Goal: Task Accomplishment & Management: Manage account settings

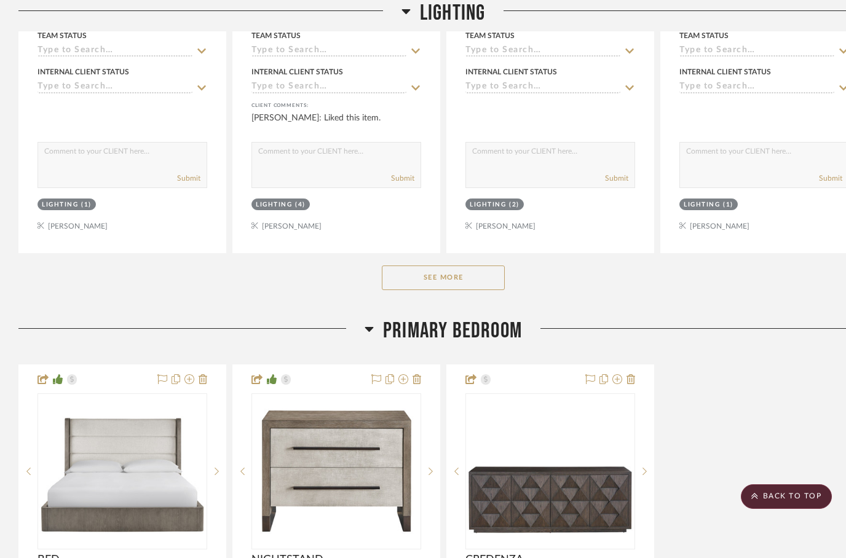
scroll to position [2588, 0]
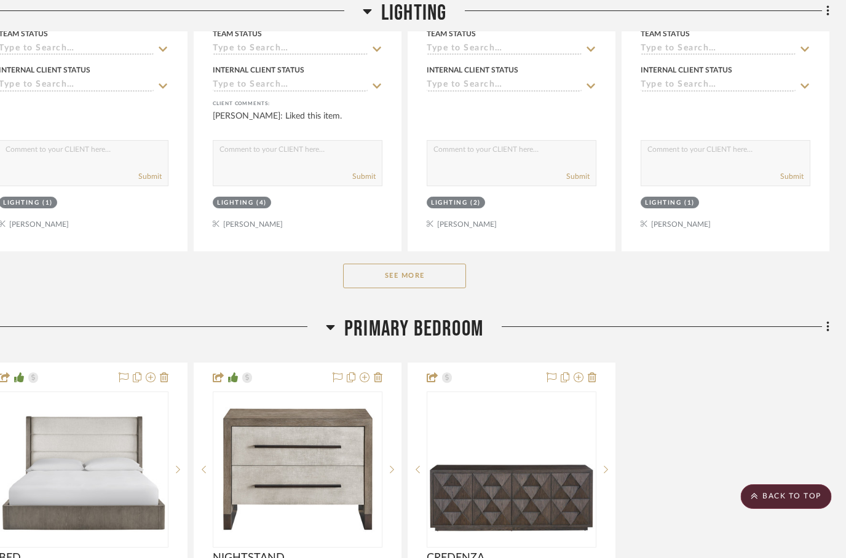
click at [383, 264] on button "See More" at bounding box center [405, 276] width 123 height 25
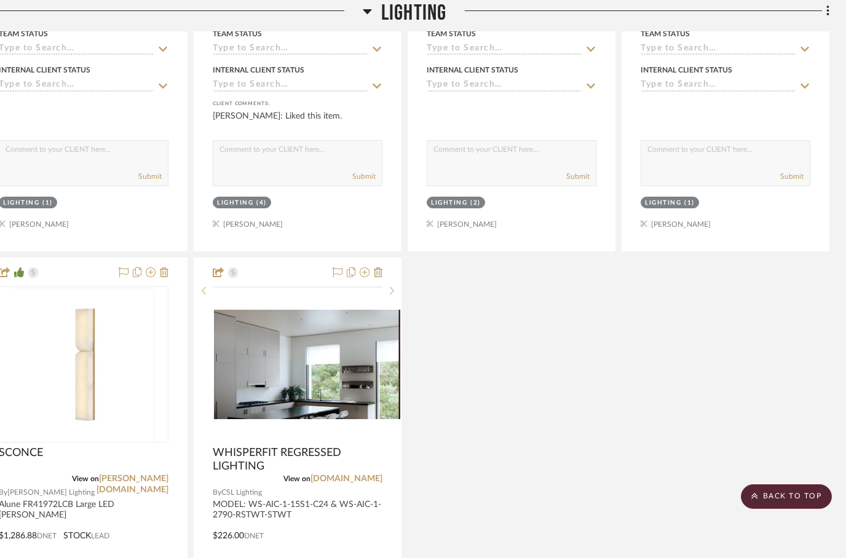
scroll to position [2583, 0]
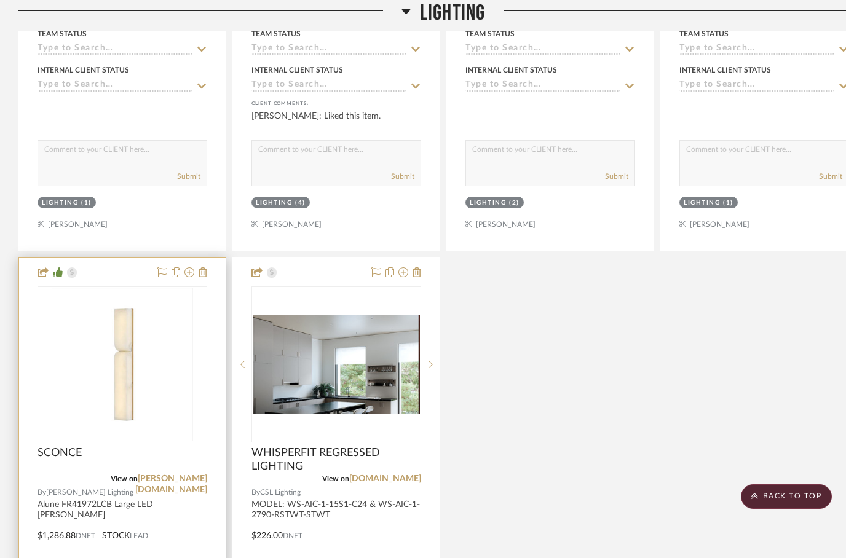
click at [196, 502] on div at bounding box center [122, 527] width 207 height 538
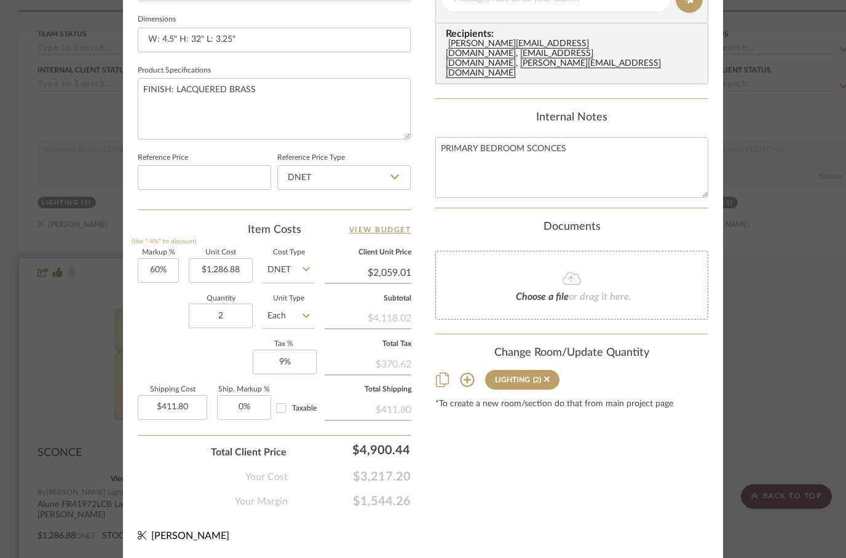
scroll to position [586, 0]
type input "$956.00"
type input "2059.01"
type input "$305.92"
type input "$2,059.01"
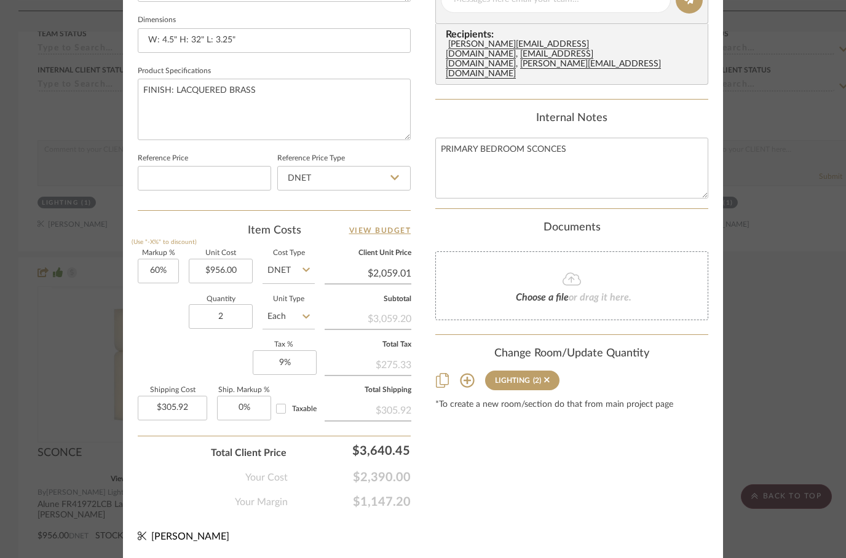
click at [483, 407] on div "Content here copies to Client View - confirm visibility there. Show in Client D…" at bounding box center [571, 4] width 273 height 1012
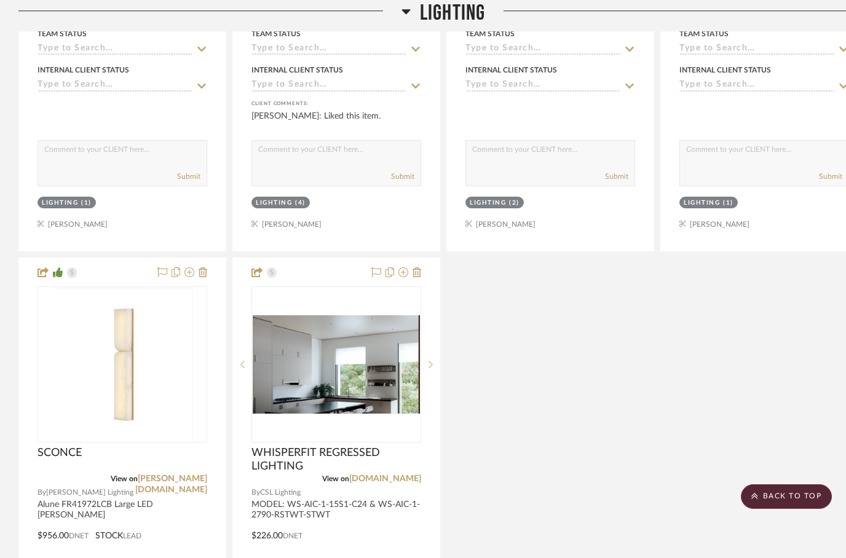
scroll to position [2583, 0]
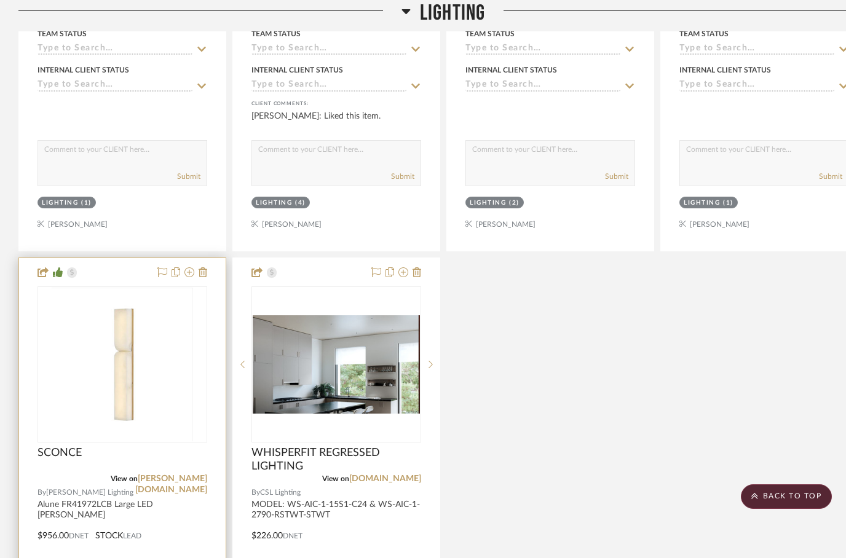
click at [179, 498] on div at bounding box center [122, 527] width 207 height 538
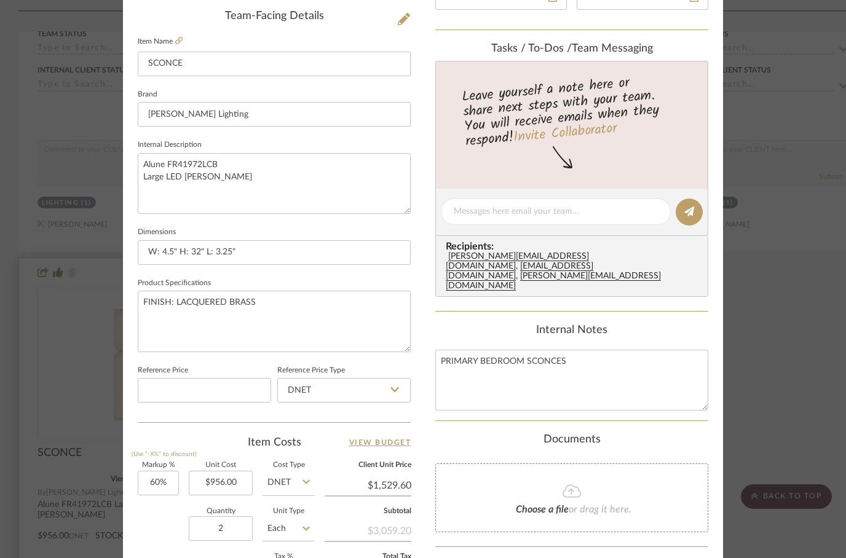
scroll to position [375, 0]
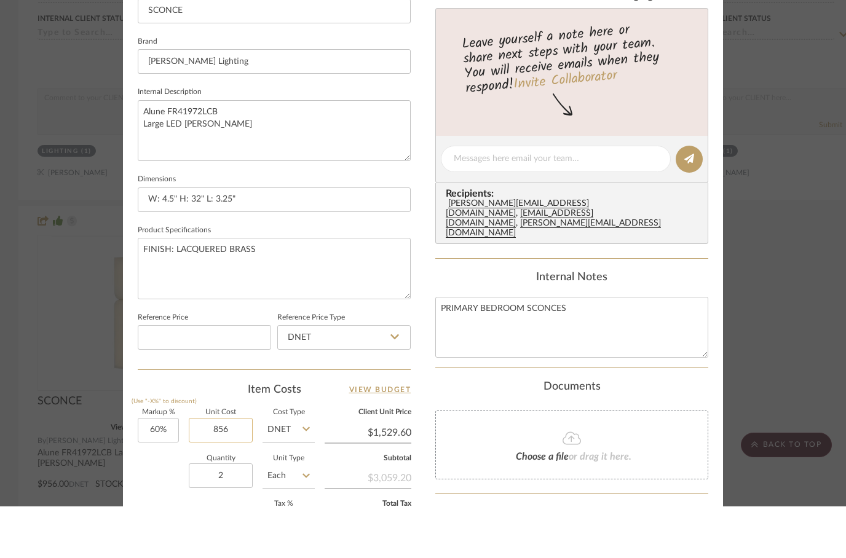
type input "$856.00"
type input "1529.60"
type input "$273.92"
click at [340, 290] on textarea "FINISH: LACQUERED BRASS" at bounding box center [274, 320] width 273 height 61
type input "$1,529.60"
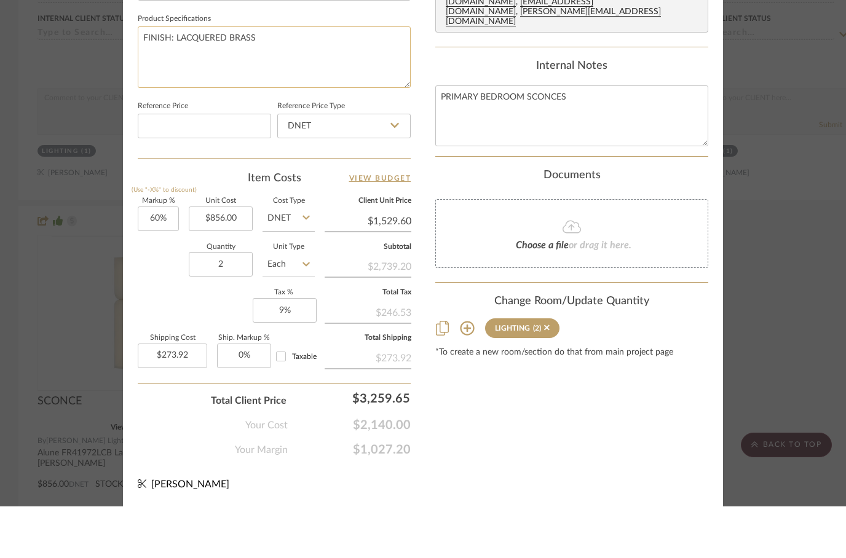
scroll to position [586, 0]
click at [181, 306] on div "Markup % (Use "-X%" to discount) 60% Unit Cost $856.00 Cost Type DNET Client Un…" at bounding box center [274, 340] width 273 height 180
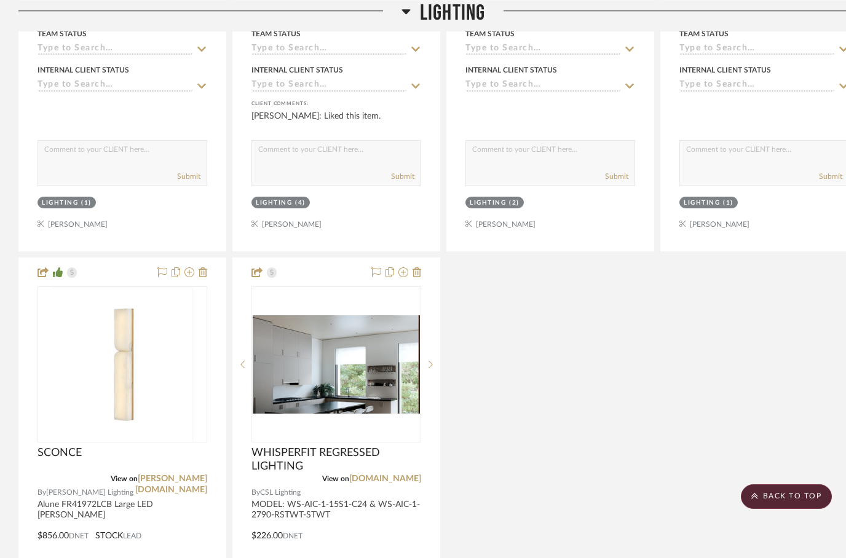
scroll to position [2583, 0]
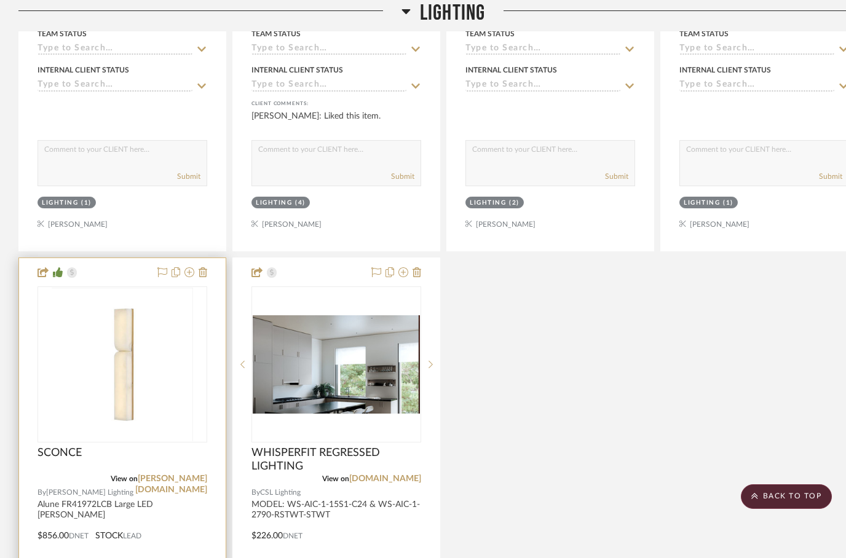
click at [191, 497] on div at bounding box center [122, 527] width 207 height 538
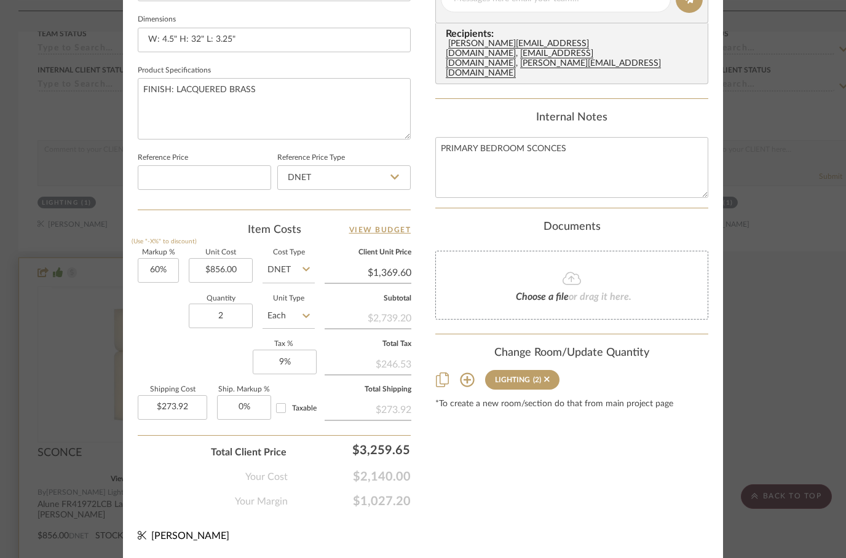
scroll to position [586, 0]
type input "$756.00"
type input "1369.60"
type input "$241.92"
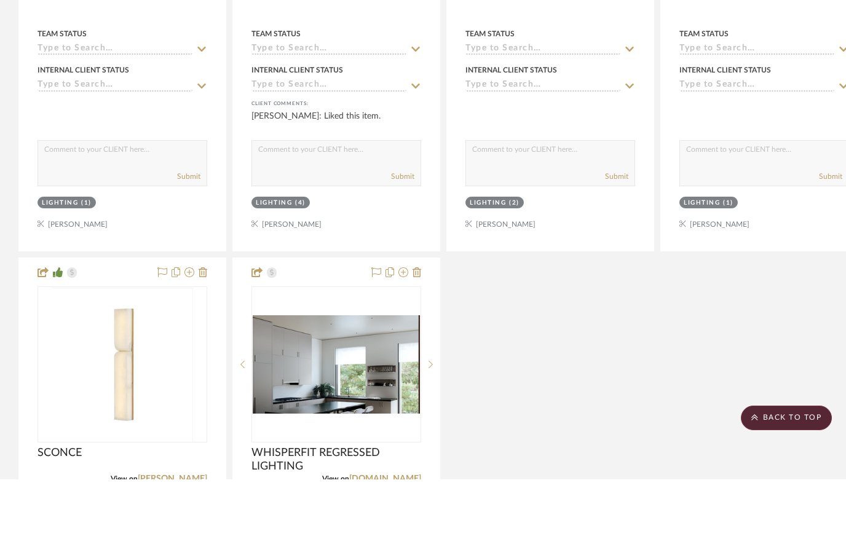
scroll to position [2583, 0]
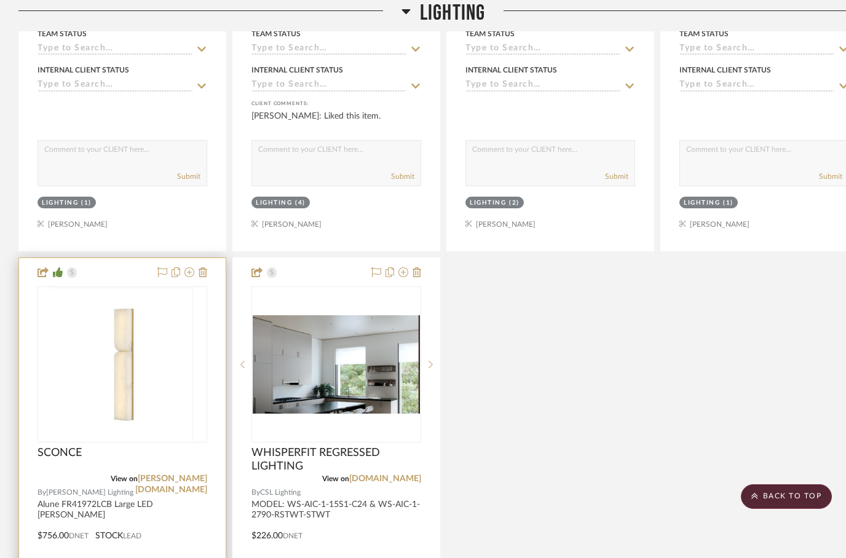
click at [184, 498] on div at bounding box center [122, 527] width 207 height 538
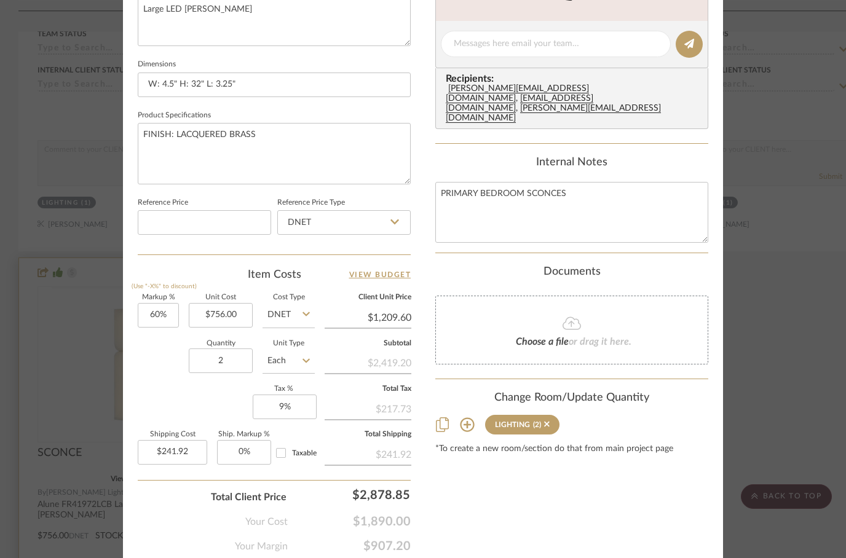
scroll to position [542, 0]
type input "5"
type input "$786.00"
type input "1209.60"
type input "$251.52"
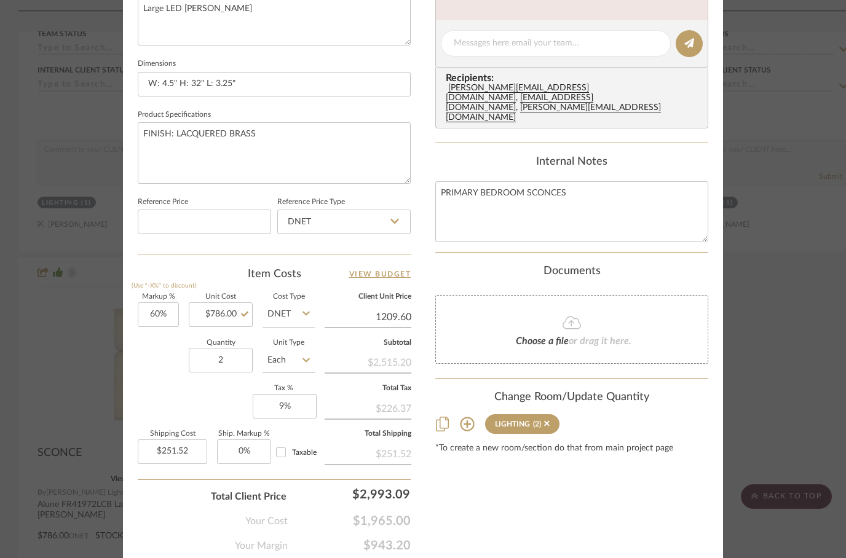
click at [521, 452] on div "Content here copies to Client View - confirm visibility there. Show in Client D…" at bounding box center [571, 47] width 273 height 1012
type input "$1,209.60"
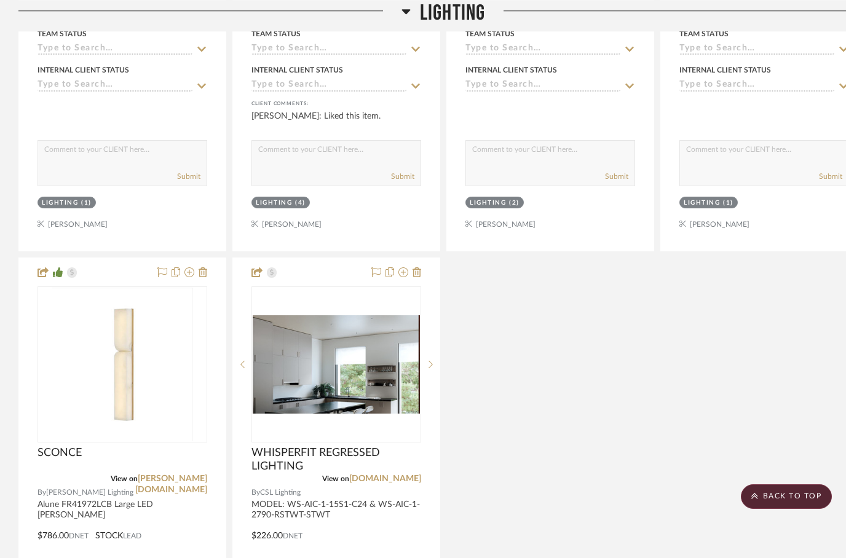
scroll to position [2583, 0]
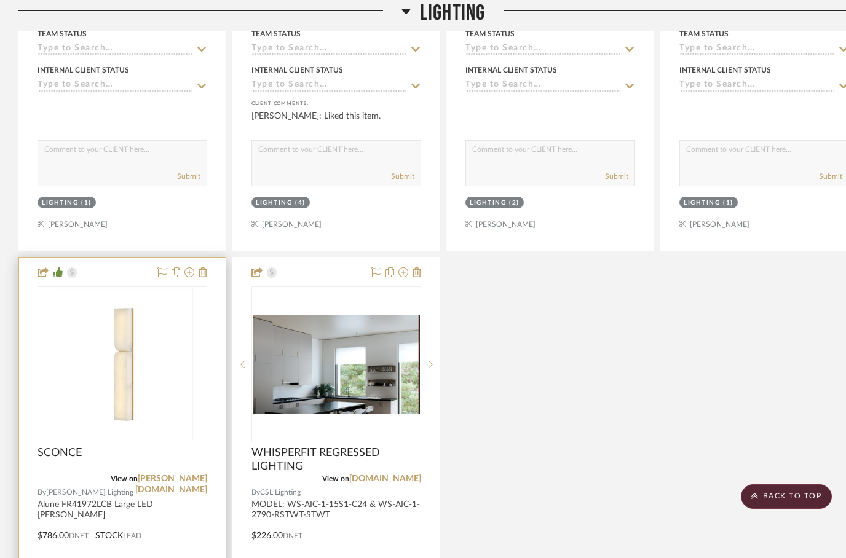
click at [203, 500] on div at bounding box center [122, 527] width 207 height 538
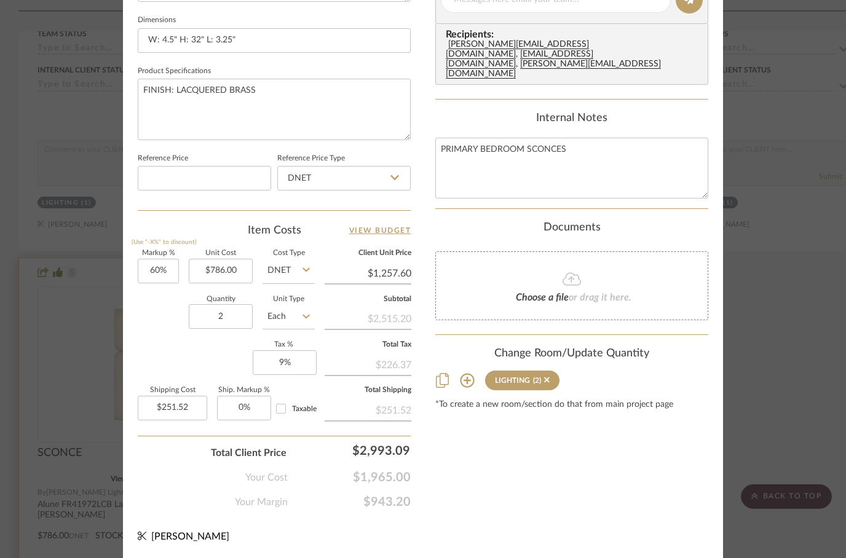
scroll to position [586, 0]
type input "$794.00"
type input "1257.60"
type input "$254.08"
click at [603, 436] on div "Content here copies to Client View - confirm visibility there. Show in Client D…" at bounding box center [571, 4] width 273 height 1012
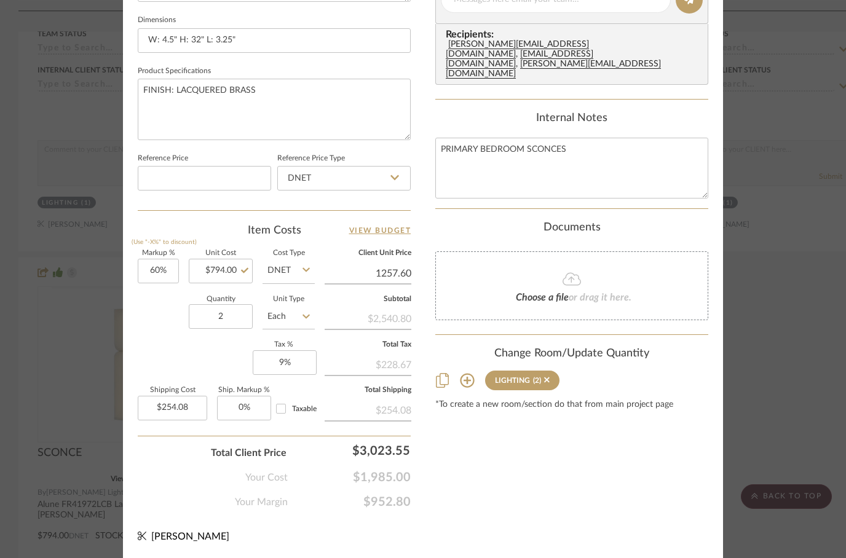
type input "$1,257.60"
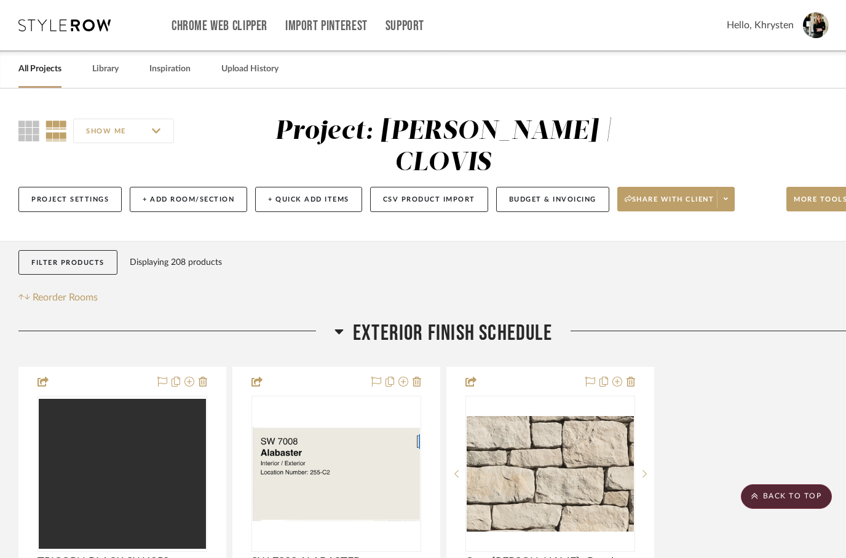
scroll to position [2583, 0]
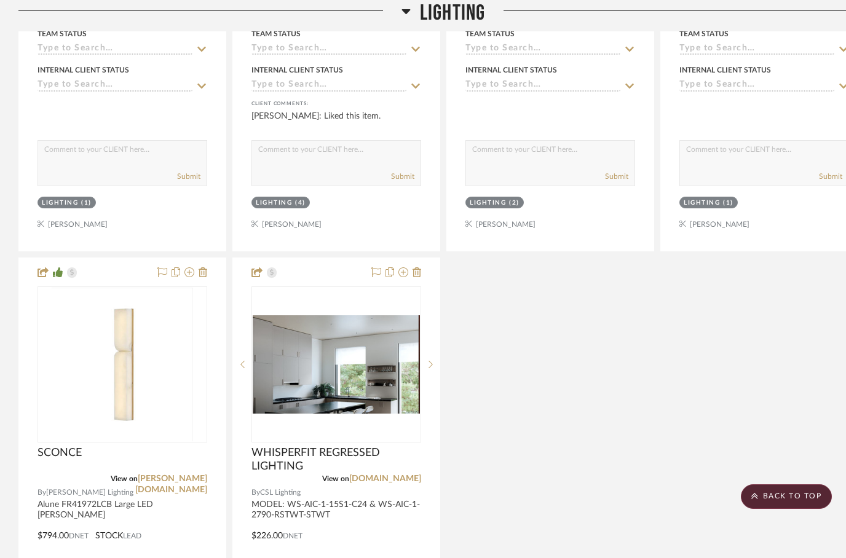
click at [577, 435] on div "Divinely - LED Pendant View on [DOMAIN_NAME] By [PERSON_NAME] Brass finish with…" at bounding box center [443, 254] width 850 height 1085
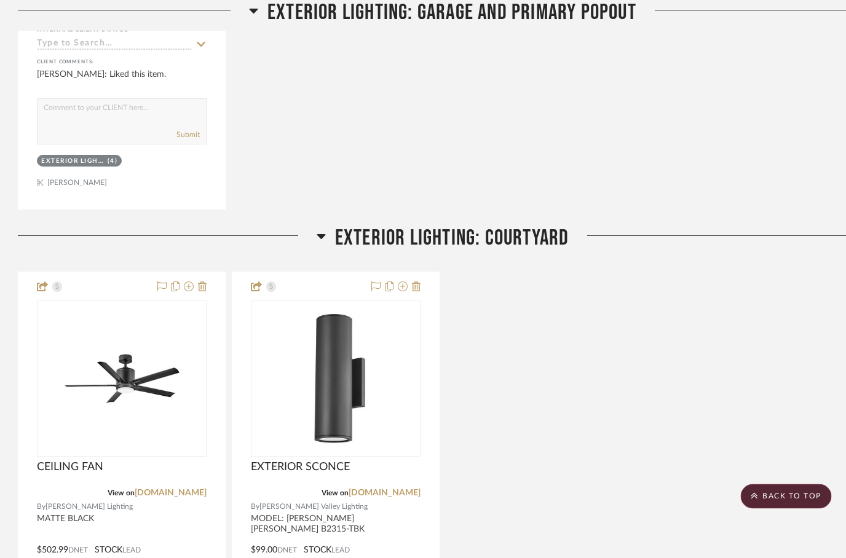
scroll to position [11918, 0]
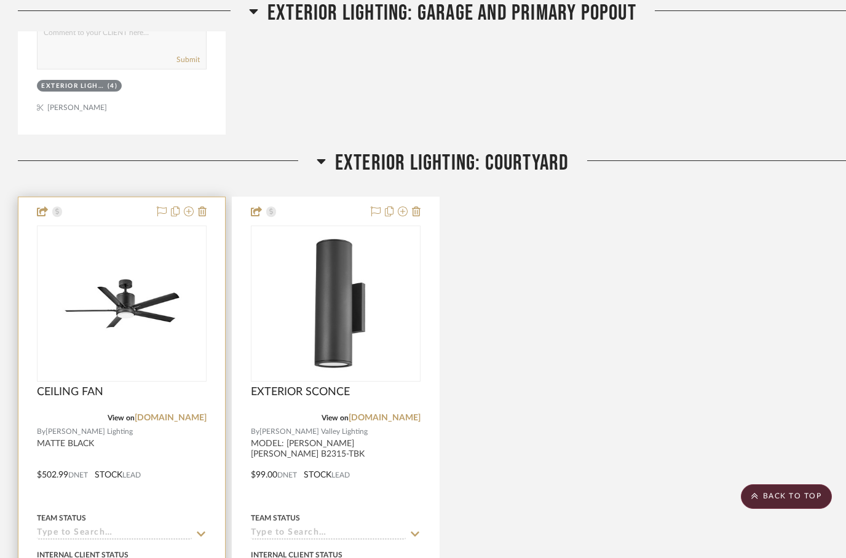
click at [207, 197] on div at bounding box center [121, 466] width 207 height 538
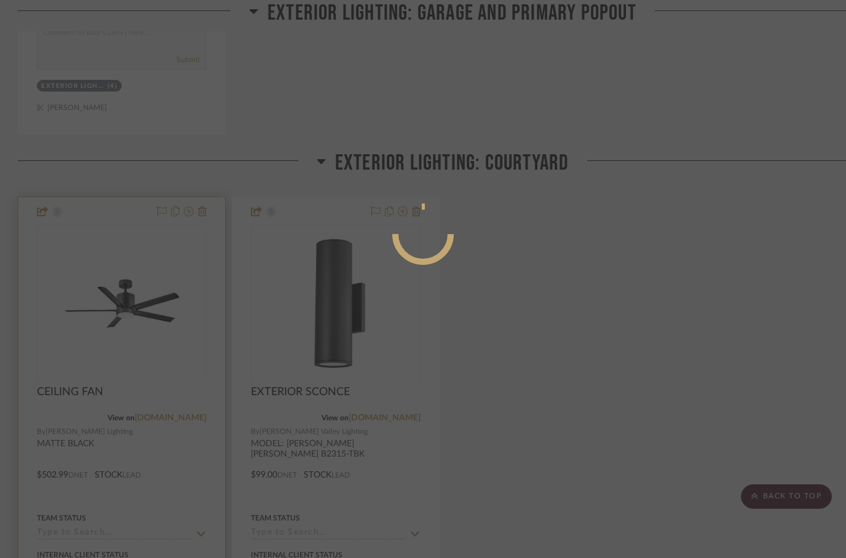
scroll to position [0, 0]
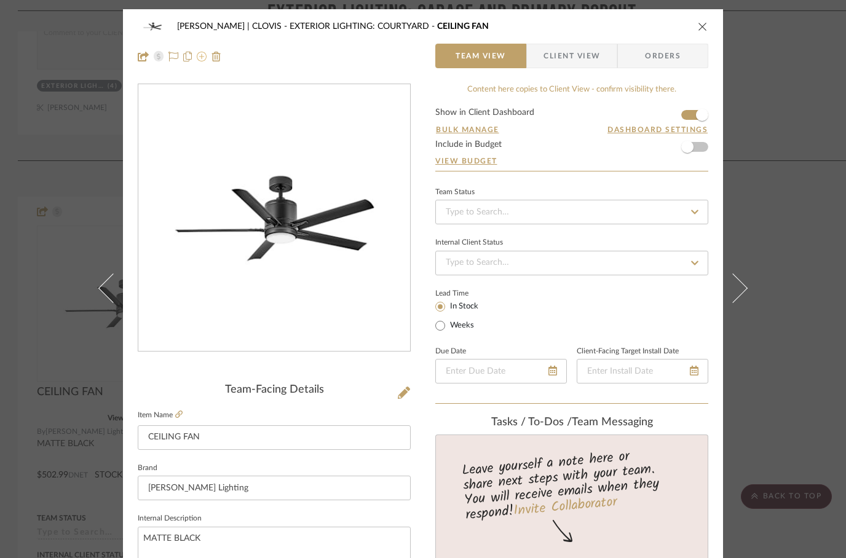
click at [205, 59] on icon at bounding box center [202, 57] width 10 height 10
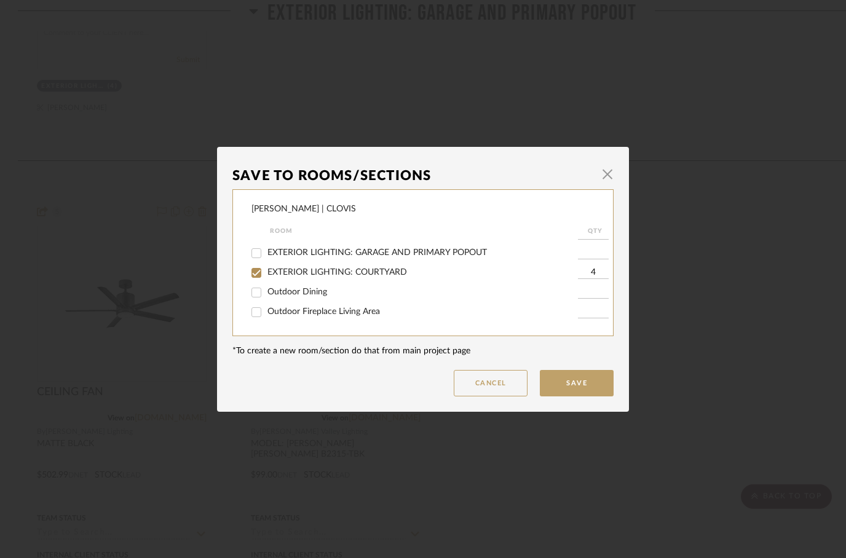
scroll to position [212, 0]
click at [484, 392] on button "Cancel" at bounding box center [491, 383] width 74 height 26
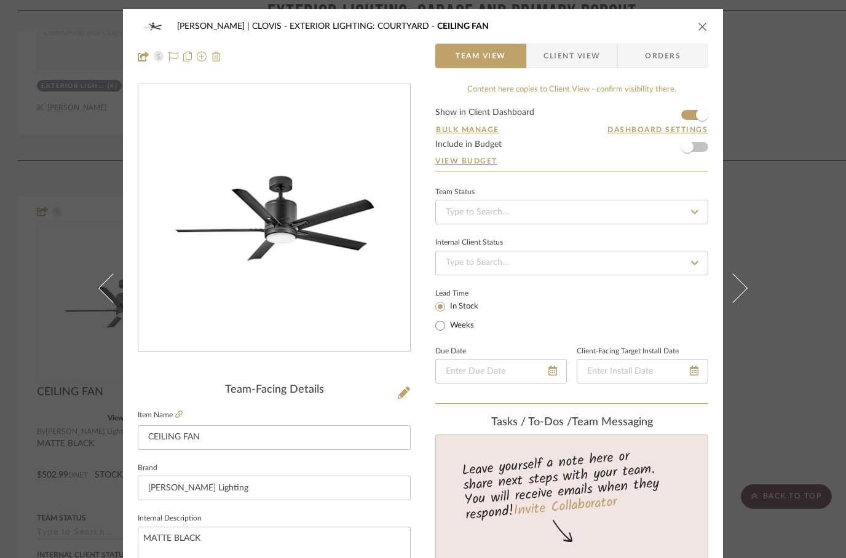
click at [220, 57] on img at bounding box center [217, 57] width 10 height 10
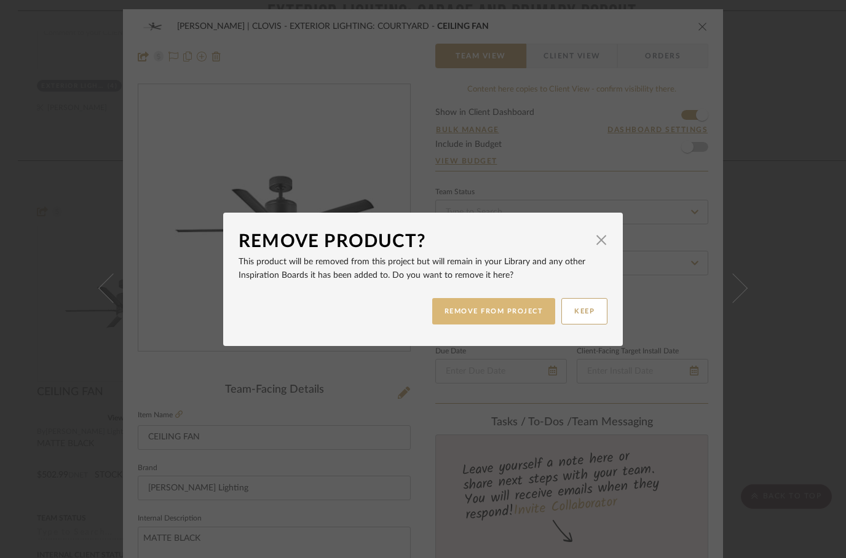
click at [514, 307] on button "REMOVE FROM PROJECT" at bounding box center [494, 311] width 124 height 26
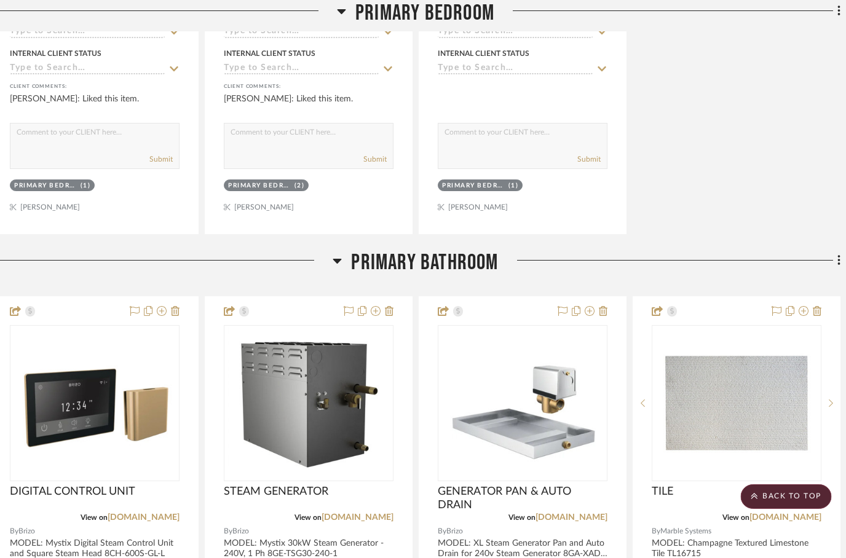
scroll to position [3809, 24]
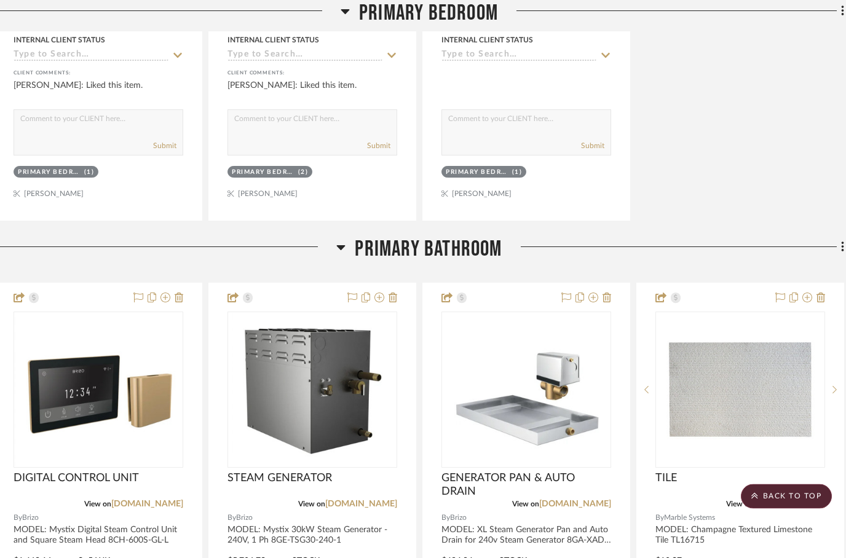
click at [339, 246] on icon at bounding box center [341, 248] width 9 height 5
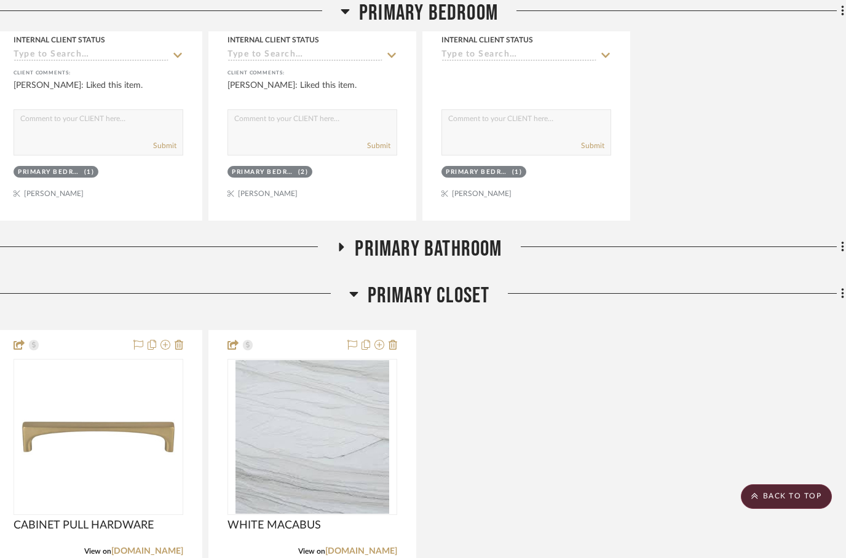
click at [344, 243] on icon at bounding box center [341, 247] width 15 height 9
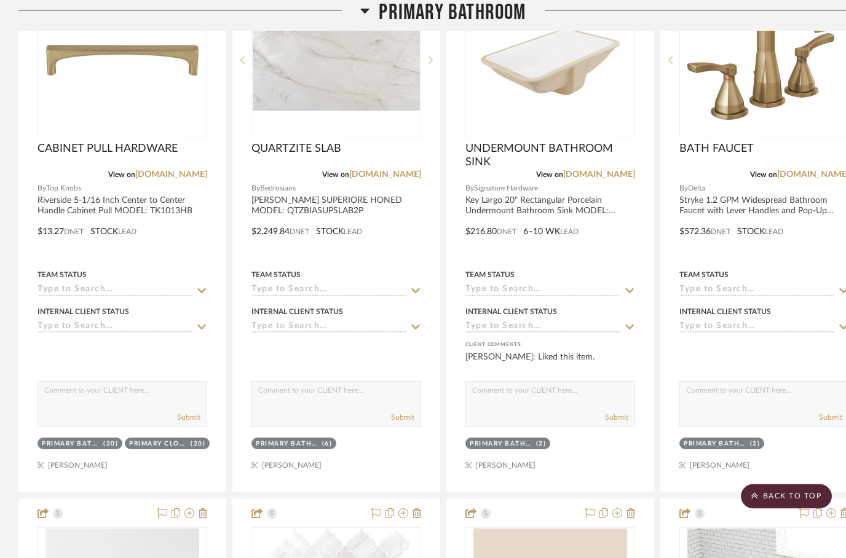
scroll to position [5230, 0]
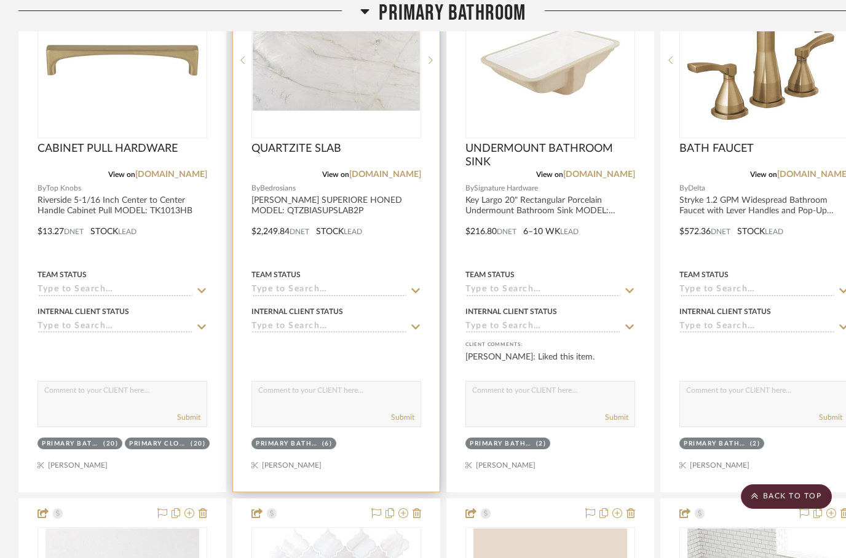
click at [396, 224] on div at bounding box center [336, 223] width 207 height 538
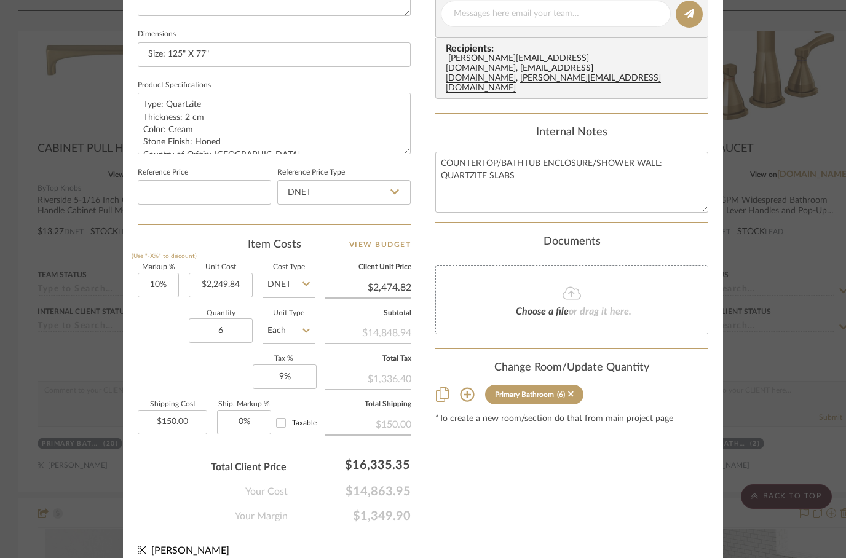
scroll to position [573, 0]
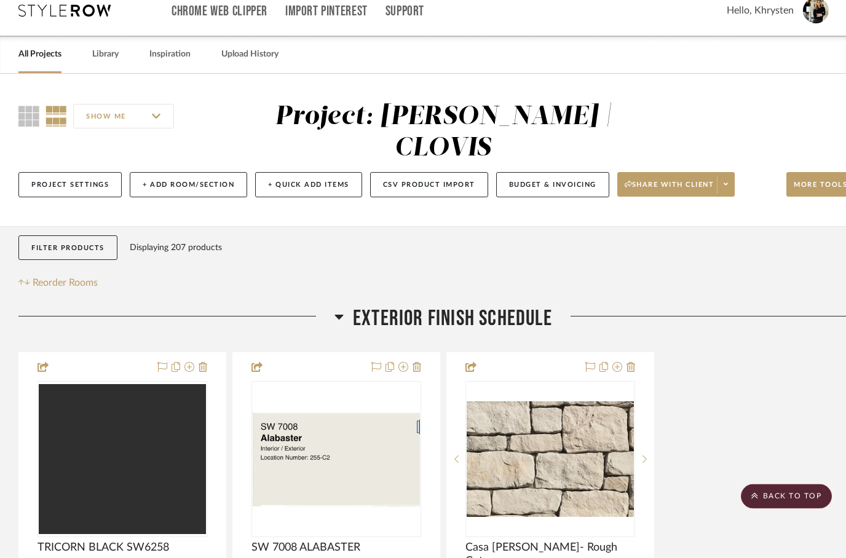
scroll to position [0, 0]
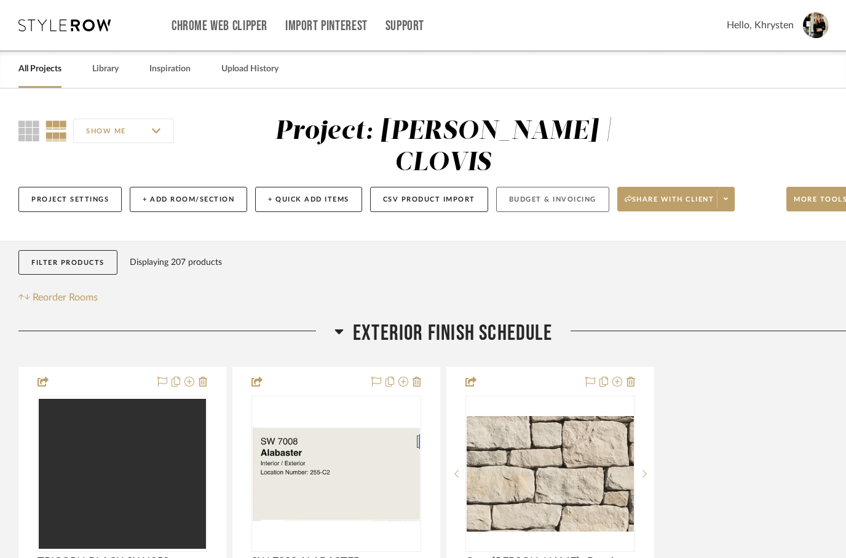
click at [559, 187] on button "Budget & Invoicing" at bounding box center [552, 199] width 113 height 25
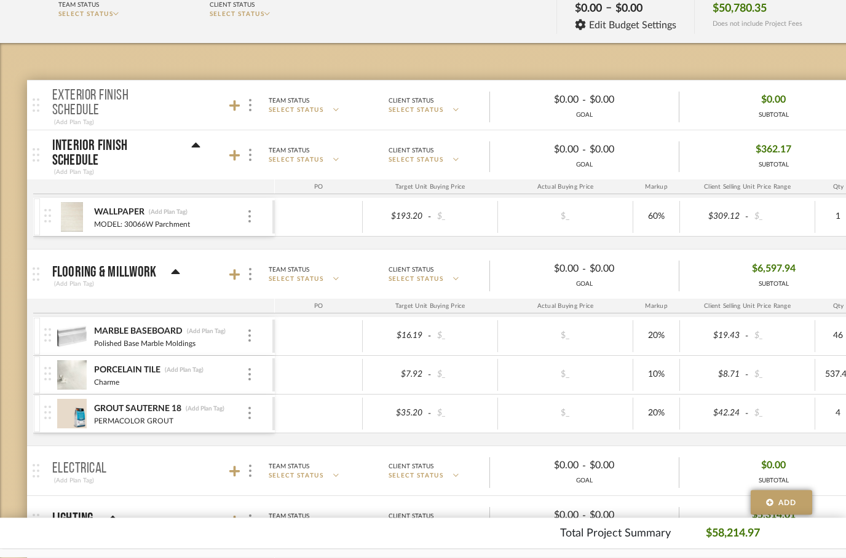
scroll to position [164, 0]
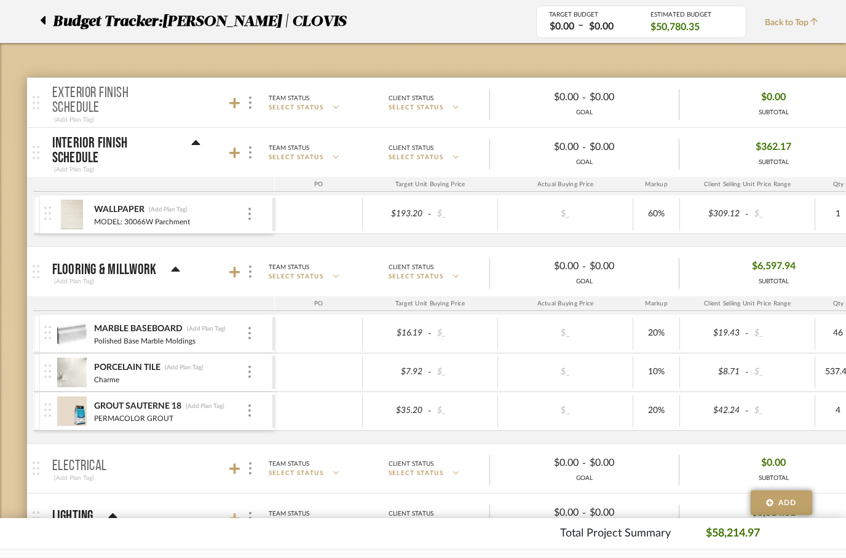
click at [232, 522] on icon at bounding box center [234, 519] width 11 height 12
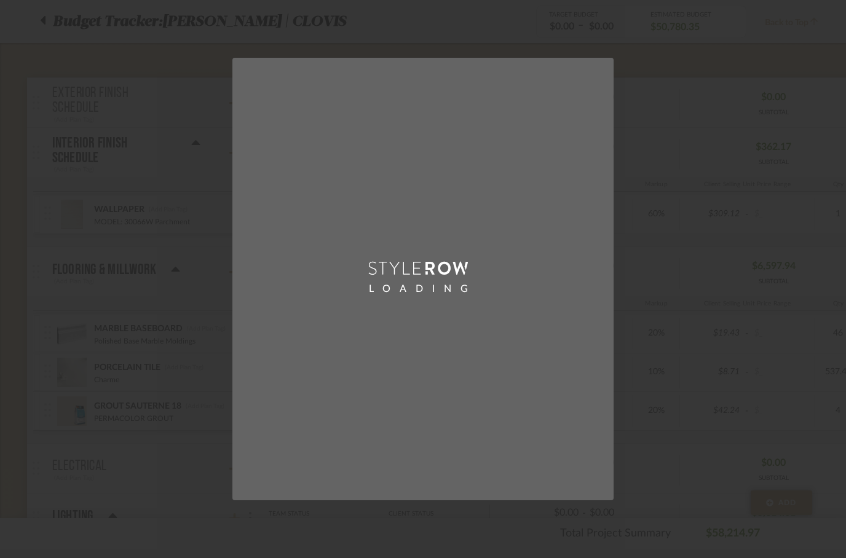
scroll to position [0, 0]
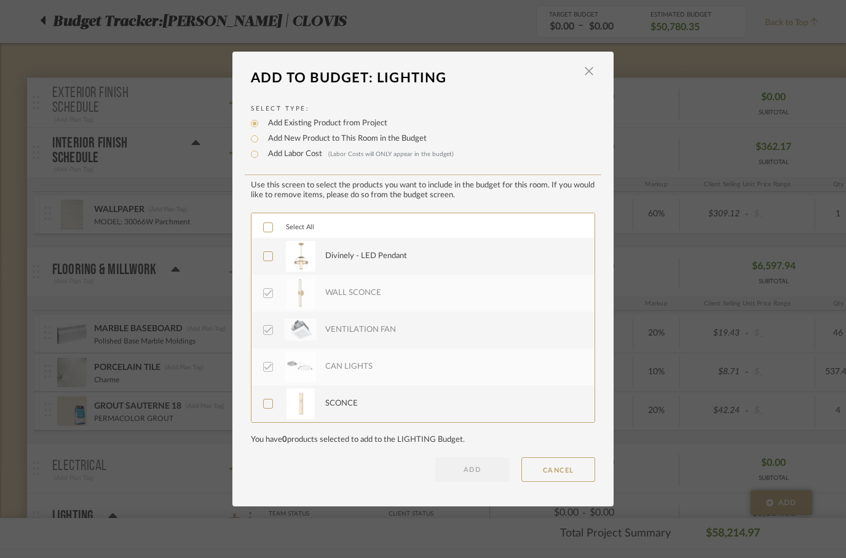
click at [271, 259] on icon at bounding box center [268, 256] width 9 height 9
checkbox input "true"
click at [266, 402] on icon at bounding box center [268, 404] width 9 height 9
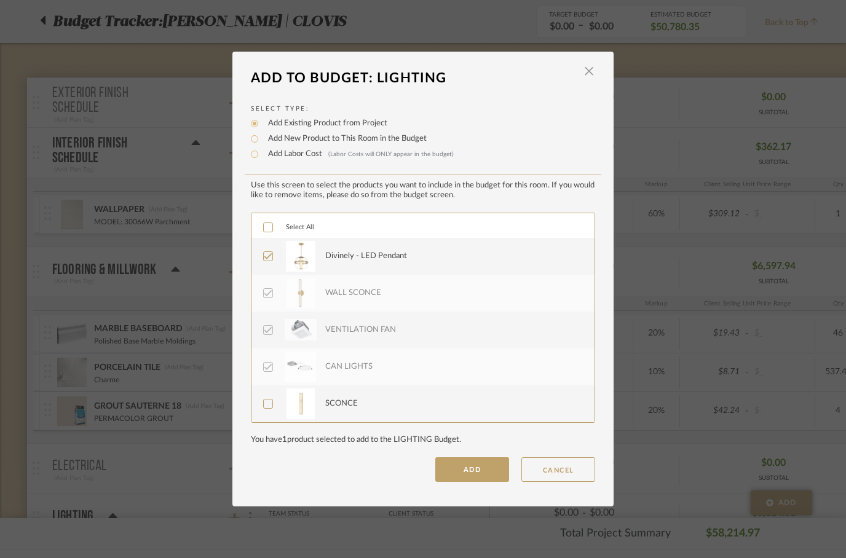
checkbox input "true"
click at [474, 482] on button "ADD" at bounding box center [472, 470] width 74 height 25
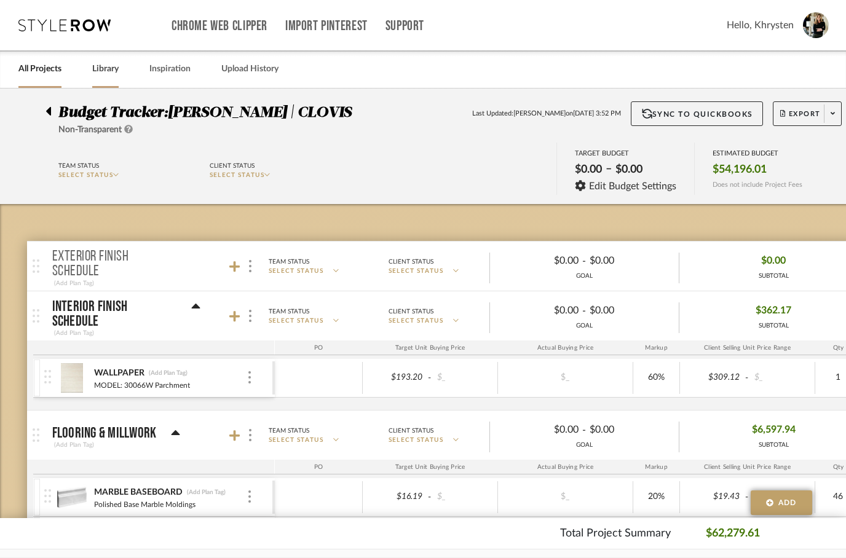
click at [107, 70] on link "Library" at bounding box center [105, 69] width 26 height 17
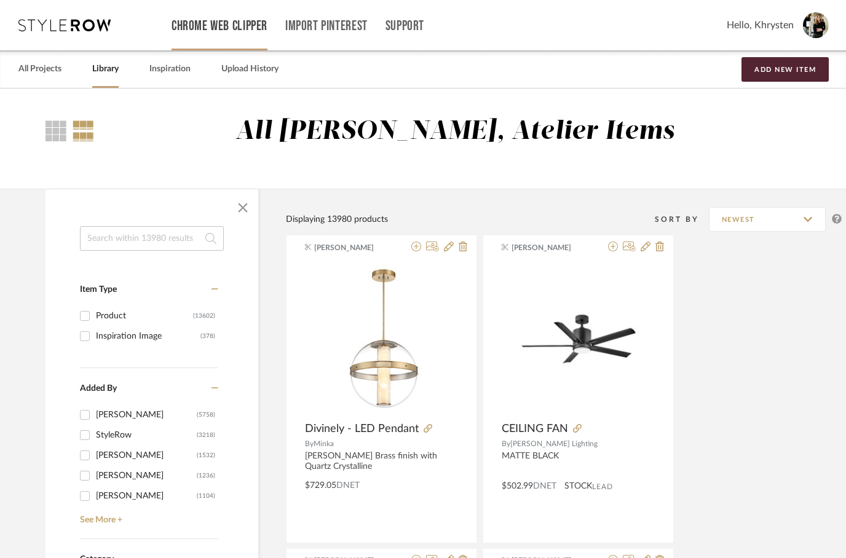
click at [222, 26] on link "Chrome Web Clipper" at bounding box center [220, 26] width 96 height 10
click at [34, 76] on link "All Projects" at bounding box center [39, 69] width 43 height 17
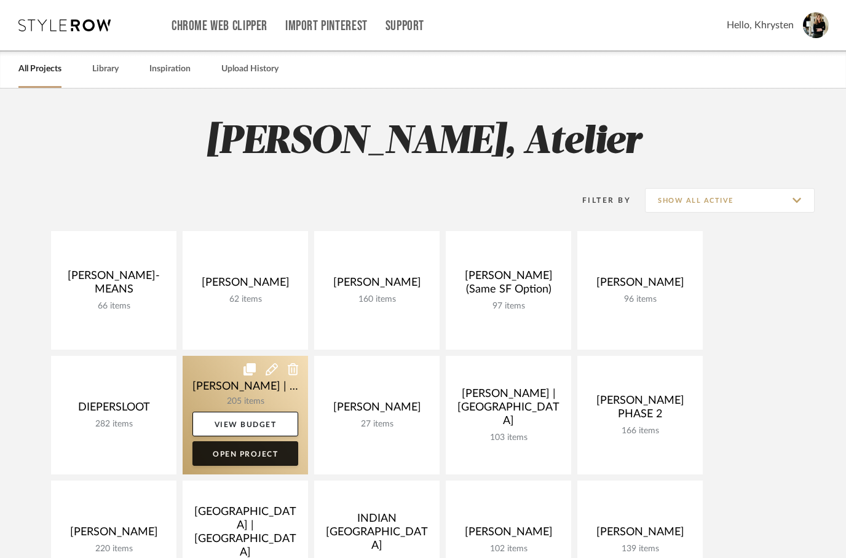
click at [218, 455] on link "Open Project" at bounding box center [245, 454] width 106 height 25
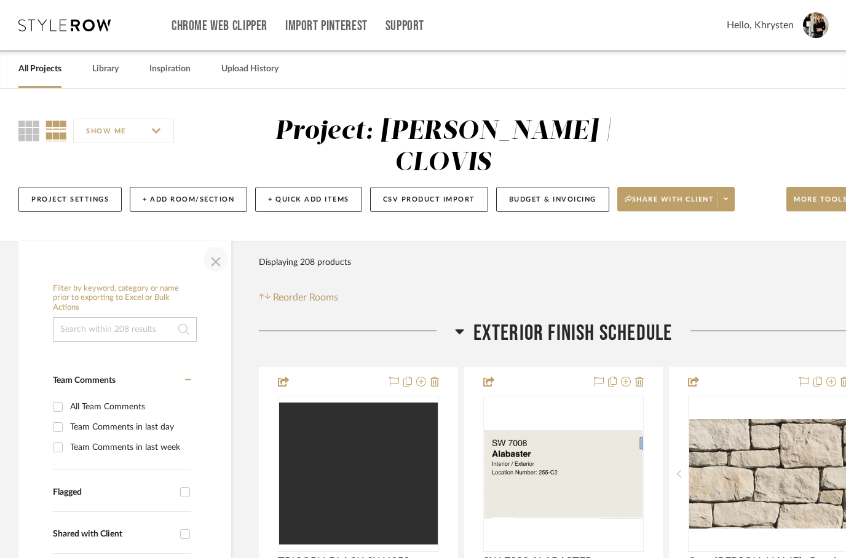
click at [210, 245] on span "button" at bounding box center [216, 260] width 30 height 30
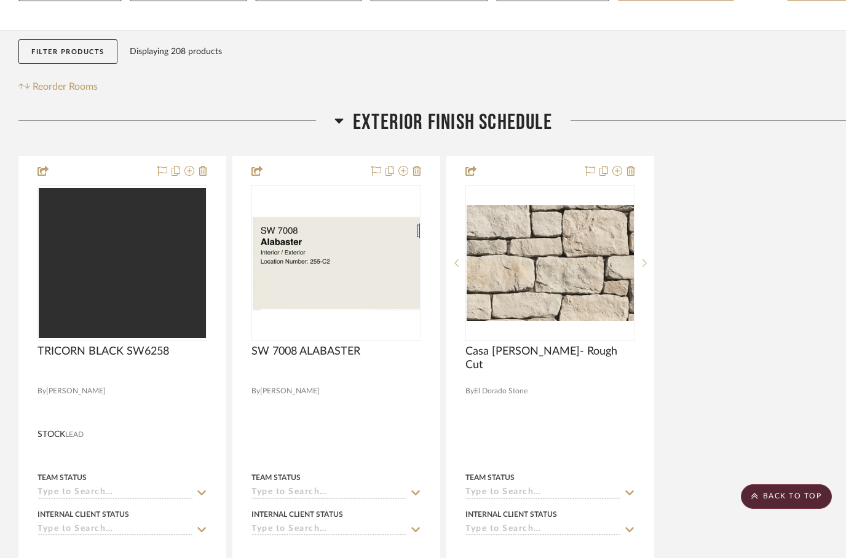
scroll to position [210, 0]
click at [338, 114] on icon at bounding box center [339, 121] width 9 height 15
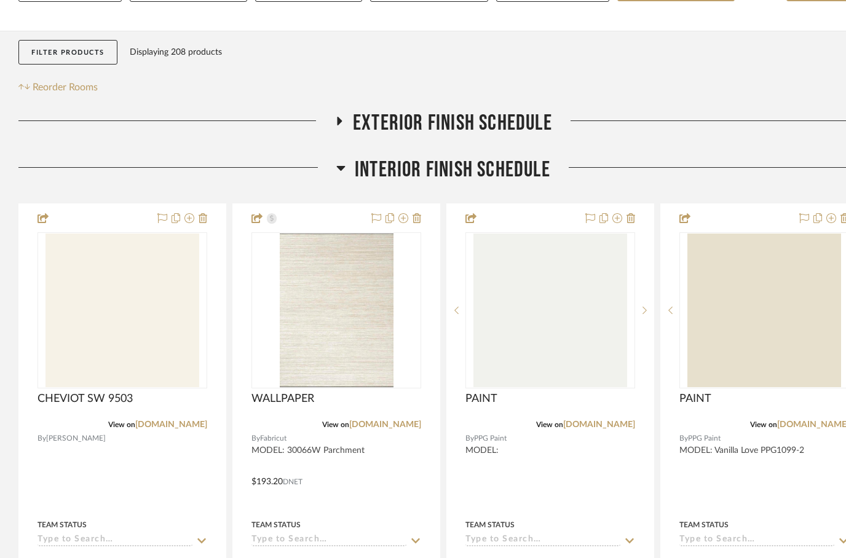
click at [344, 161] on icon at bounding box center [340, 168] width 9 height 15
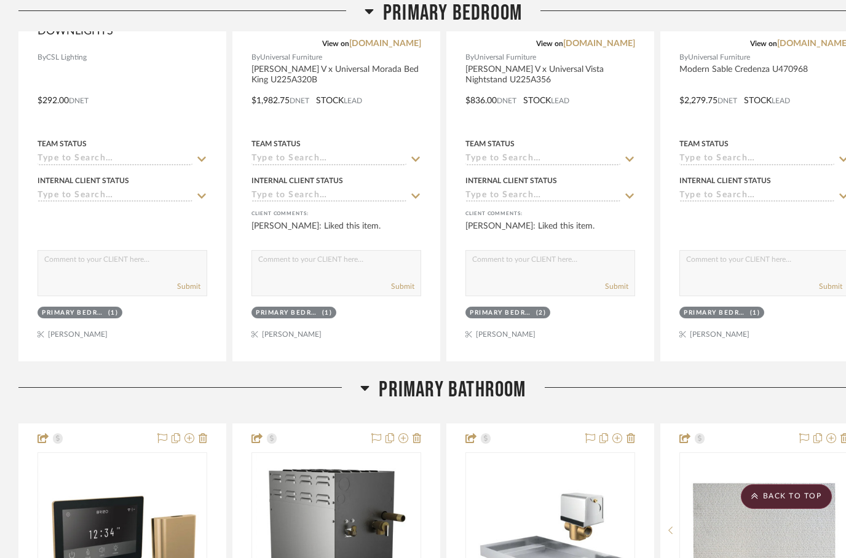
scroll to position [2023, 0]
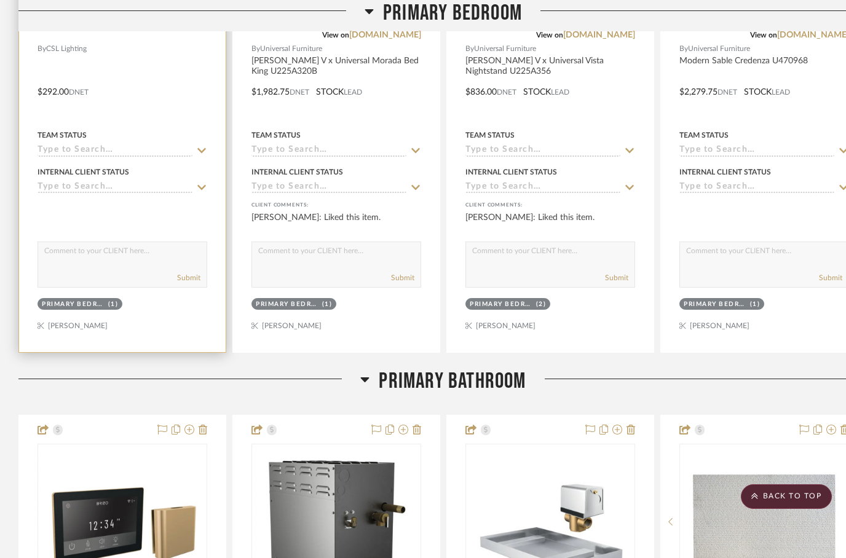
click at [157, 297] on div "Primary Bedroom (1)" at bounding box center [122, 305] width 172 height 17
click at [162, 169] on div at bounding box center [122, 83] width 207 height 538
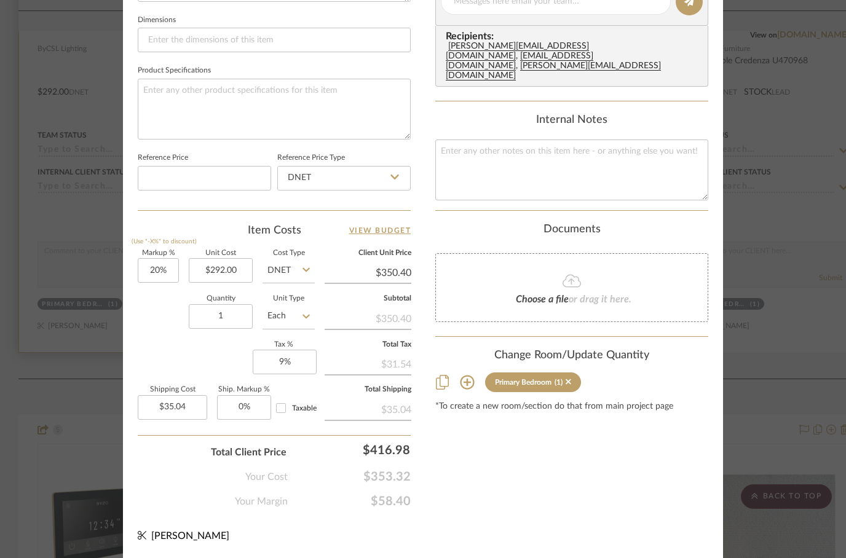
scroll to position [584, 0]
type input "4"
type input "9"
type input "$140.16"
type input "9"
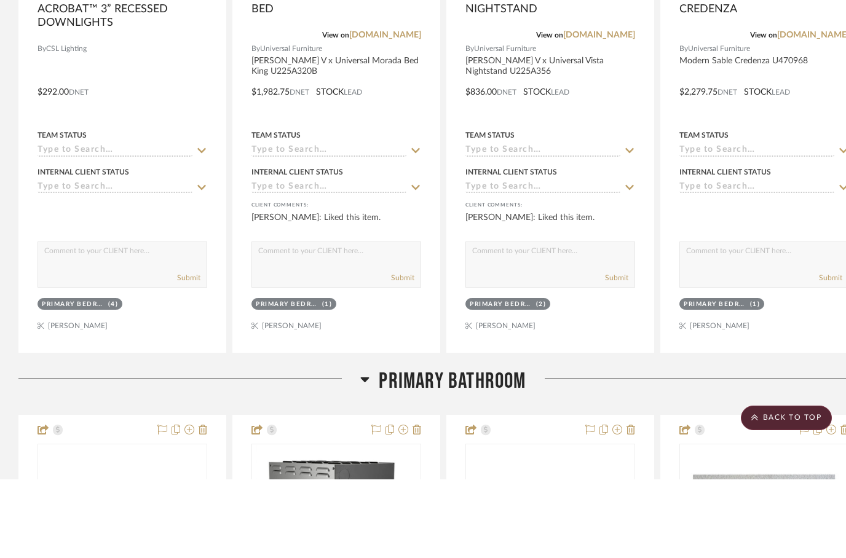
scroll to position [2023, 0]
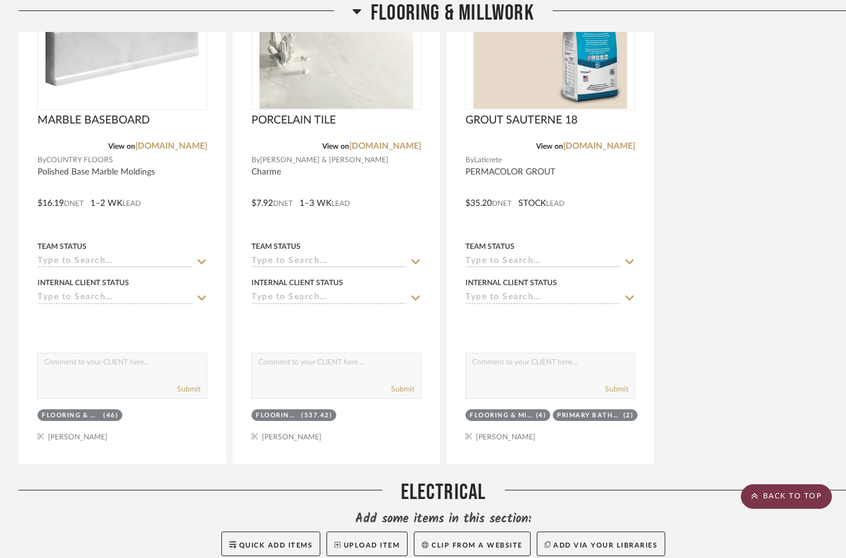
click at [780, 494] on scroll-to-top-button "BACK TO TOP" at bounding box center [786, 497] width 91 height 25
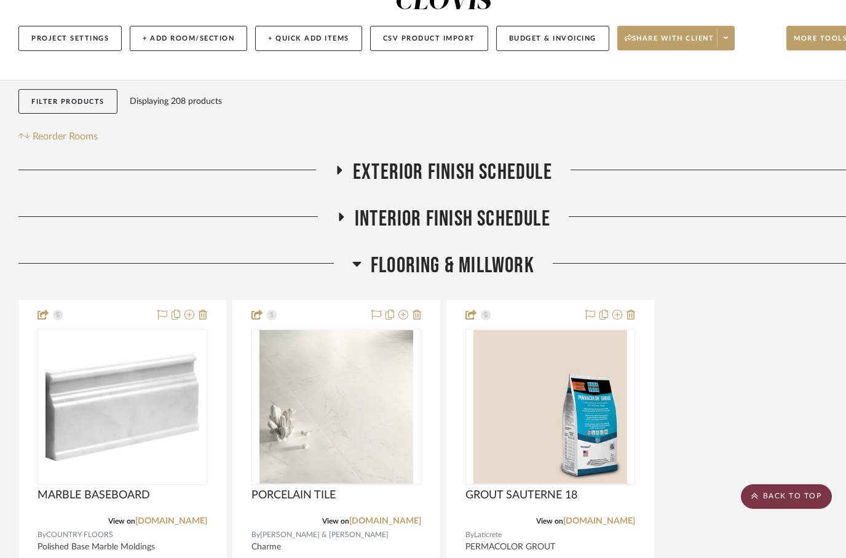
scroll to position [0, 0]
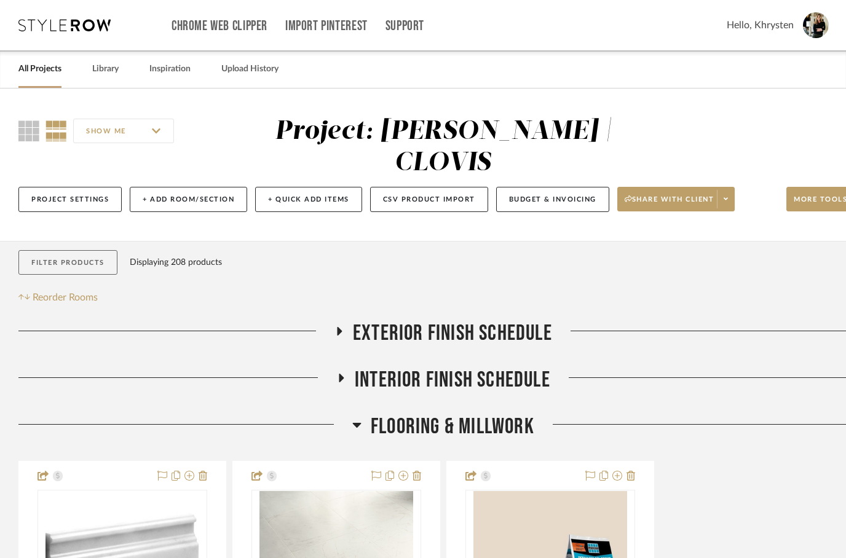
click at [56, 250] on button "Filter Products" at bounding box center [67, 262] width 99 height 25
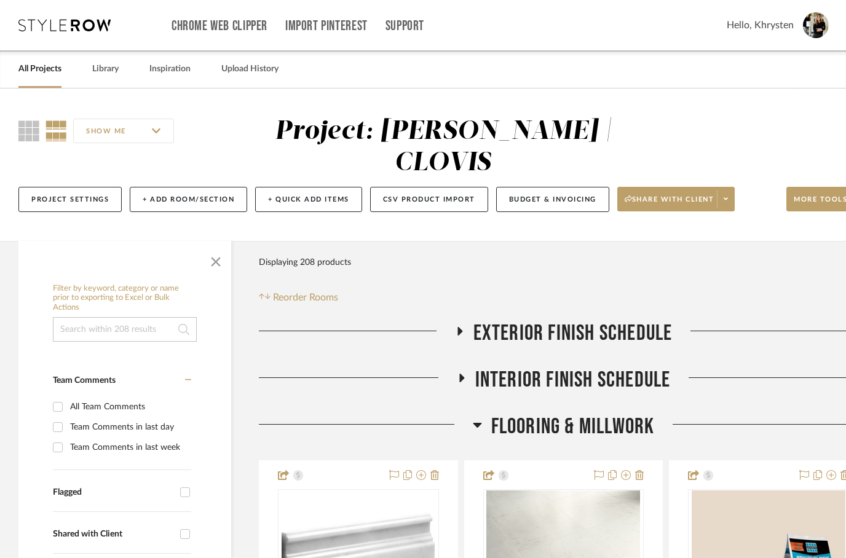
click at [108, 317] on input at bounding box center [125, 329] width 144 height 25
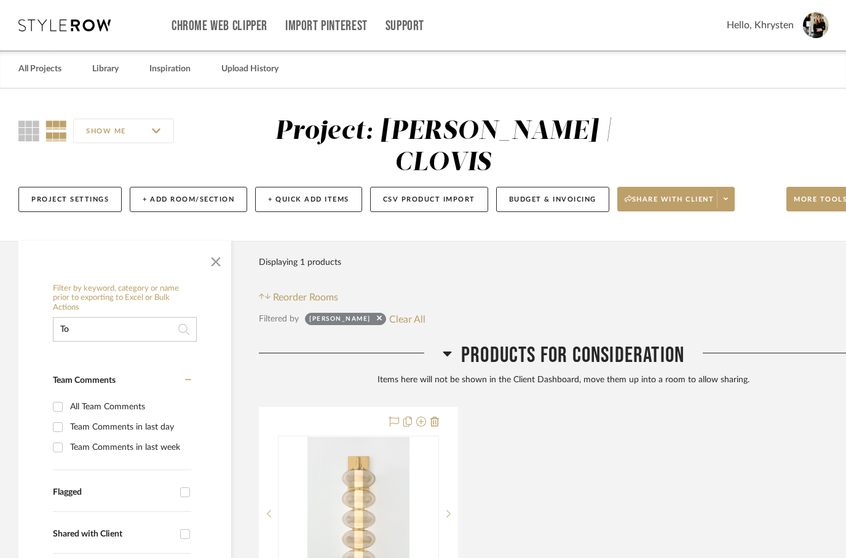
type input "T"
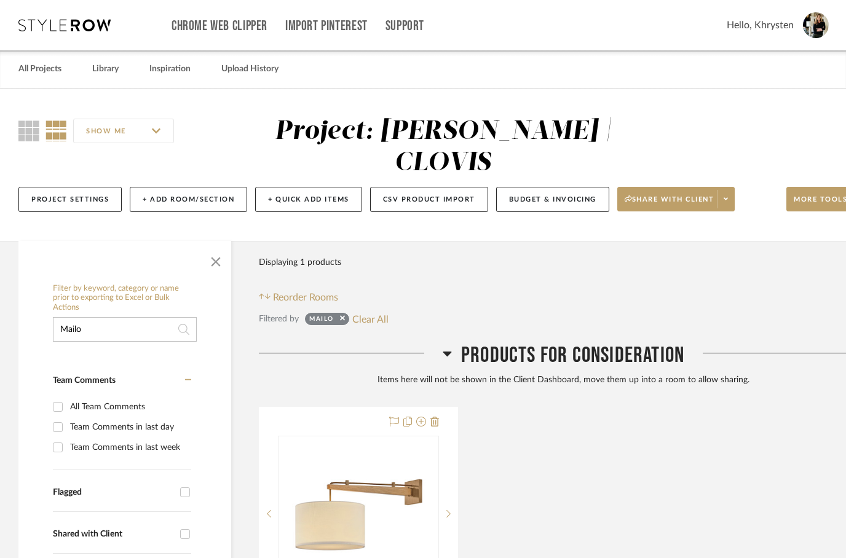
type input "Mailo"
click at [448, 352] on icon at bounding box center [447, 354] width 9 height 5
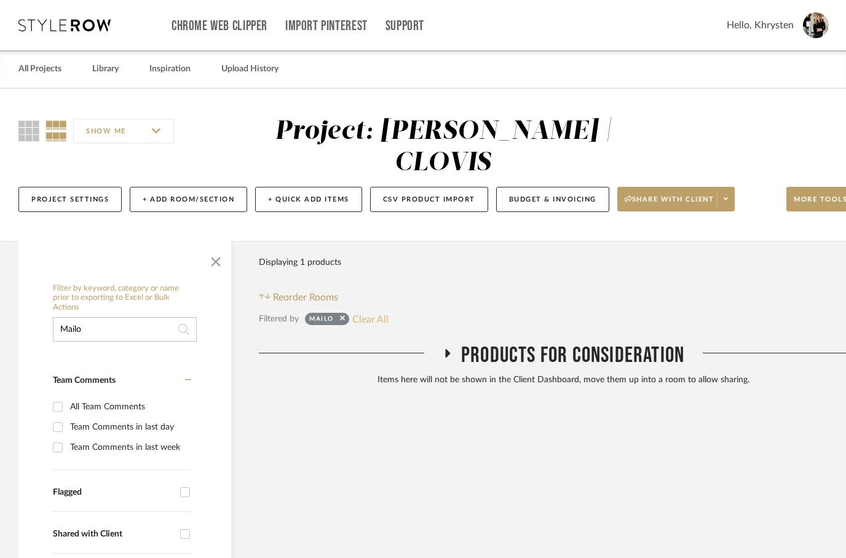
click at [367, 311] on button "Clear All" at bounding box center [370, 319] width 36 height 16
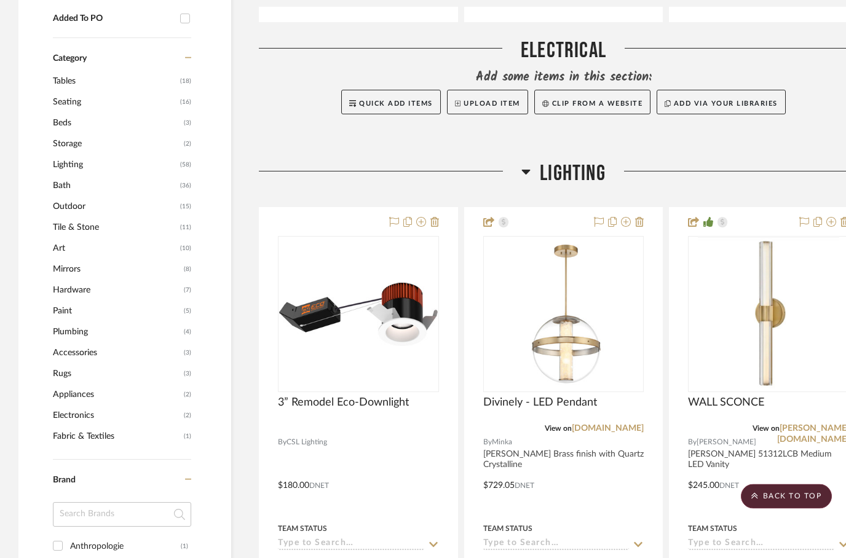
scroll to position [978, 0]
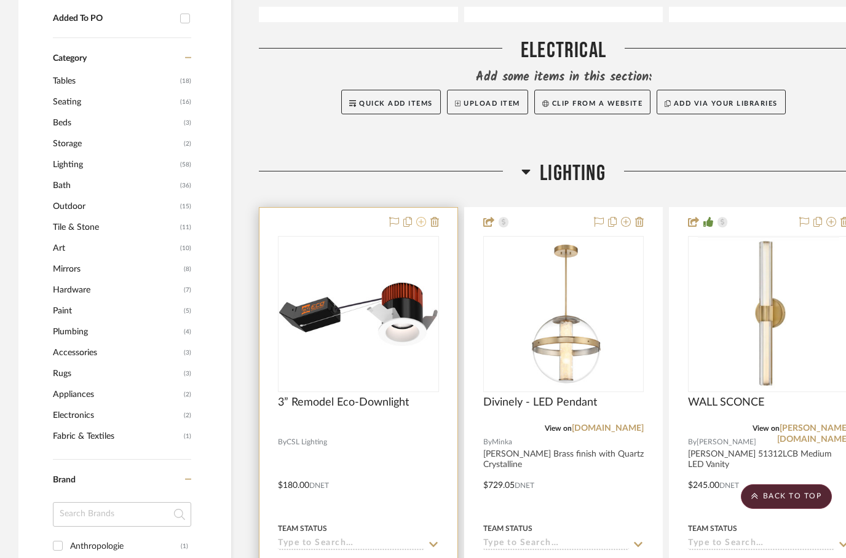
click at [422, 217] on icon at bounding box center [421, 222] width 10 height 10
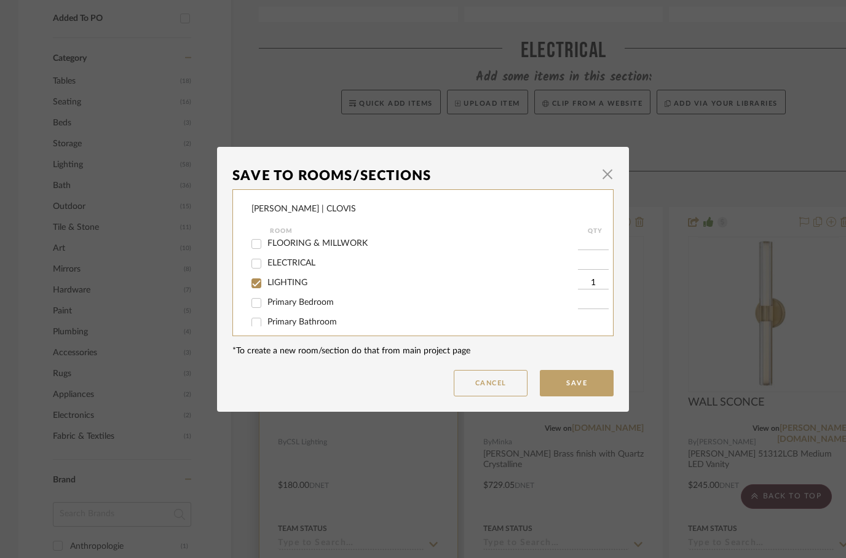
scroll to position [44, 0]
click at [256, 303] on input "Primary Bedroom" at bounding box center [257, 303] width 20 height 20
checkbox input "true"
type input "1"
click at [257, 280] on input "LIGHTING" at bounding box center [257, 283] width 20 height 20
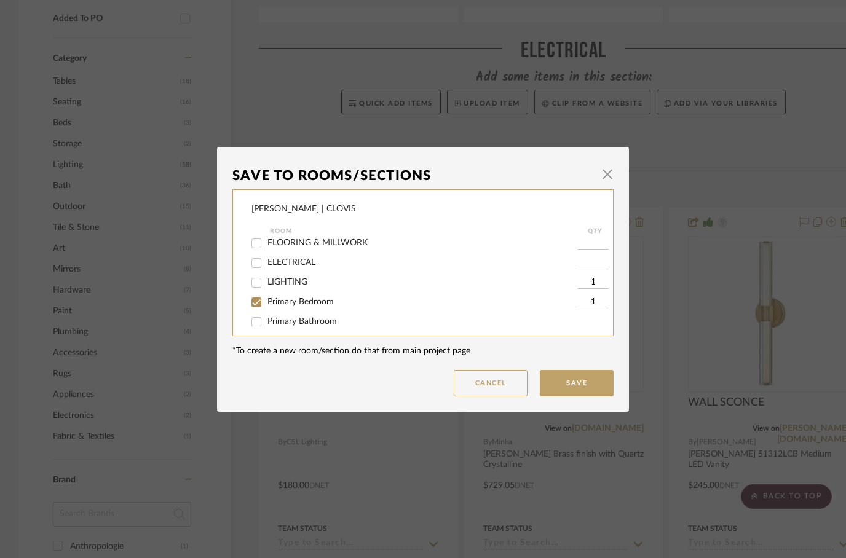
checkbox input "false"
type input "3"
click at [582, 382] on button "Save" at bounding box center [577, 383] width 74 height 26
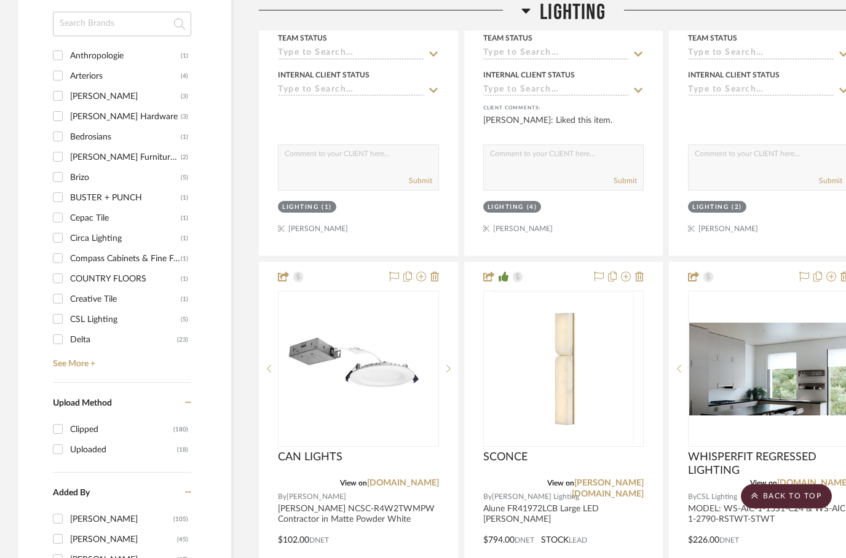
scroll to position [0, 0]
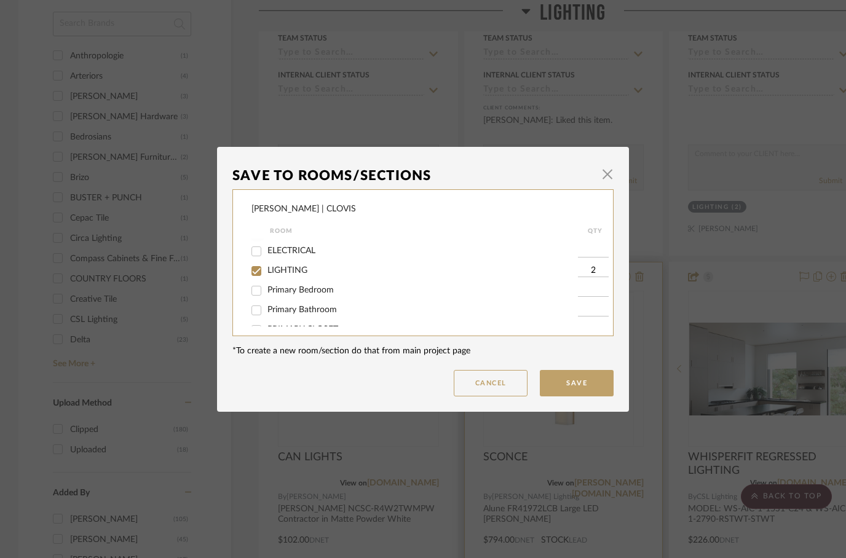
scroll to position [62, 0]
click at [261, 285] on input "Primary Bedroom" at bounding box center [257, 285] width 20 height 20
checkbox input "true"
type input "1"
click at [255, 264] on input "LIGHTING" at bounding box center [257, 265] width 20 height 20
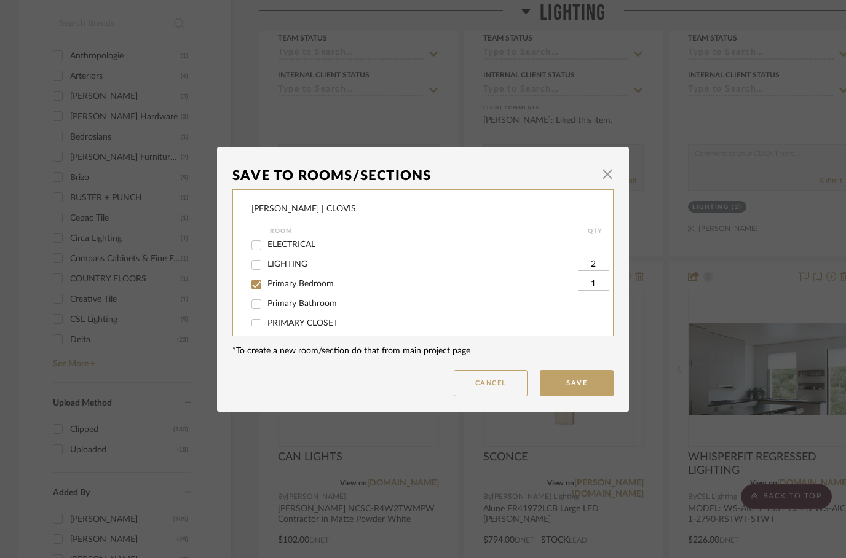
checkbox input "false"
type input "2"
click at [584, 387] on button "Save" at bounding box center [577, 383] width 74 height 26
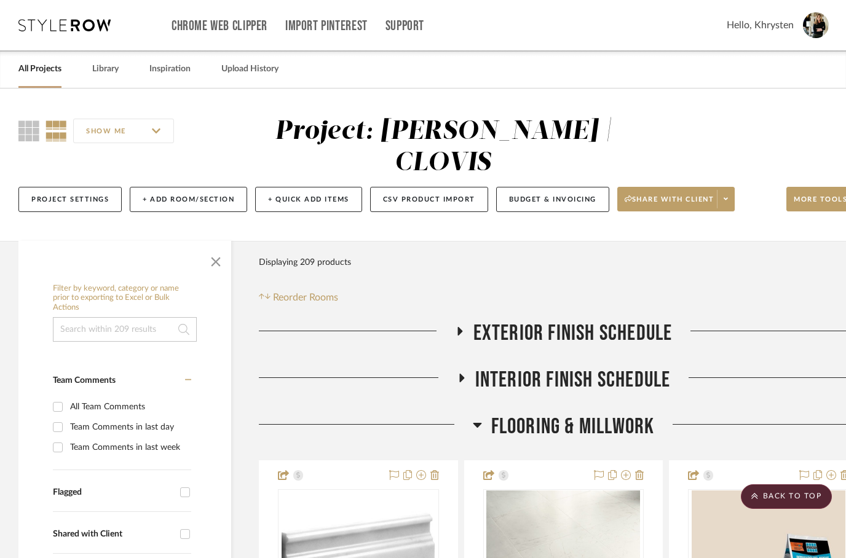
scroll to position [1469, 0]
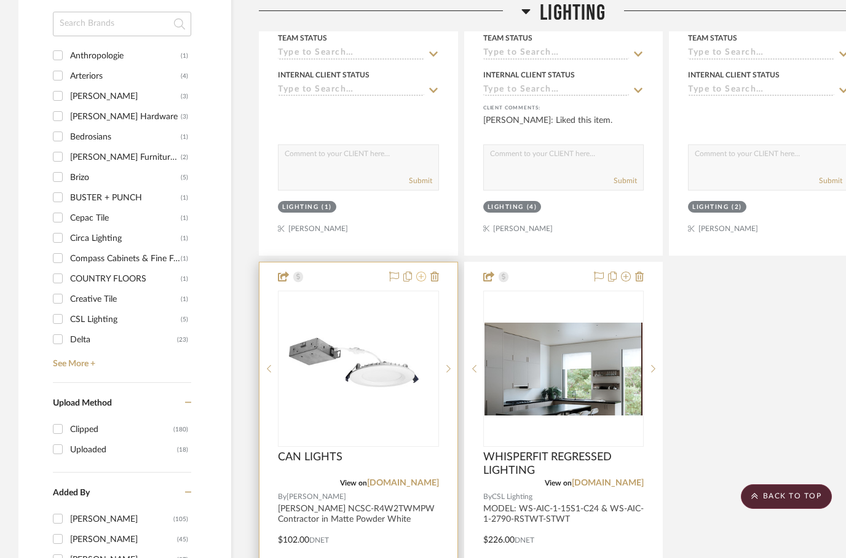
click at [424, 272] on icon at bounding box center [421, 277] width 10 height 10
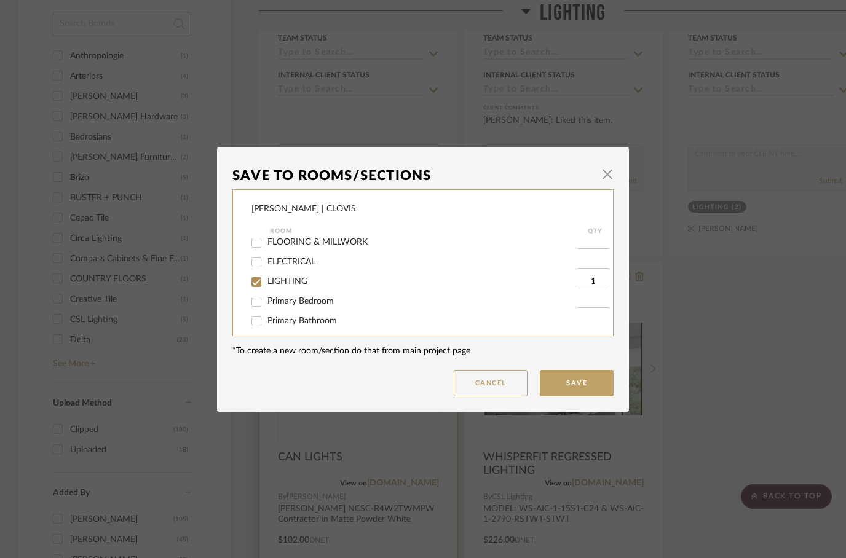
scroll to position [48, 0]
click at [257, 280] on input "LIGHTING" at bounding box center [257, 279] width 20 height 20
checkbox input "false"
click at [260, 308] on input "PRIMARY CLOSET" at bounding box center [257, 306] width 20 height 20
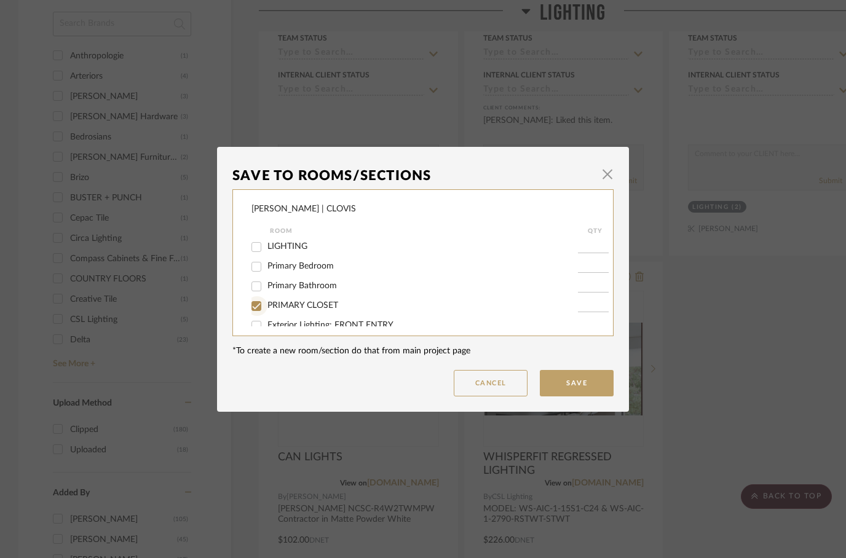
checkbox input "true"
type input "1"
click at [570, 387] on button "Save" at bounding box center [577, 383] width 74 height 26
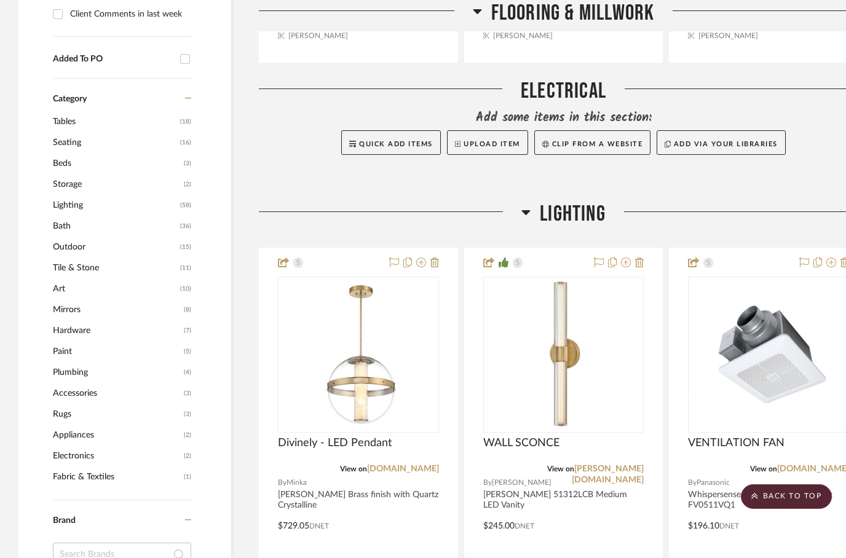
scroll to position [938, 0]
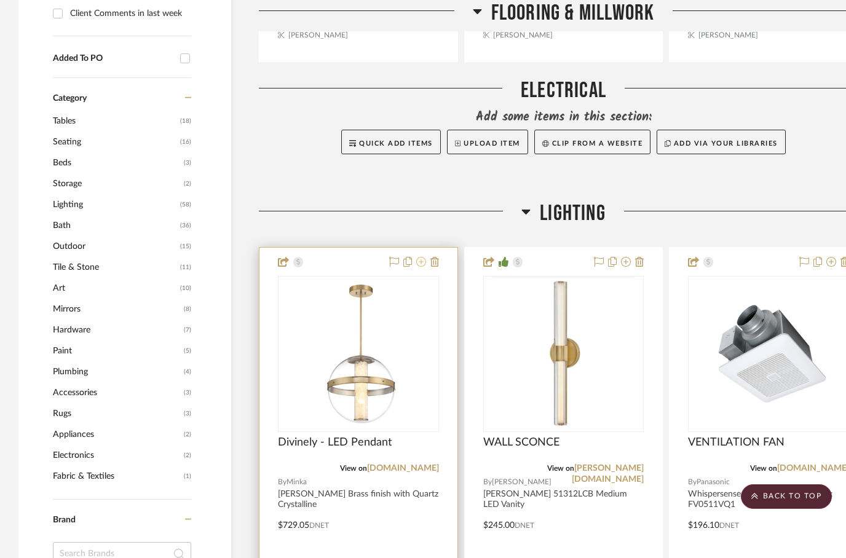
click at [422, 257] on icon at bounding box center [421, 262] width 10 height 10
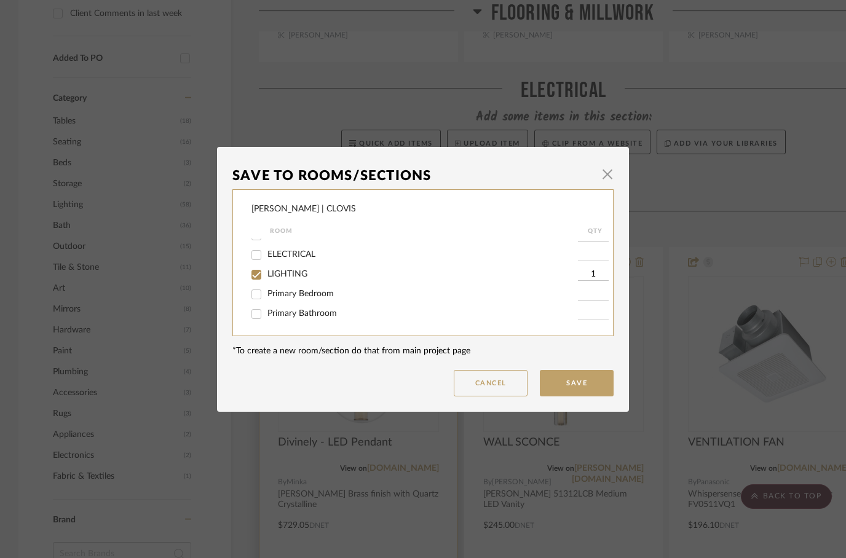
scroll to position [55, 0]
click at [255, 314] on input "Primary Bathroom" at bounding box center [257, 312] width 20 height 20
checkbox input "true"
type input "1"
click at [259, 279] on input "LIGHTING" at bounding box center [257, 273] width 20 height 20
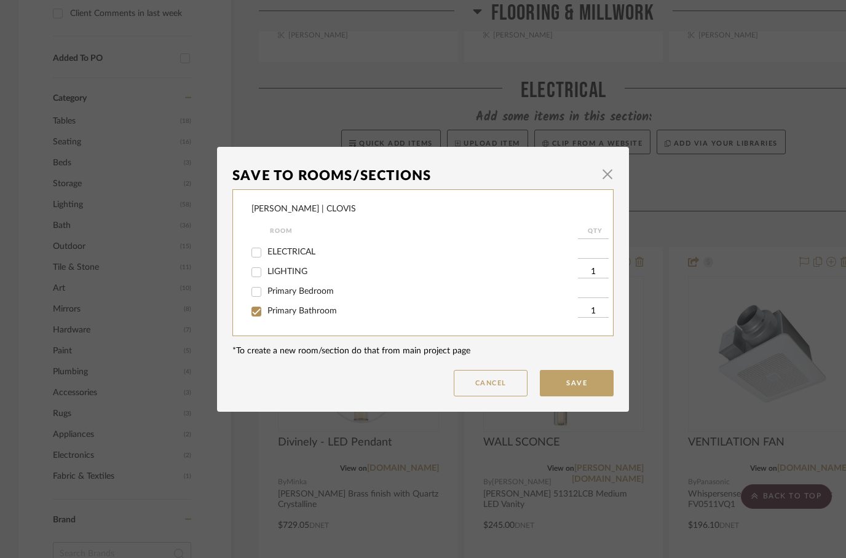
checkbox input "false"
click at [571, 383] on button "Save" at bounding box center [577, 383] width 74 height 26
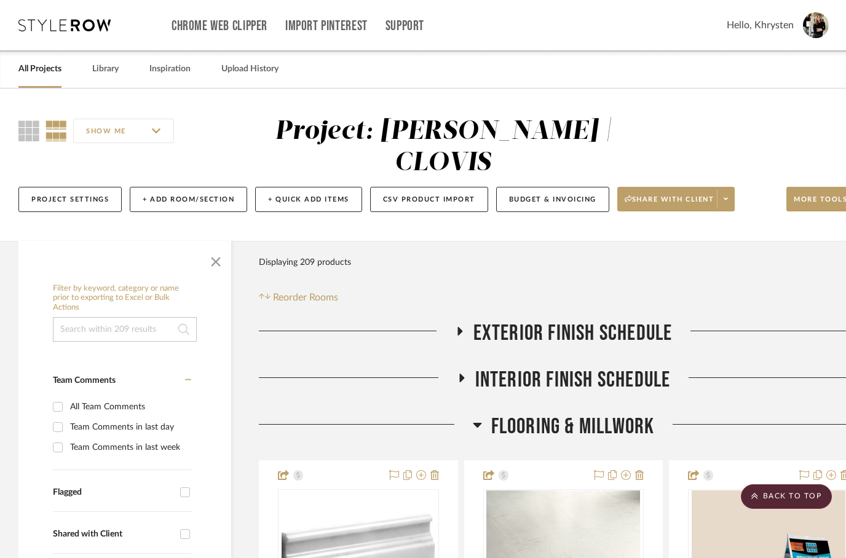
scroll to position [938, 0]
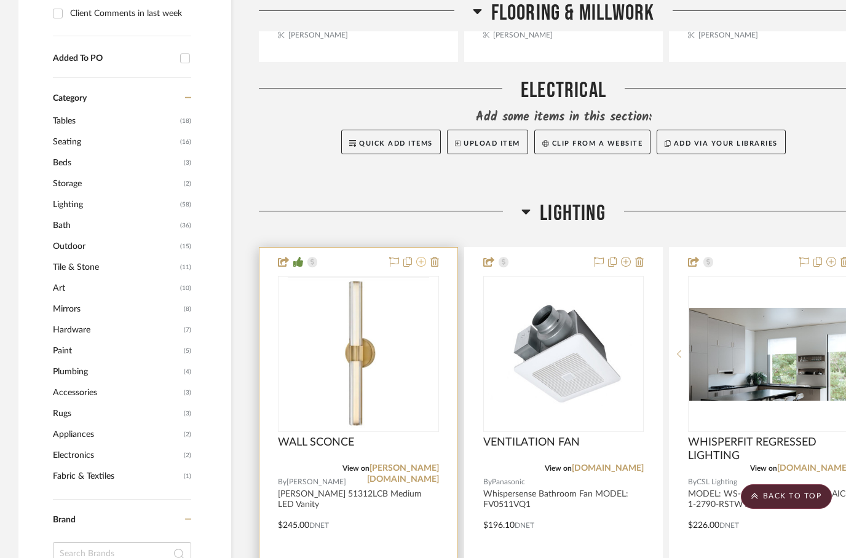
click at [422, 257] on icon at bounding box center [421, 262] width 10 height 10
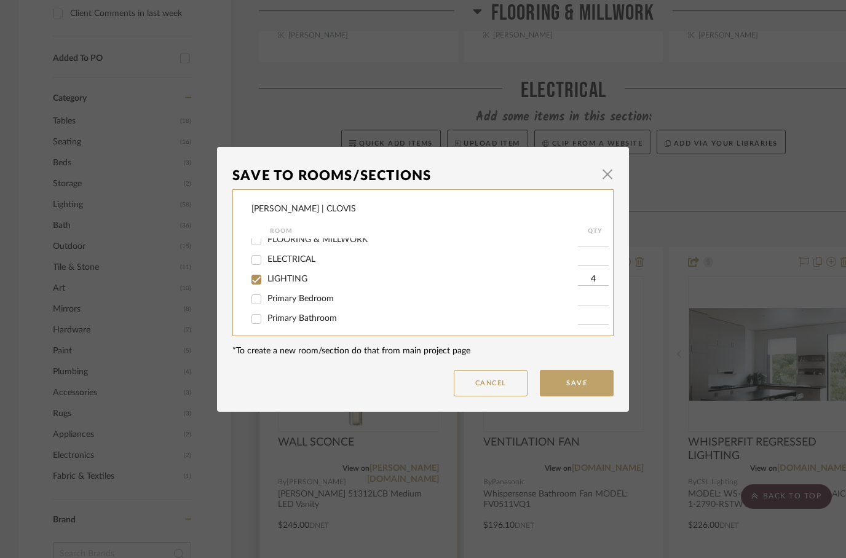
scroll to position [53, 0]
click at [258, 277] on input "LIGHTING" at bounding box center [257, 274] width 20 height 20
checkbox input "false"
click at [258, 322] on input "Primary Bathroom" at bounding box center [257, 314] width 20 height 20
checkbox input "true"
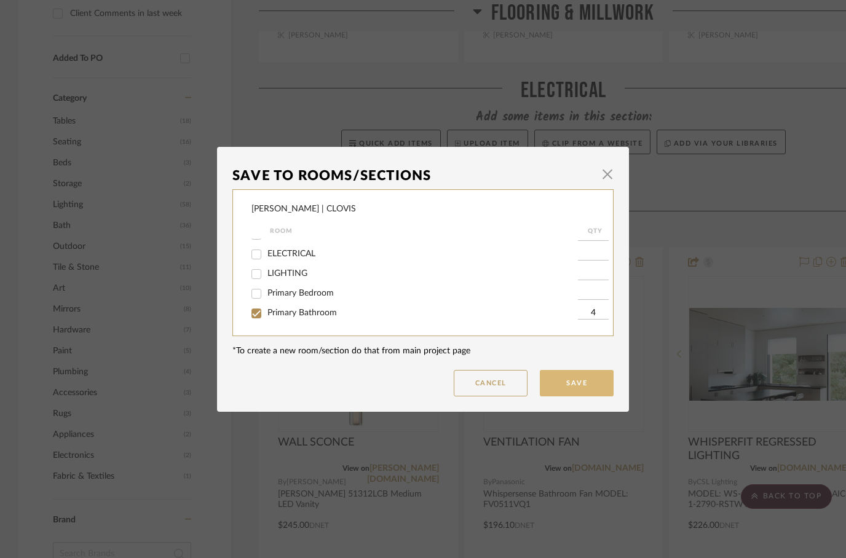
type input "4"
click at [587, 383] on button "Save" at bounding box center [577, 383] width 74 height 26
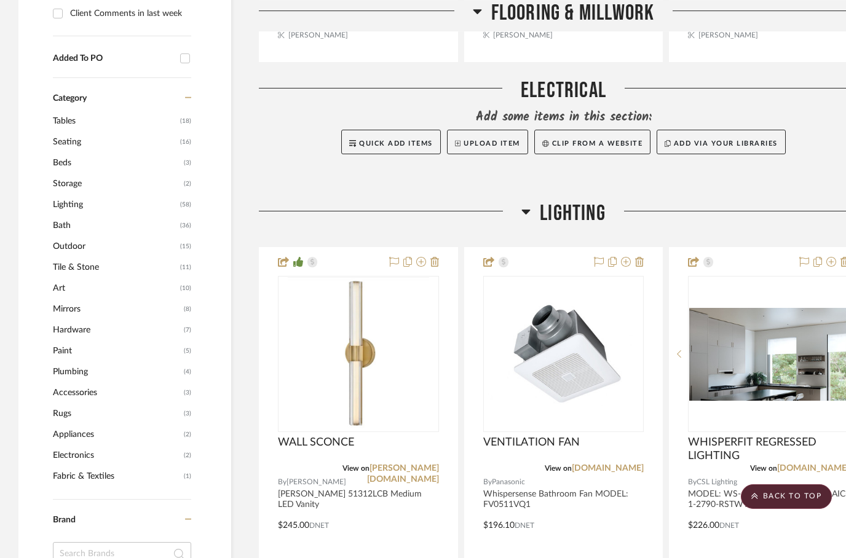
scroll to position [938, 0]
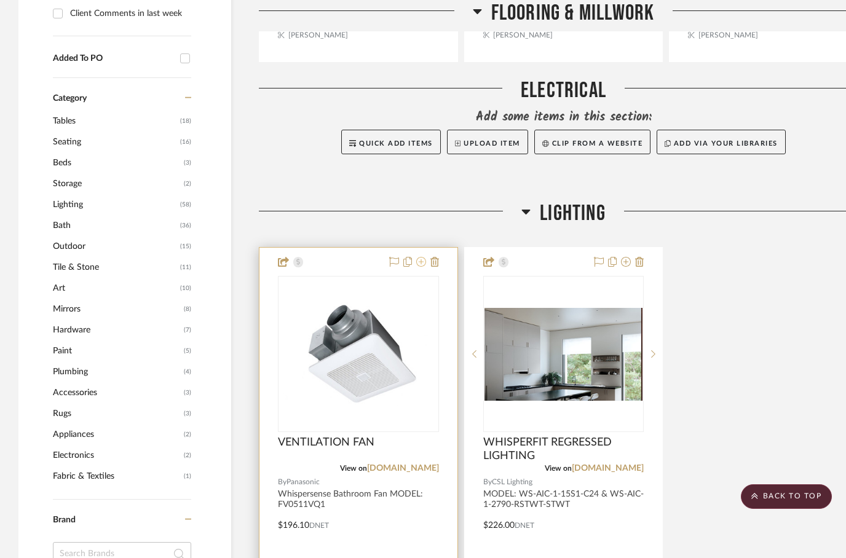
click at [426, 257] on icon at bounding box center [421, 262] width 10 height 10
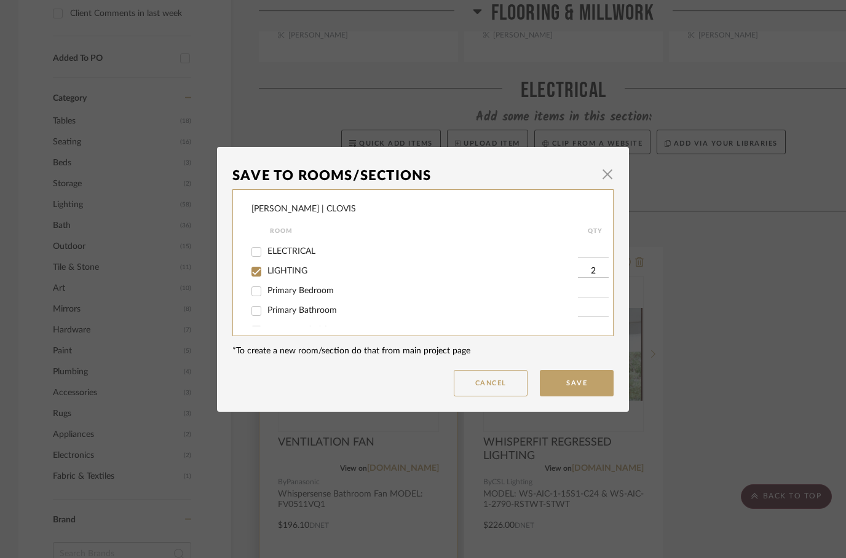
scroll to position [58, 0]
click at [255, 318] on input "Primary Bathroom" at bounding box center [257, 308] width 20 height 20
checkbox input "true"
type input "2"
click at [252, 272] on input "LIGHTING" at bounding box center [257, 269] width 20 height 20
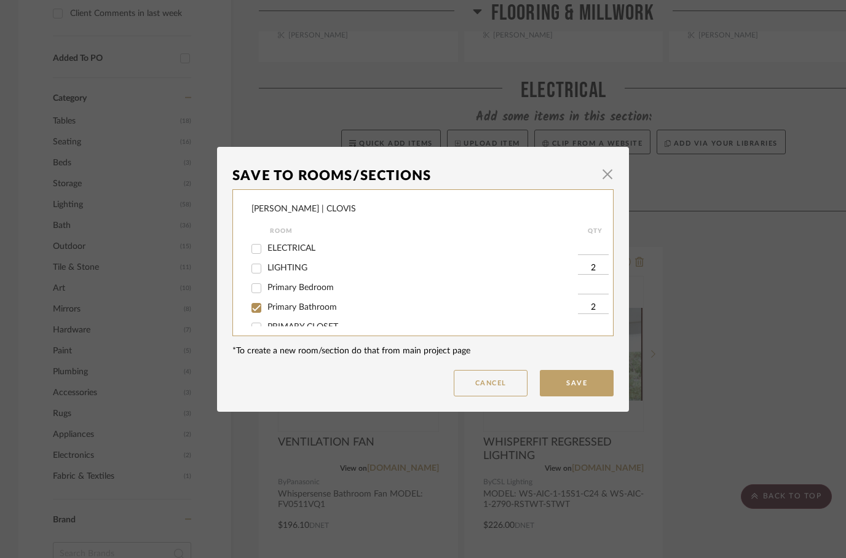
checkbox input "false"
click at [571, 393] on button "Save" at bounding box center [577, 383] width 74 height 26
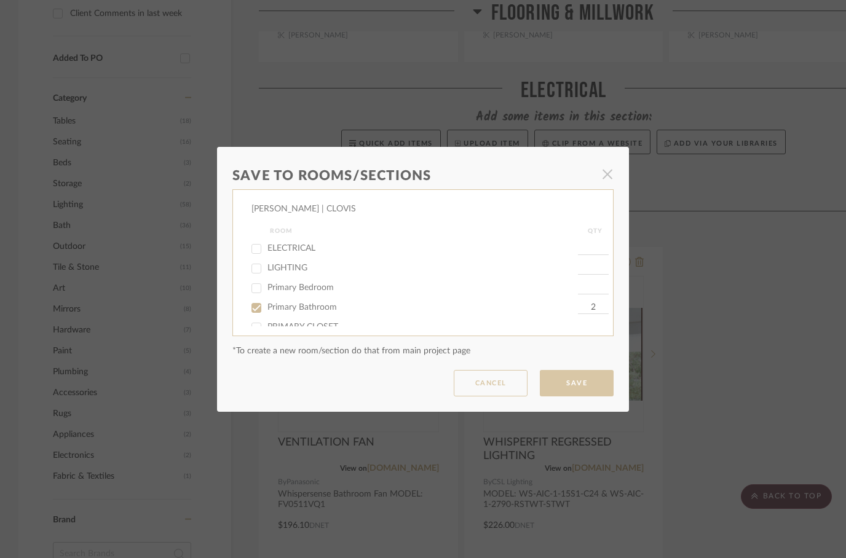
click at [574, 391] on dialog-content "Save To Rooms/Sections × [PERSON_NAME] | CLOVIS Room QTY EXTERIOR FINISH SCHEDU…" at bounding box center [423, 279] width 412 height 265
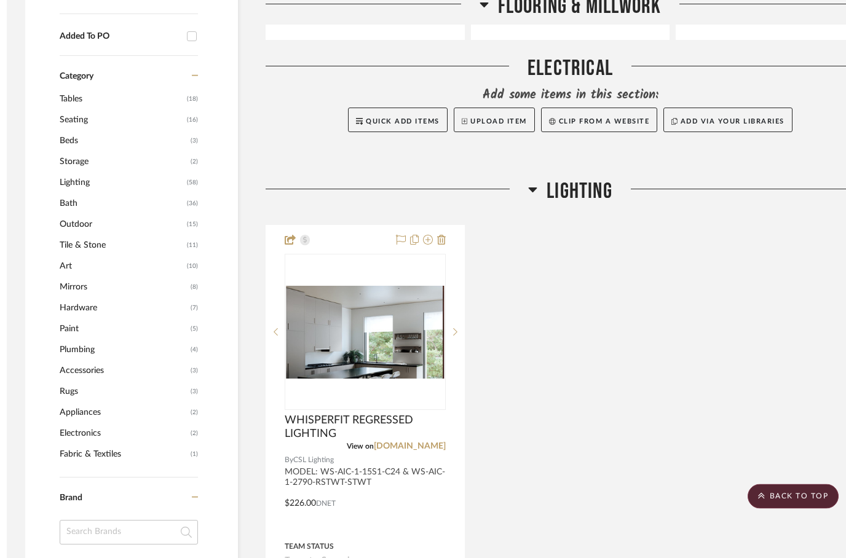
scroll to position [961, 0]
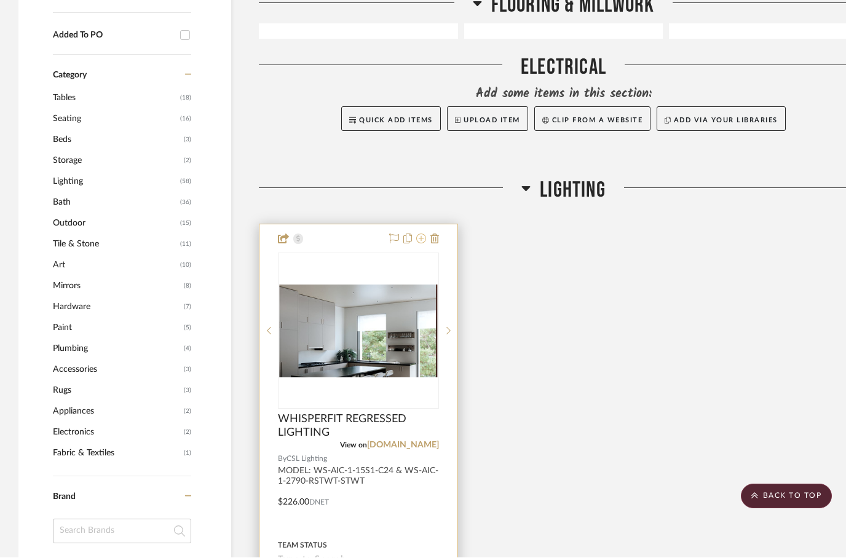
click at [426, 234] on icon at bounding box center [421, 239] width 10 height 10
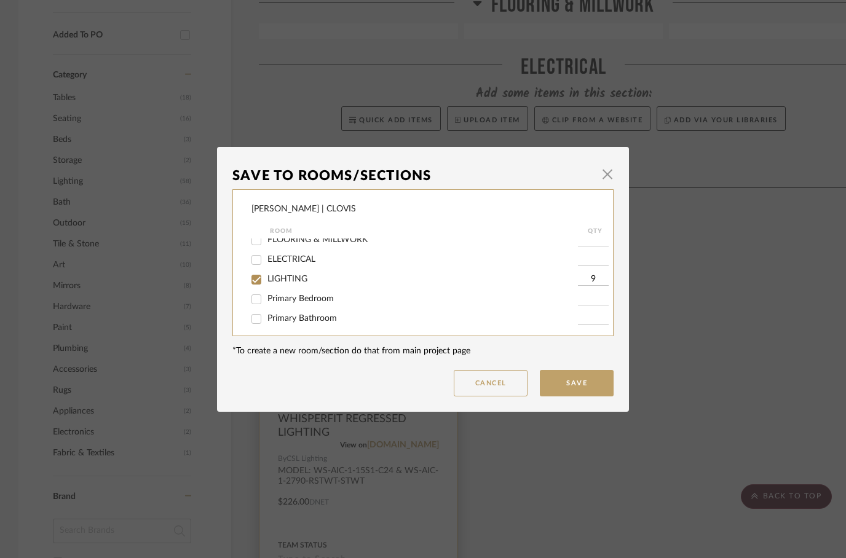
scroll to position [52, 0]
click at [258, 320] on input "Primary Bathroom" at bounding box center [257, 314] width 20 height 20
checkbox input "true"
type input "1"
click at [259, 276] on input "LIGHTING" at bounding box center [257, 275] width 20 height 20
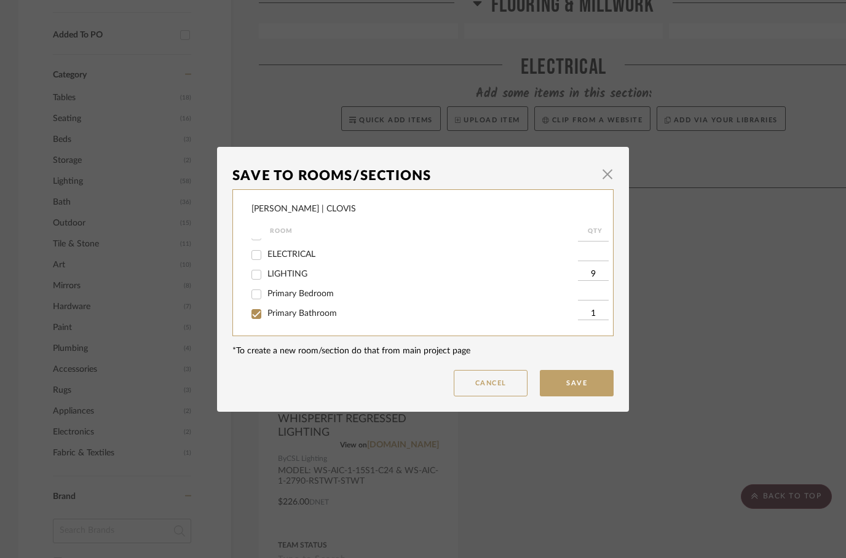
checkbox input "false"
type input "9"
click at [578, 378] on button "Save" at bounding box center [577, 383] width 74 height 26
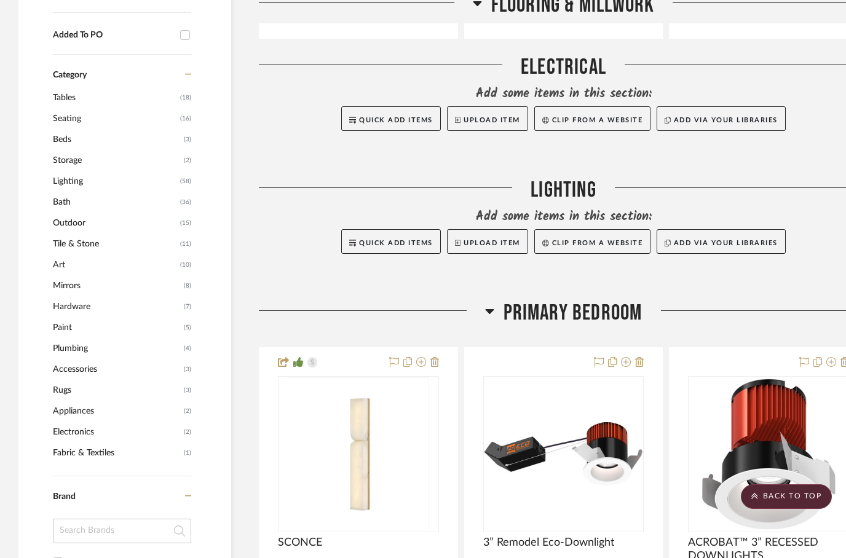
scroll to position [961, 0]
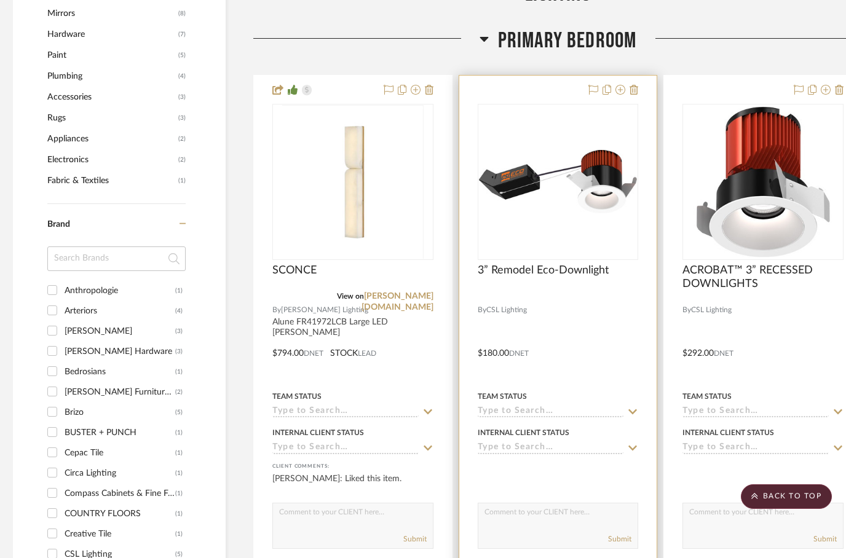
click at [588, 316] on div at bounding box center [558, 345] width 198 height 538
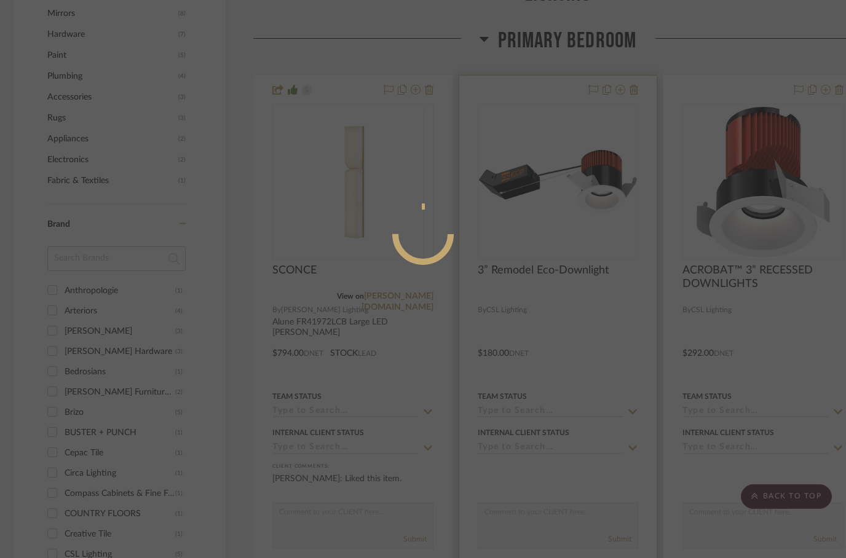
scroll to position [0, 0]
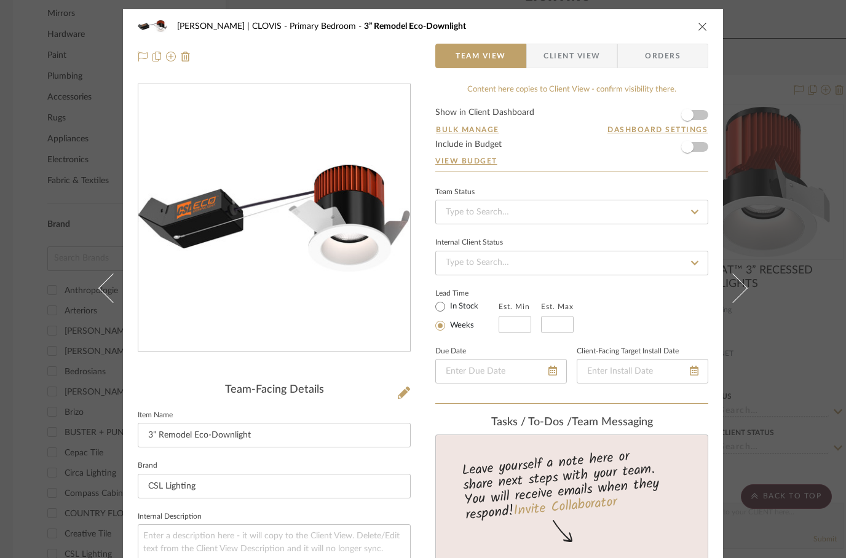
click at [715, 27] on div "[PERSON_NAME] | CLOVIS Primary Bedroom 3” Remodel Eco-Downlight Team View Clien…" at bounding box center [423, 41] width 600 height 65
click at [700, 34] on div "[PERSON_NAME] | CLOVIS Primary Bedroom 3” Remodel Eco-Downlight" at bounding box center [423, 26] width 571 height 25
click at [707, 22] on icon "close" at bounding box center [703, 27] width 10 height 10
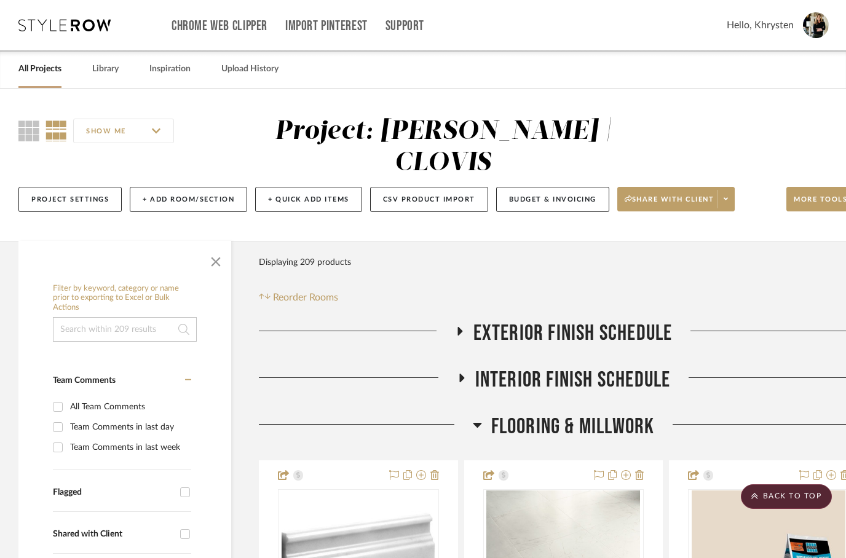
scroll to position [1234, 6]
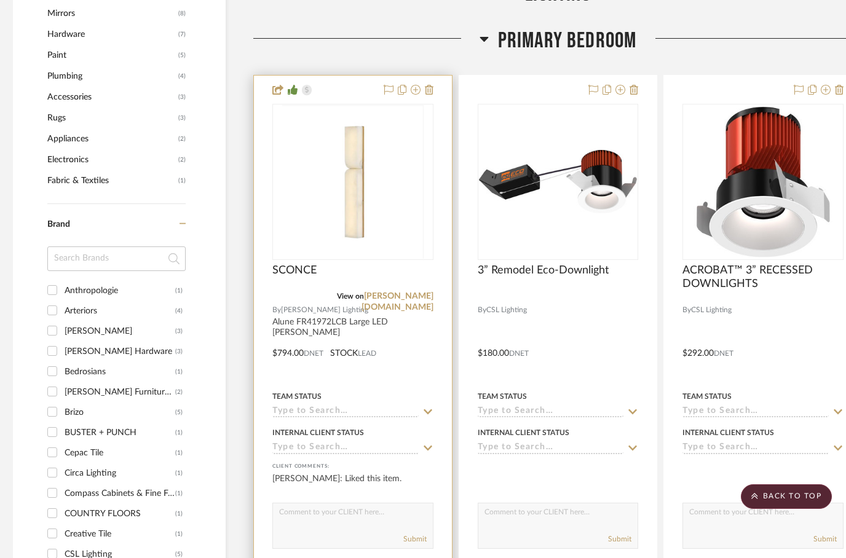
click at [320, 349] on div at bounding box center [353, 345] width 198 height 538
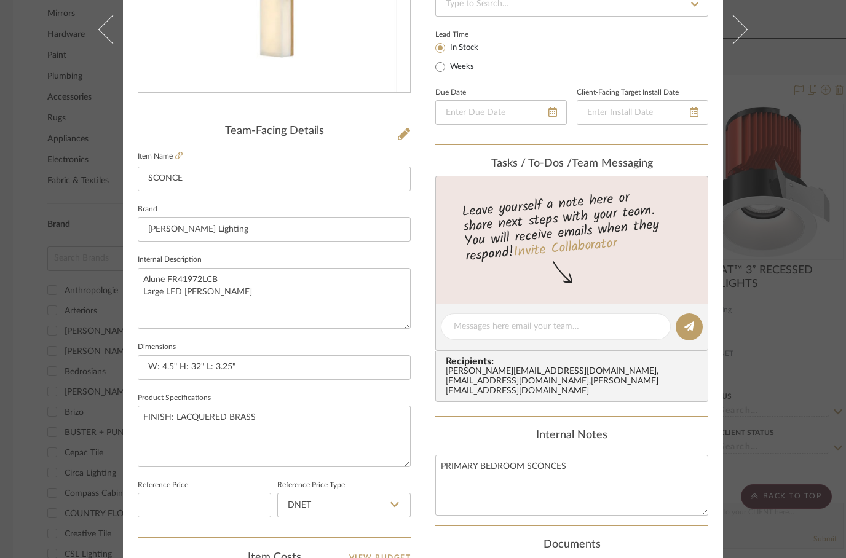
scroll to position [269, 0]
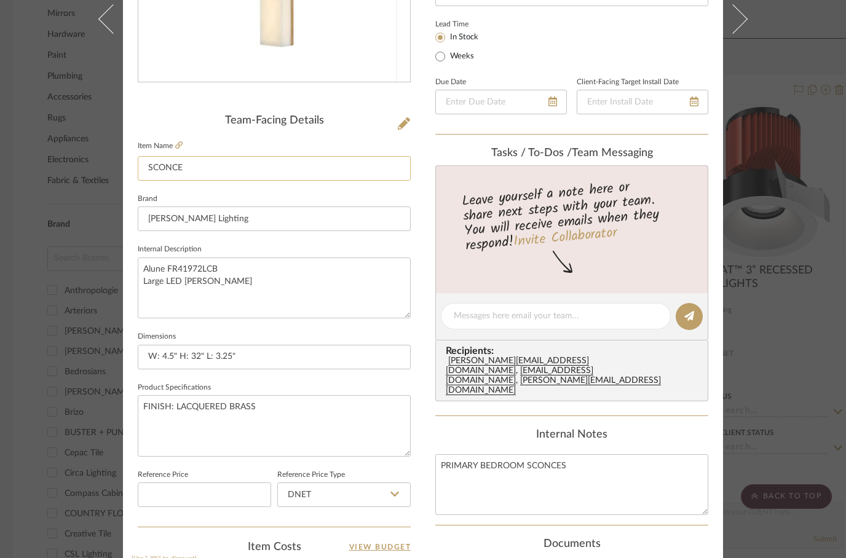
click at [228, 173] on input "SCONCE" at bounding box center [274, 168] width 273 height 25
click at [498, 454] on textarea "PRIMARY BEDROOM SCONCES" at bounding box center [571, 484] width 273 height 61
click at [495, 454] on textarea "PRIMARY BEDROOM SCONCES" at bounding box center [571, 484] width 273 height 61
click at [501, 454] on textarea "PRIMARY BEDROOM SCONCES" at bounding box center [571, 484] width 273 height 61
click at [502, 454] on textarea "PRIMARY BEDROOM SCONCES" at bounding box center [571, 484] width 273 height 61
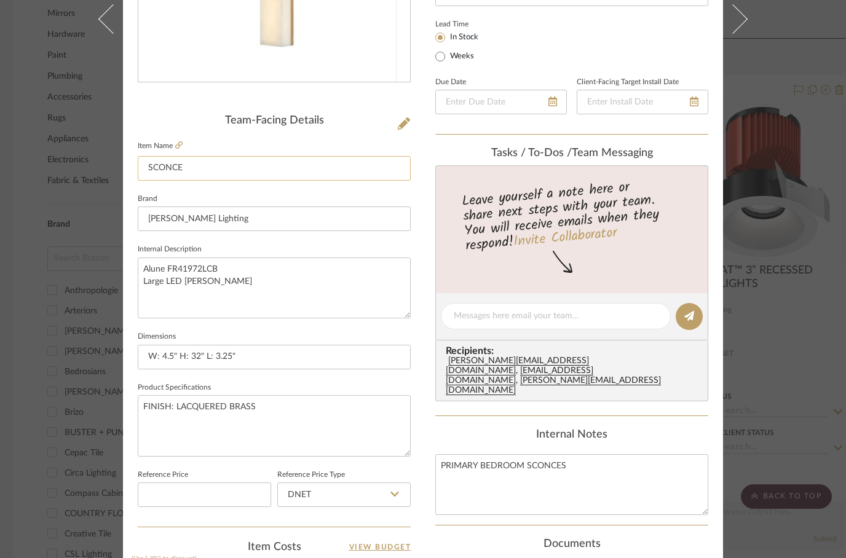
click at [162, 168] on input "SCONCE" at bounding box center [274, 168] width 273 height 25
click at [163, 169] on input "SCONCE" at bounding box center [274, 168] width 273 height 25
click at [166, 165] on input "SCONCE" at bounding box center [274, 168] width 273 height 25
paste input "PRIMARY BEDROOM SCONCES"
type input "PRIMARY BEDROOM SCONCES"
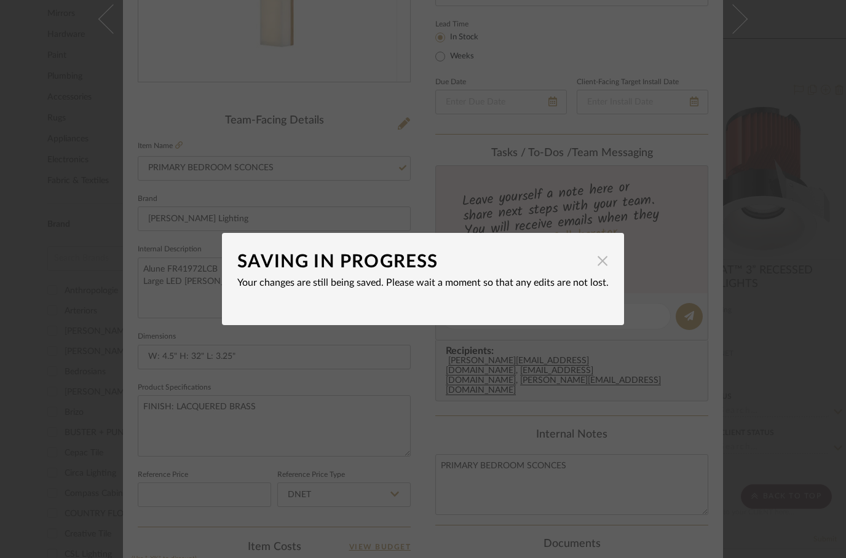
click at [604, 258] on span "button" at bounding box center [602, 260] width 25 height 25
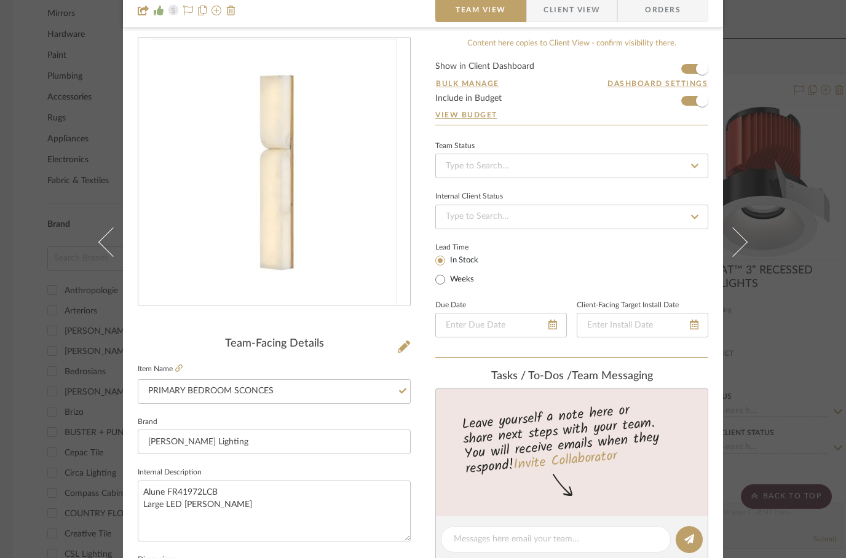
scroll to position [0, 0]
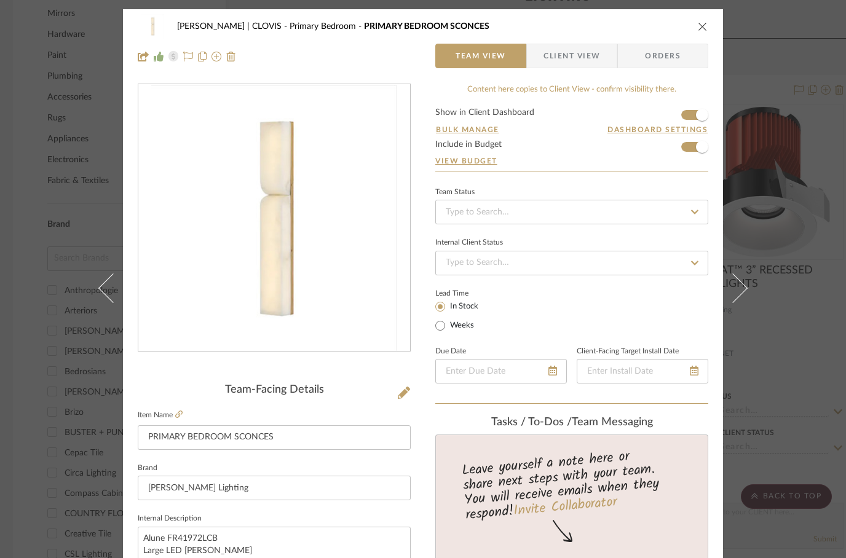
click at [705, 26] on icon "close" at bounding box center [703, 27] width 10 height 10
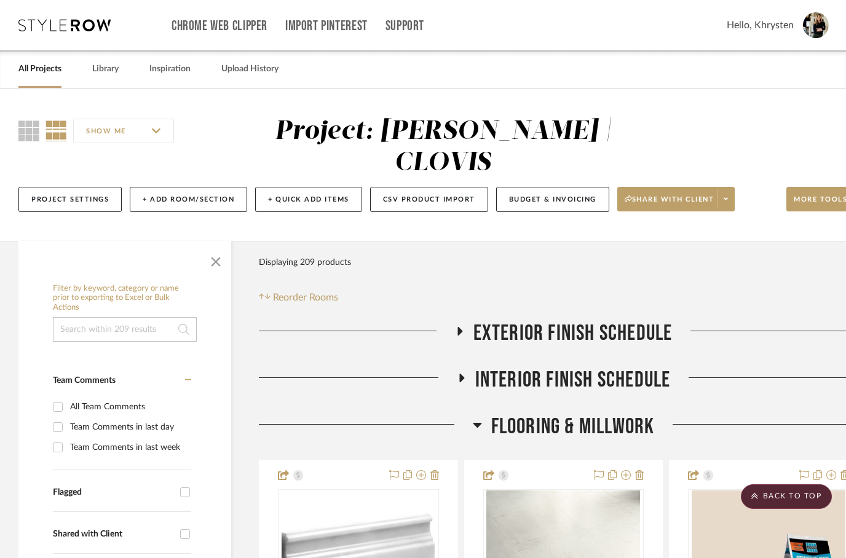
scroll to position [1234, 6]
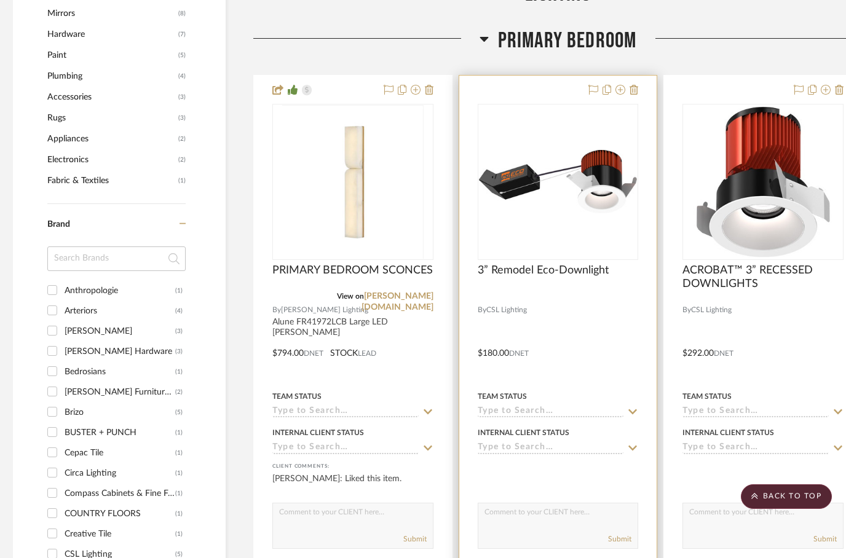
click at [591, 291] on div at bounding box center [558, 296] width 161 height 11
click at [566, 280] on div at bounding box center [558, 345] width 198 height 538
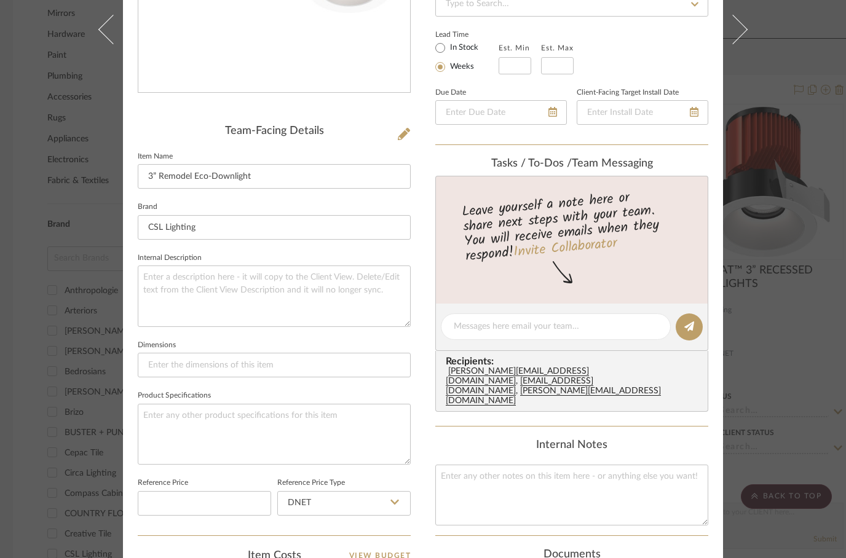
scroll to position [247, 0]
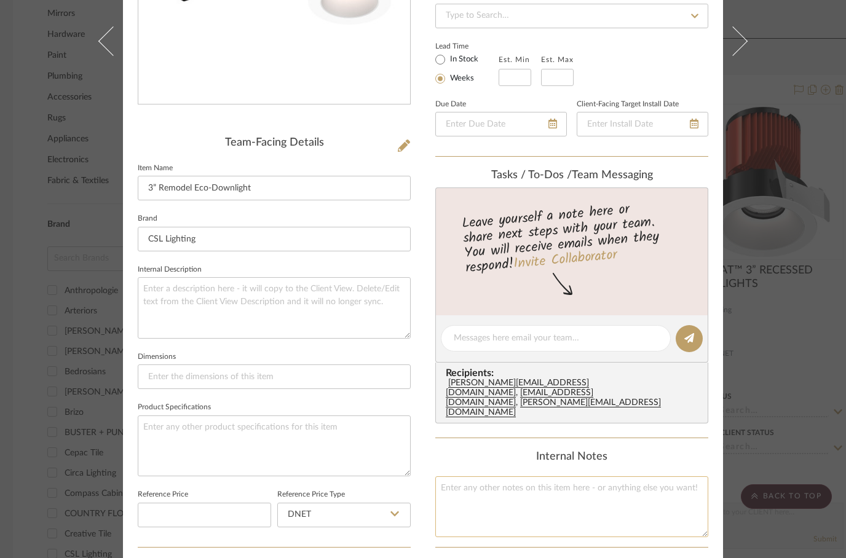
click at [477, 477] on textarea at bounding box center [571, 507] width 273 height 61
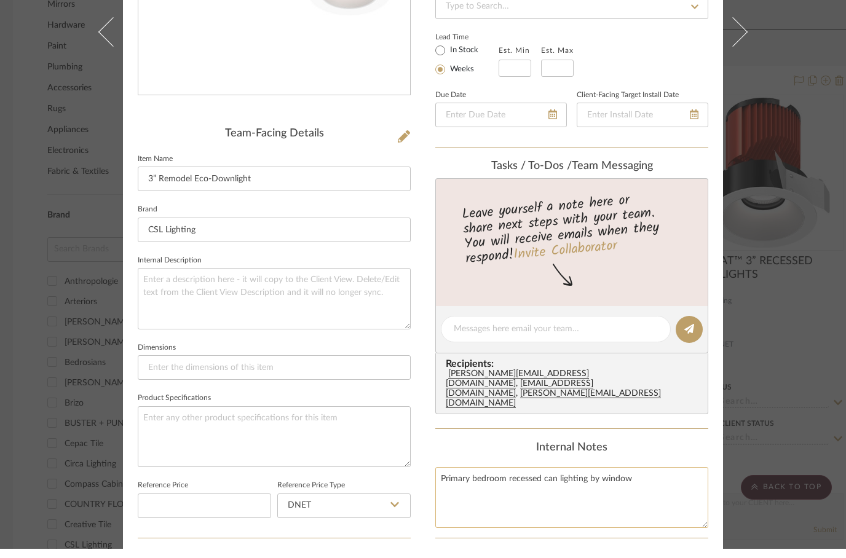
click at [490, 477] on textarea "Primary bedroom recessed can lighting by window" at bounding box center [571, 507] width 273 height 61
click at [492, 477] on textarea "Primary bedroom recessed can lighting by window" at bounding box center [571, 507] width 273 height 61
click at [496, 477] on textarea "Primary bedroom recessed can lighting by window" at bounding box center [571, 507] width 273 height 61
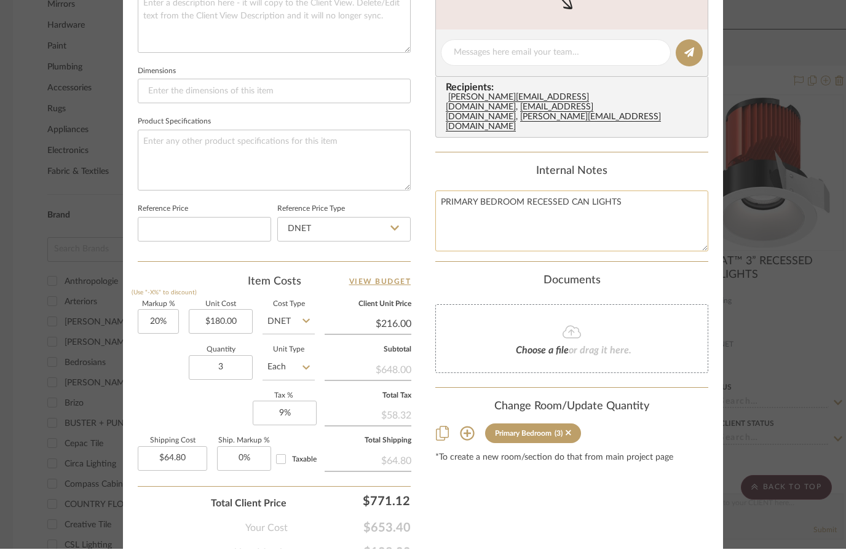
scroll to position [525, 0]
click at [471, 220] on textarea "PRIMARY BEDROOM RECESSED CAN LIGHTS" at bounding box center [571, 229] width 273 height 61
type textarea "PRIMARY BEDROOM RECESSED CAN LIGHTS"
click at [451, 248] on div "Content here copies to Client View - confirm visibility there. Show in Client D…" at bounding box center [571, 63] width 273 height 1010
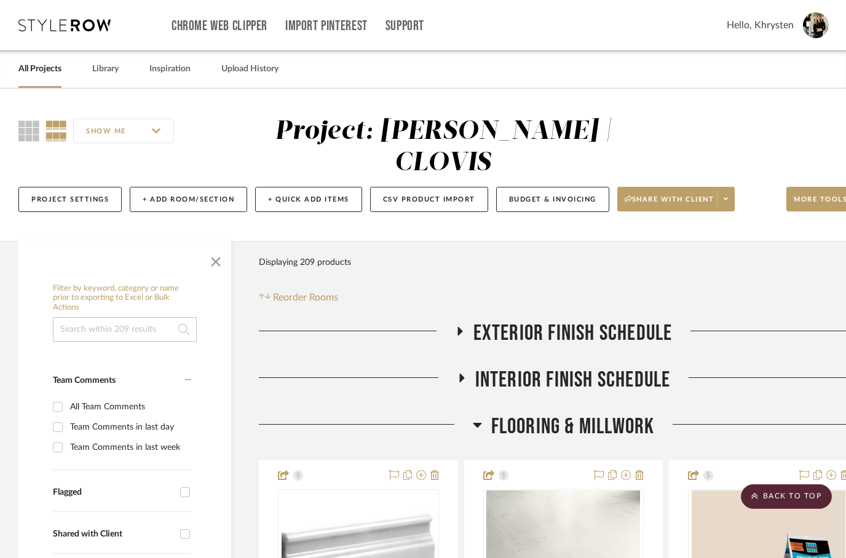
scroll to position [1234, 6]
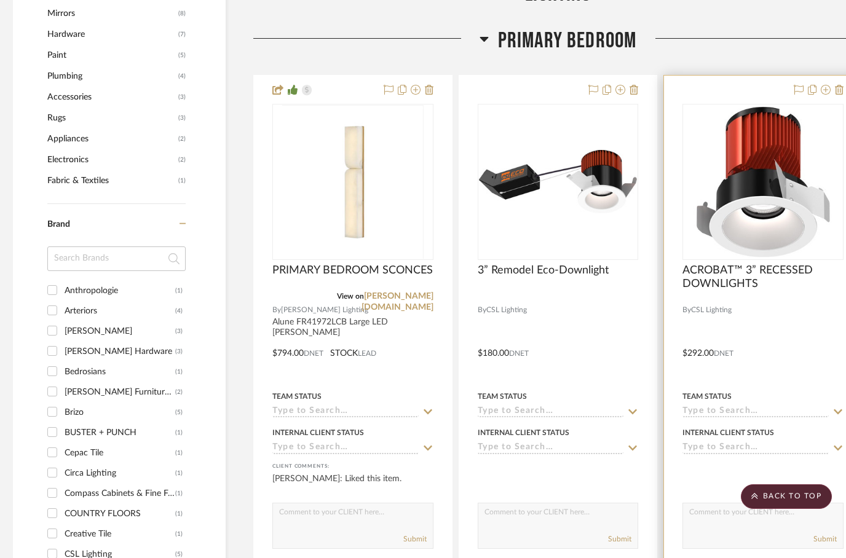
click at [777, 291] on div at bounding box center [763, 296] width 161 height 11
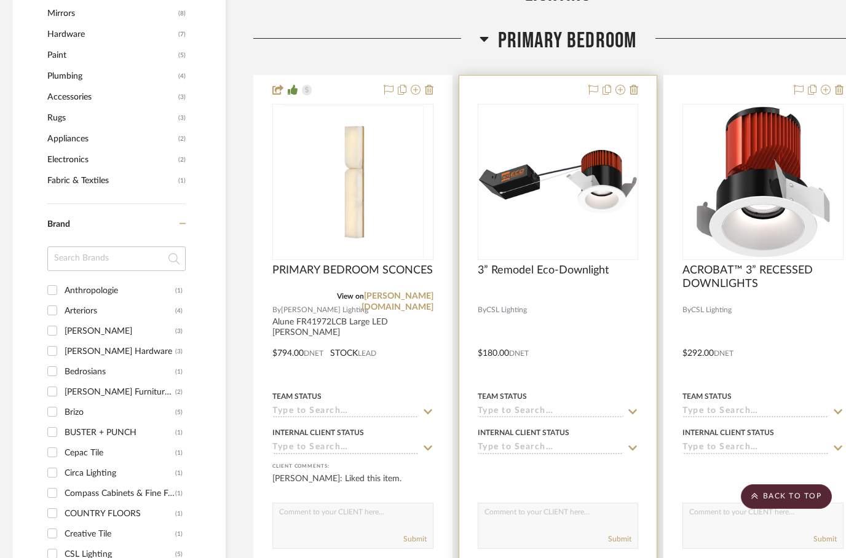
click at [566, 291] on div at bounding box center [558, 296] width 161 height 11
click at [566, 264] on span "3” Remodel Eco-Downlight" at bounding box center [543, 271] width 131 height 14
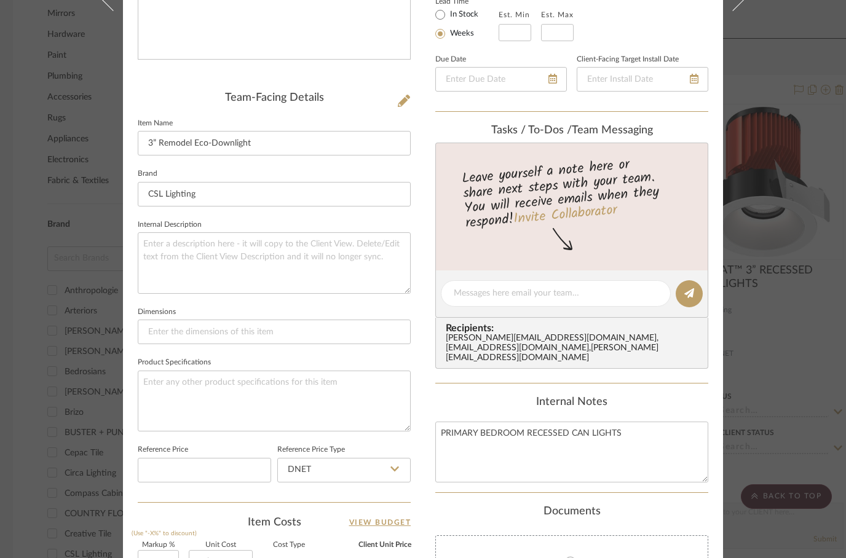
scroll to position [342, 0]
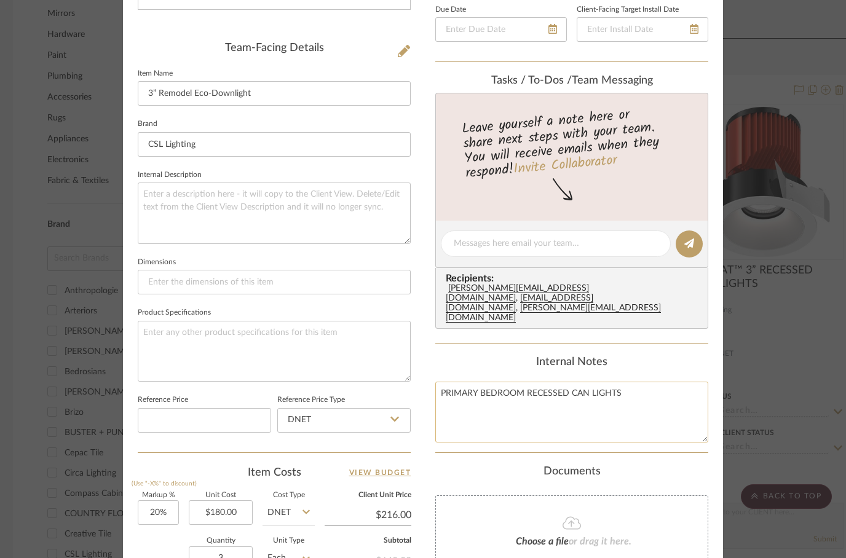
click at [511, 382] on textarea "PRIMARY BEDROOM RECESSED CAN LIGHTS" at bounding box center [571, 412] width 273 height 61
click at [512, 382] on textarea "PRIMARY BEDROOM RECESSED CAN LIGHTS" at bounding box center [571, 412] width 273 height 61
click at [507, 382] on textarea "PRIMARY BEDROOM RECESSED CAN LIGHTS" at bounding box center [571, 412] width 273 height 61
click at [141, 95] on input "3” Remodel Eco-Downlight" at bounding box center [274, 93] width 273 height 25
click at [148, 90] on input "3” Remodel Eco-Downlight" at bounding box center [274, 93] width 273 height 25
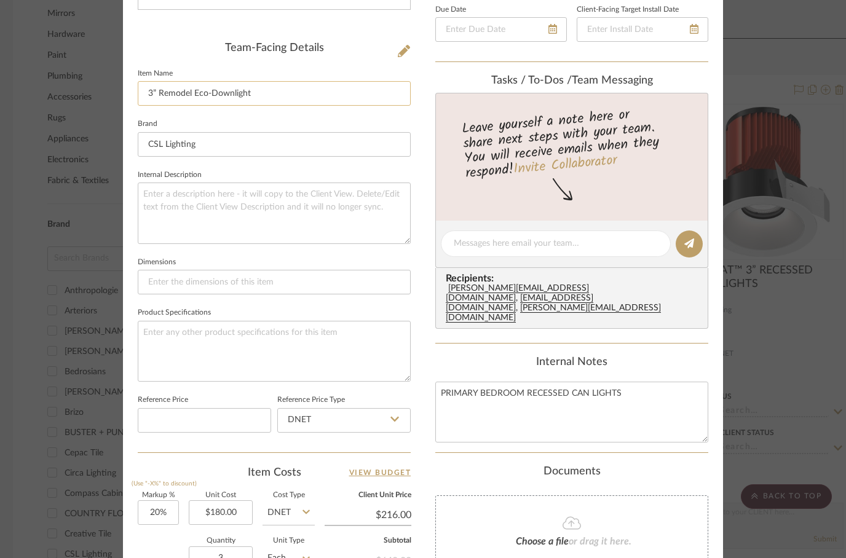
click at [145, 90] on input "3” Remodel Eco-Downlight" at bounding box center [274, 93] width 273 height 25
paste input "PRIMARY BEDROOM RECESSED CAN LIGHTS"
click at [335, 97] on input "PRIMARY BEDROOM RECESSED CAN LIGHTS 3” Remodel Eco-Downlight" at bounding box center [274, 93] width 273 height 25
click at [335, 94] on input "PRIMARY BEDROOM RECESSED CAN LIGHTS 3” Remodel Eco-Downlight" at bounding box center [274, 93] width 273 height 25
type input "PRIMARY BEDROOM RECESSED CAN LIGHTS"
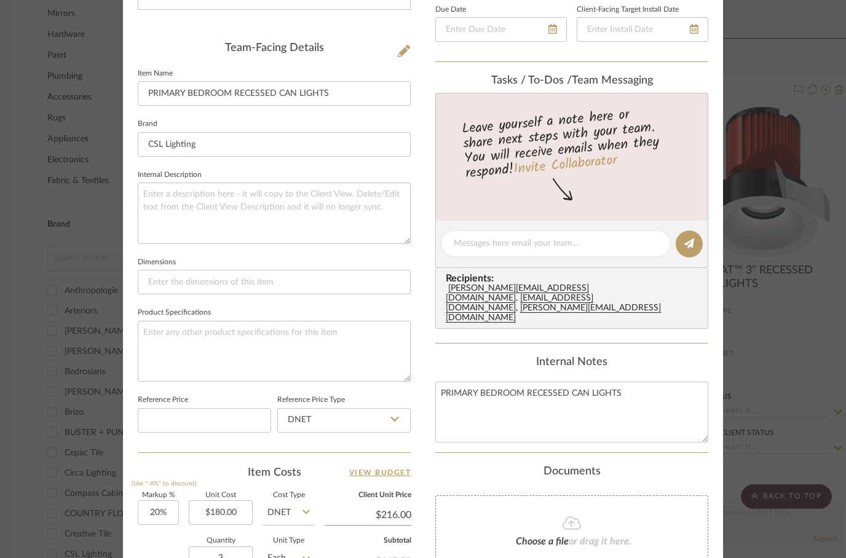
click at [79, 267] on div "[PERSON_NAME] | CLOVIS Primary Bedroom 3” Remodel Eco-Downlight Team View Clien…" at bounding box center [423, 279] width 846 height 558
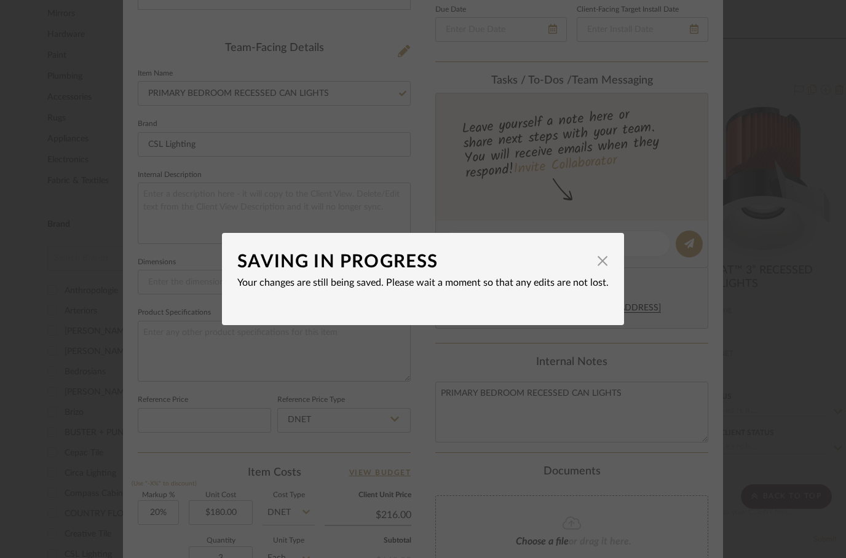
click at [165, 222] on div "SAVING IN PROGRESS × Your changes are still being saved. Please wait a moment s…" at bounding box center [423, 279] width 846 height 558
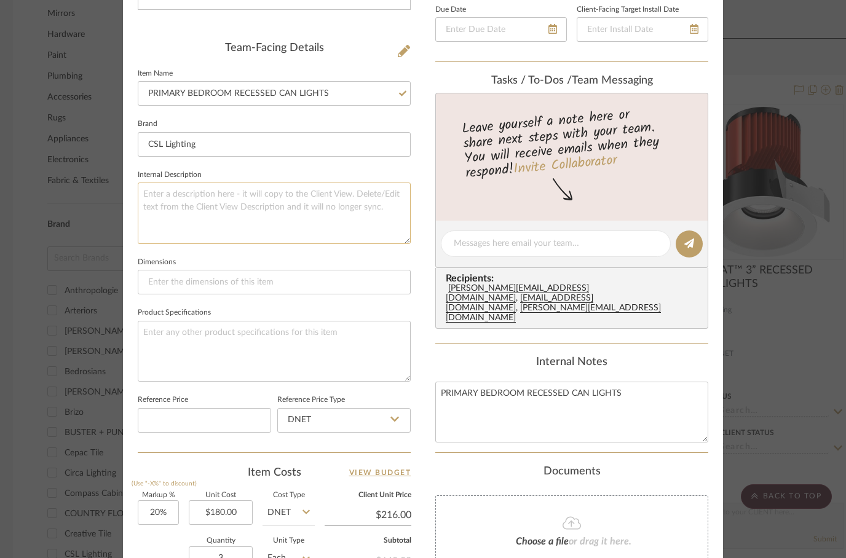
click at [225, 208] on textarea at bounding box center [274, 213] width 273 height 61
click at [192, 222] on textarea at bounding box center [274, 213] width 273 height 61
paste textarea "3” Remodel Eco-Downlight"
type textarea "3” Remodel Eco-Downlight"
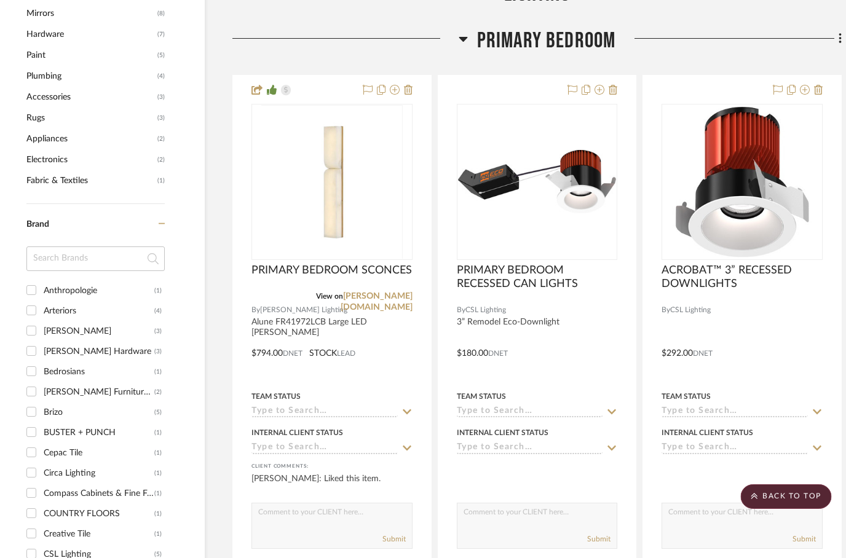
scroll to position [1234, 39]
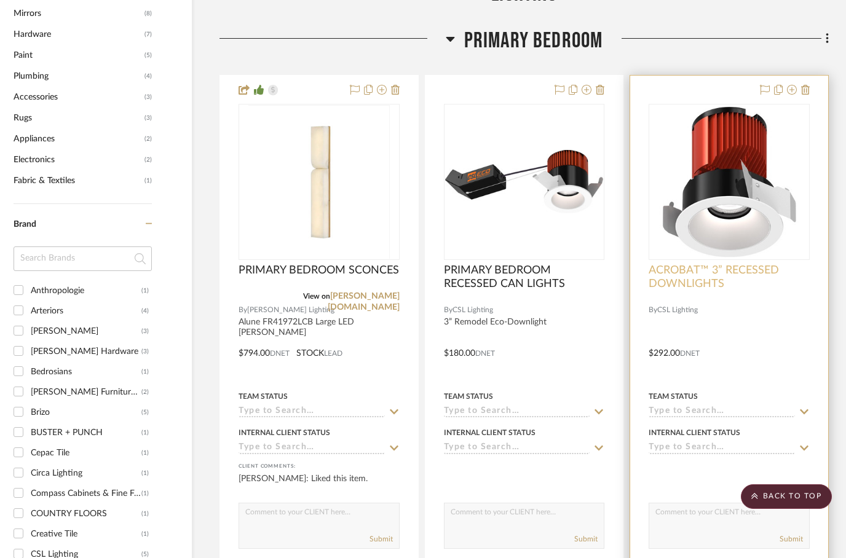
click at [673, 264] on span "ACROBAT™ 3” RECESSED DOWNLIGHTS" at bounding box center [729, 277] width 161 height 27
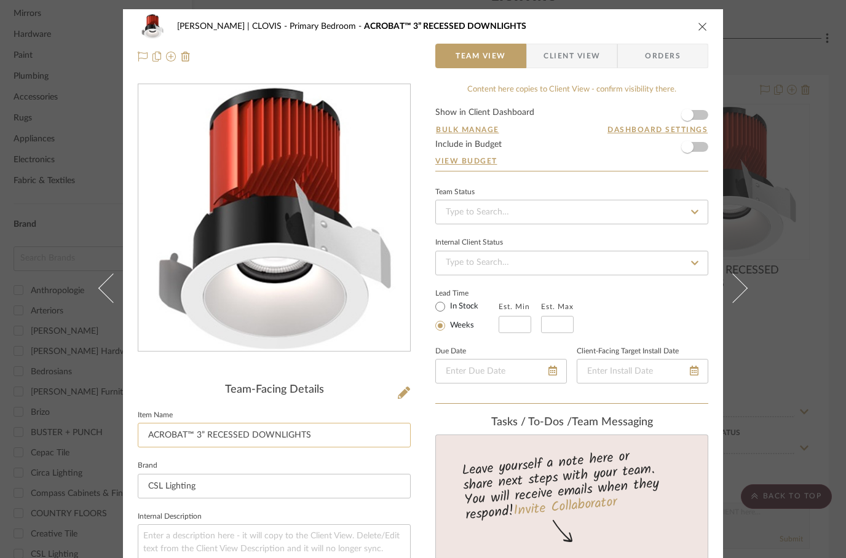
click at [169, 439] on input "ACROBAT™ 3” RECESSED DOWNLIGHTS" at bounding box center [274, 435] width 273 height 25
click at [164, 435] on input "ACROBAT™ 3” RECESSED DOWNLIGHTS" at bounding box center [274, 435] width 273 height 25
click at [157, 432] on input "ACROBAT™ 3” RECESSED DOWNLIGHTS" at bounding box center [274, 435] width 273 height 25
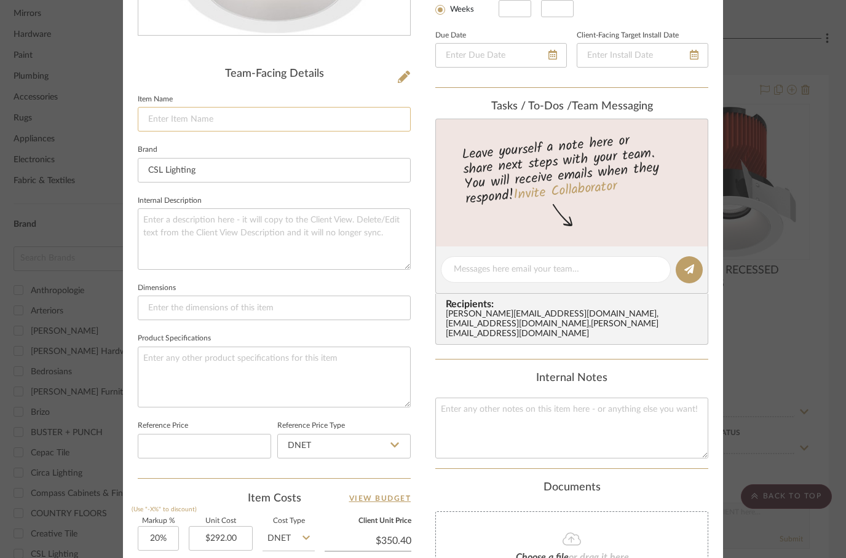
scroll to position [320, 0]
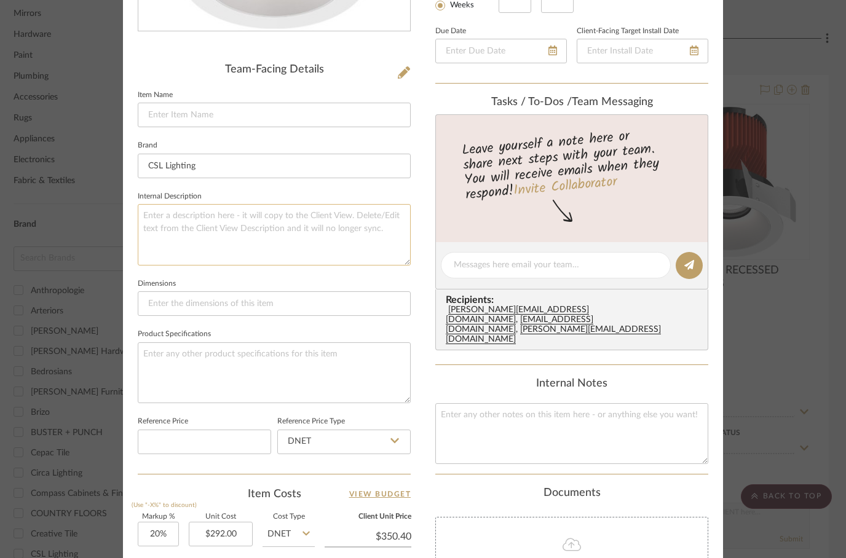
click at [172, 218] on textarea at bounding box center [274, 234] width 273 height 61
click at [194, 231] on textarea at bounding box center [274, 234] width 273 height 61
click at [196, 228] on textarea at bounding box center [274, 234] width 273 height 61
paste textarea "ACROBAT™ 3” RECESSED DOWNLIGHTS"
type textarea "ACROBAT™ 3” RECESSED DOWNLIGHTS"
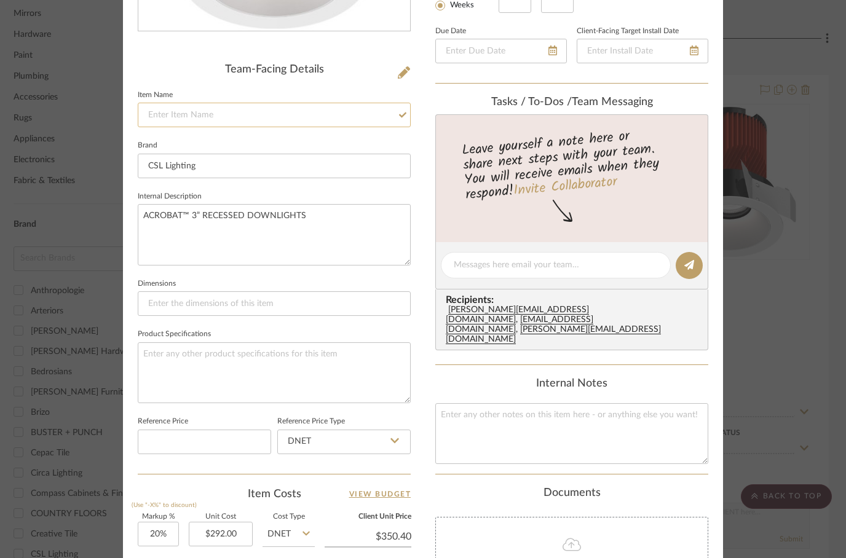
click at [161, 114] on input at bounding box center [274, 115] width 273 height 25
type input "PRIMARY BEDROOM CAN LIGHTS ON SLOPED CEILING"
click at [478, 378] on div "Internal Notes" at bounding box center [571, 385] width 273 height 14
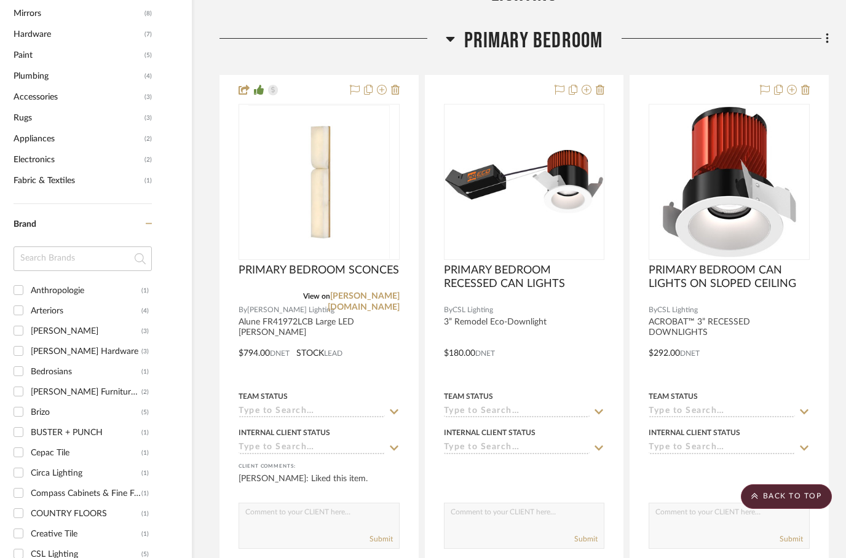
scroll to position [1234, 39]
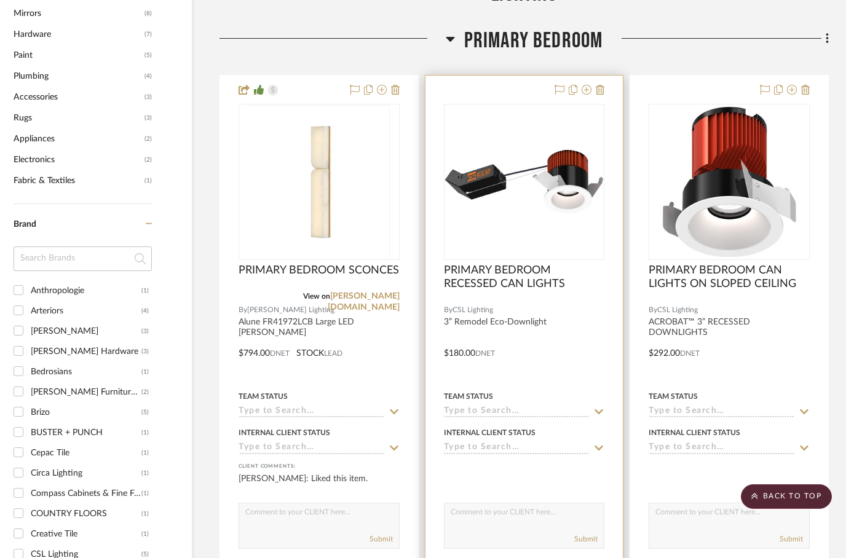
click at [474, 315] on div at bounding box center [525, 345] width 198 height 538
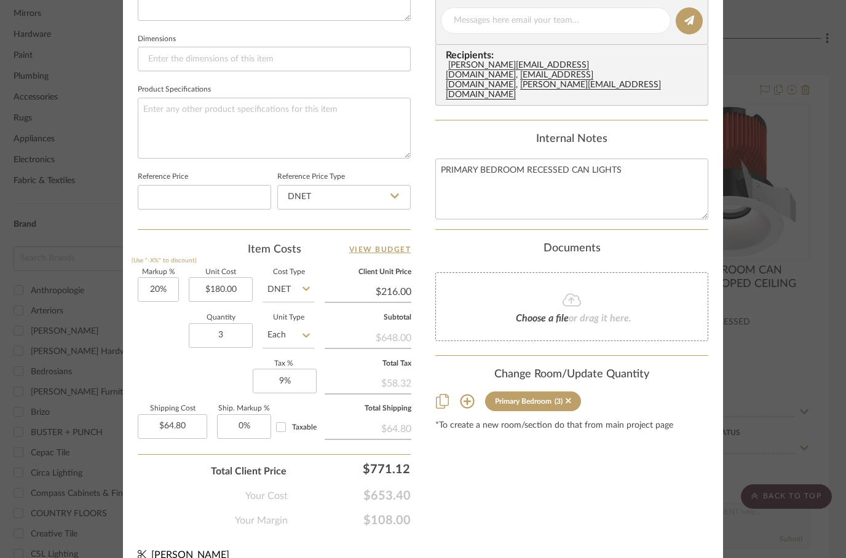
scroll to position [574, 0]
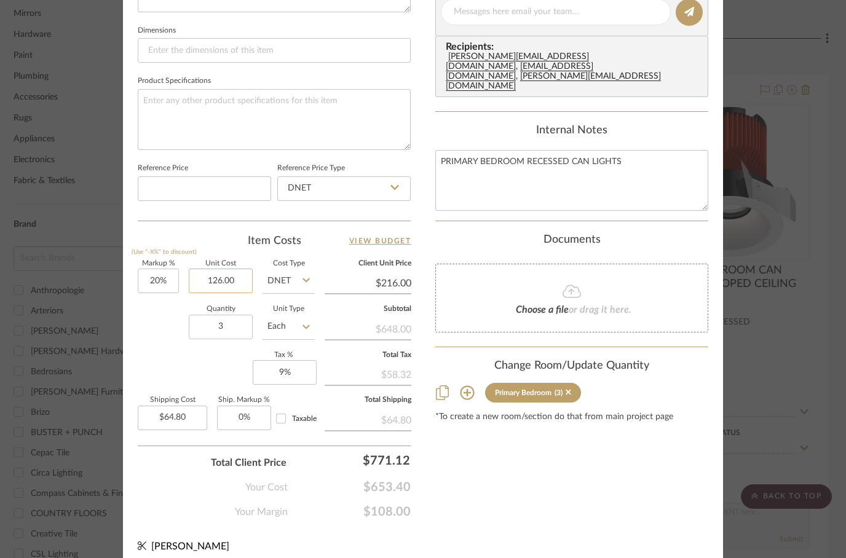
type input "$126.00"
type input "216.00"
type input "$45.36"
click at [557, 438] on div "Content here copies to Client View - confirm visibility there. Show in Client D…" at bounding box center [571, 15] width 273 height 1010
type input "$216.00"
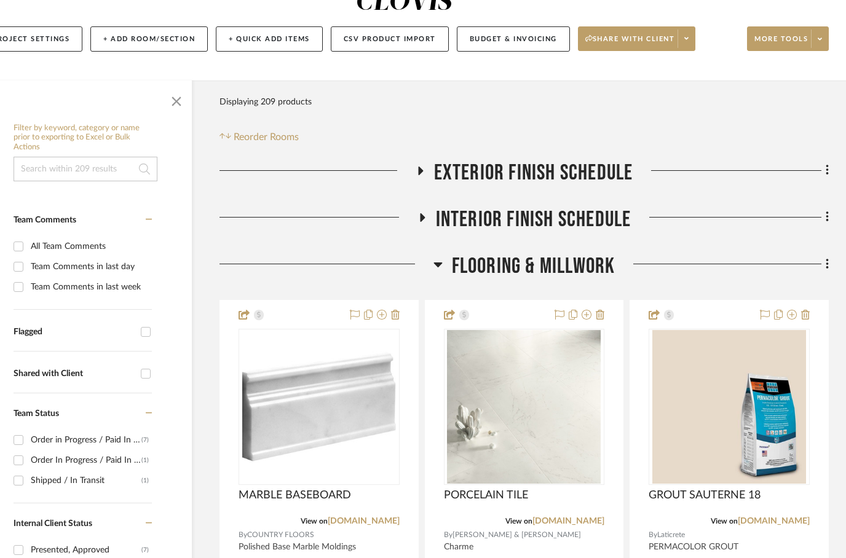
scroll to position [0, 39]
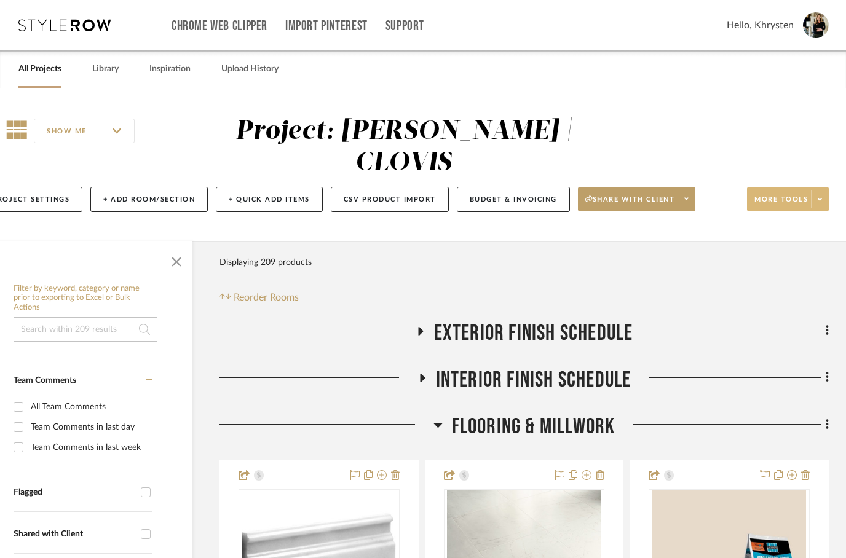
click at [777, 195] on span "More tools" at bounding box center [782, 204] width 54 height 18
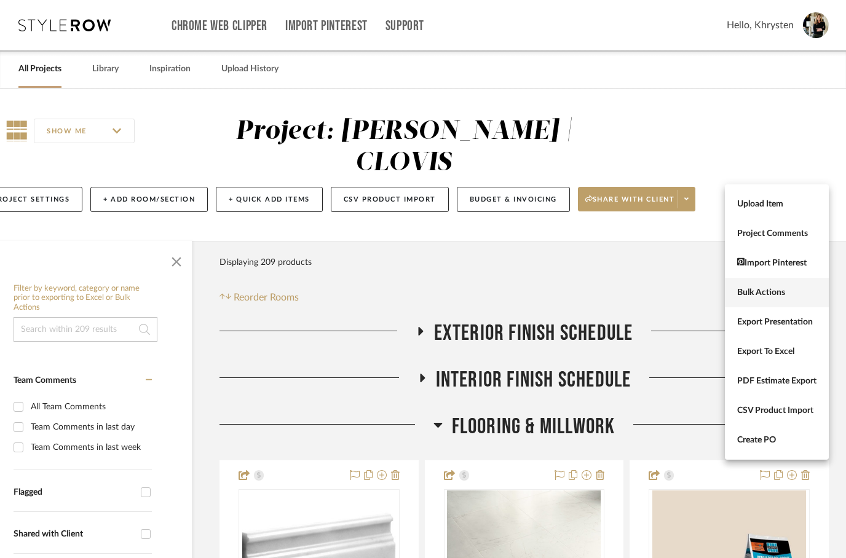
click at [774, 294] on span "Bulk Actions" at bounding box center [776, 293] width 79 height 10
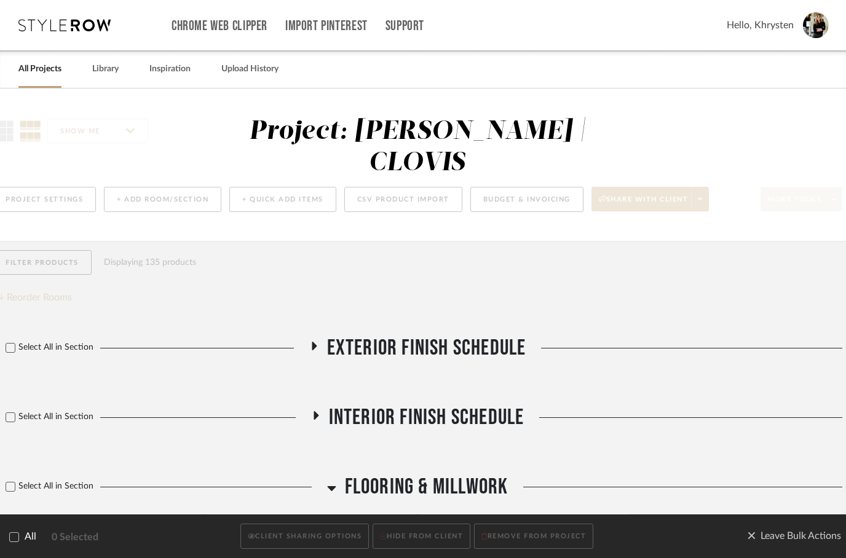
scroll to position [0, 0]
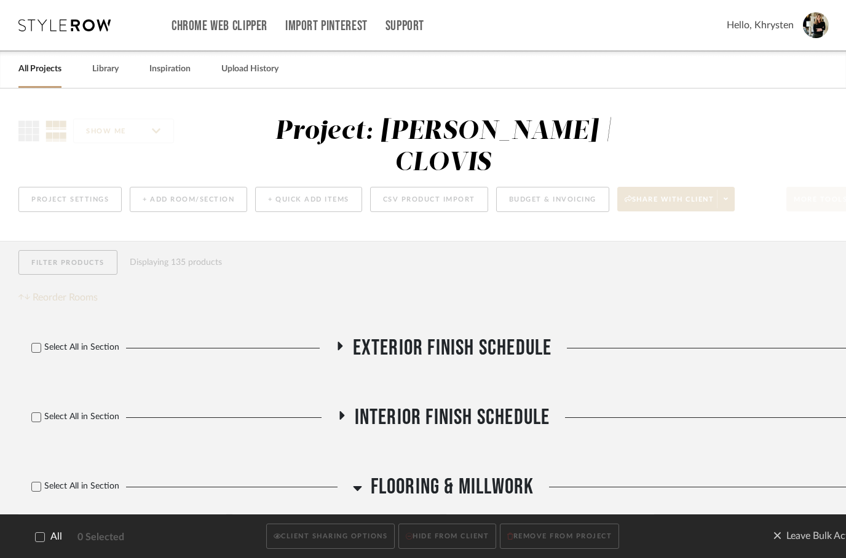
click at [39, 541] on icon at bounding box center [40, 537] width 9 height 9
checkbox input "true"
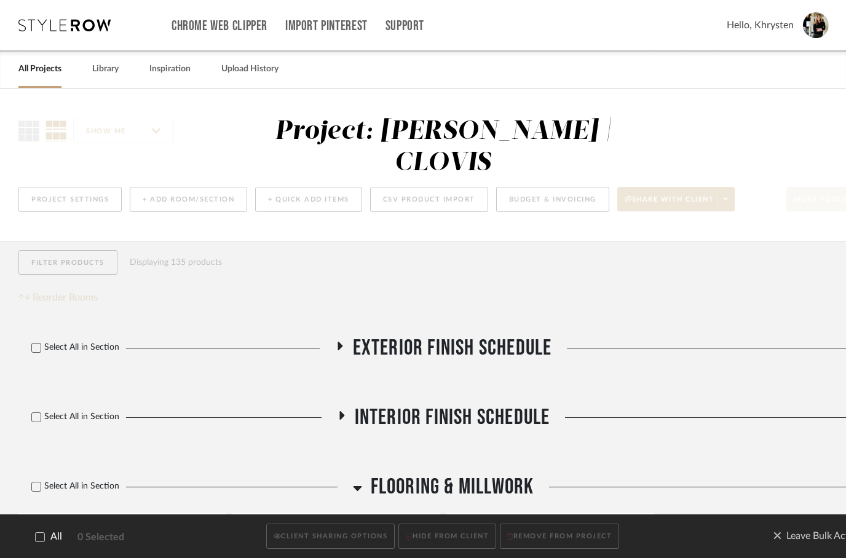
checkbox input "true"
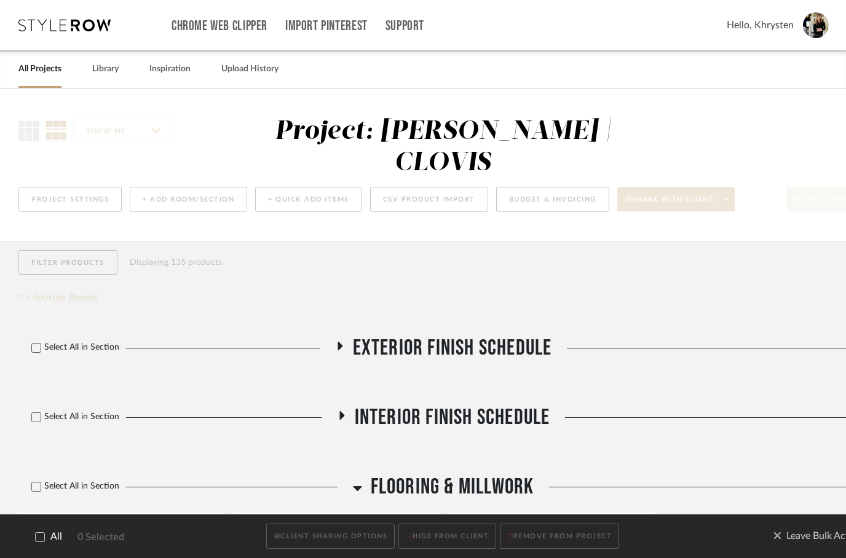
checkbox input "true"
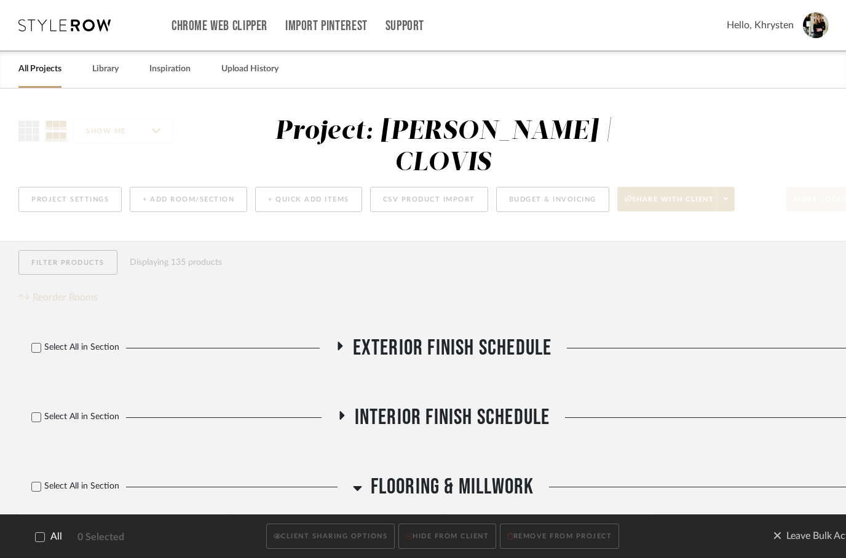
checkbox input "true"
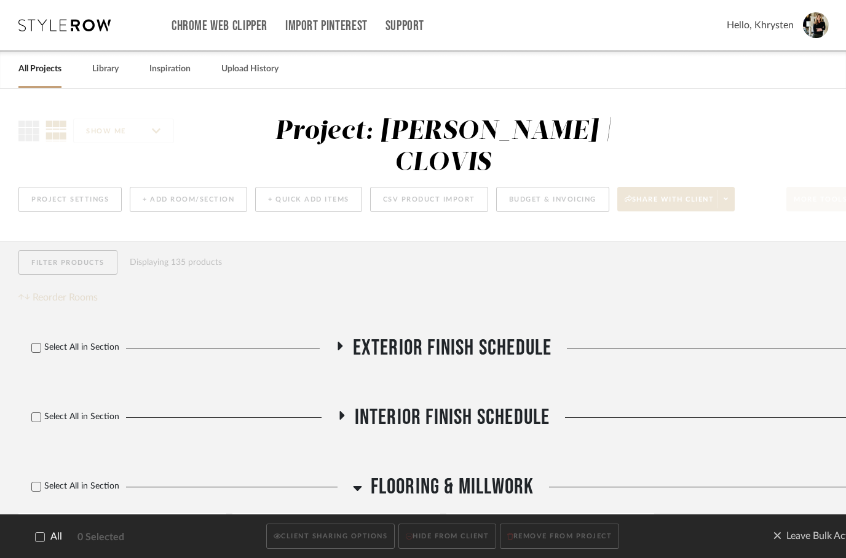
checkbox input "true"
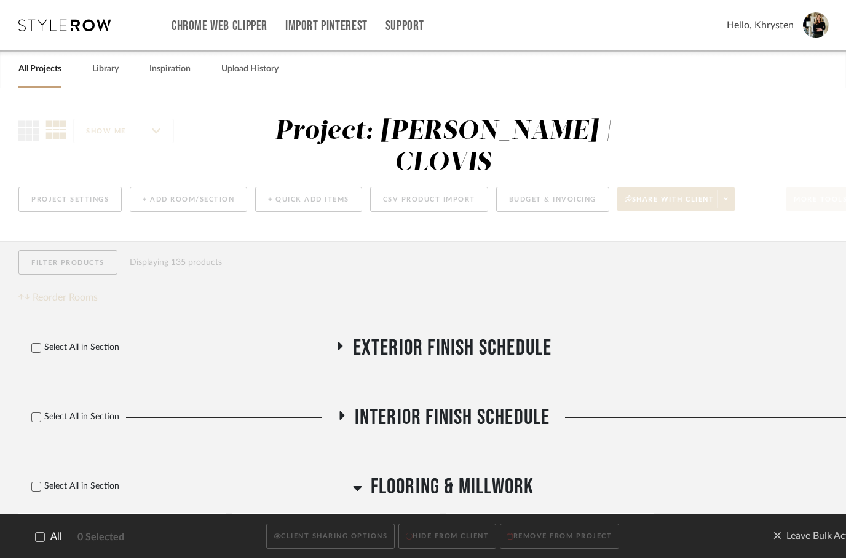
checkbox input "true"
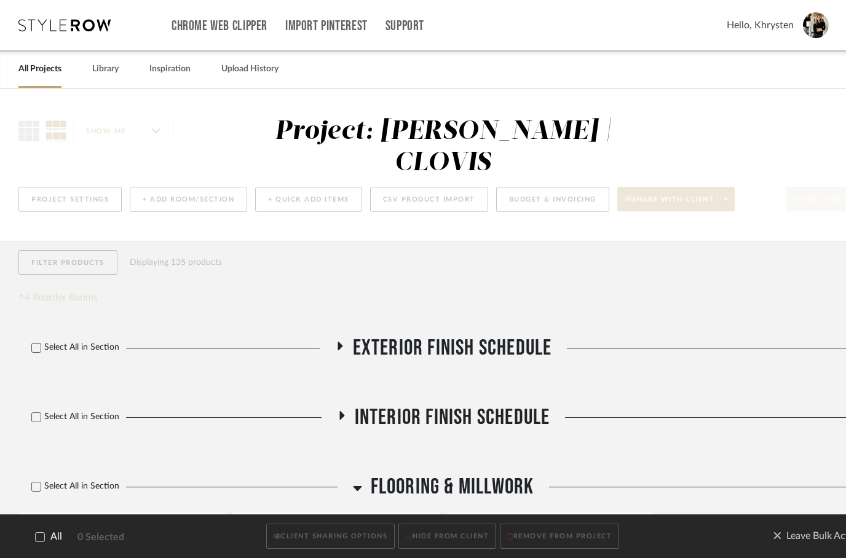
checkbox input "true"
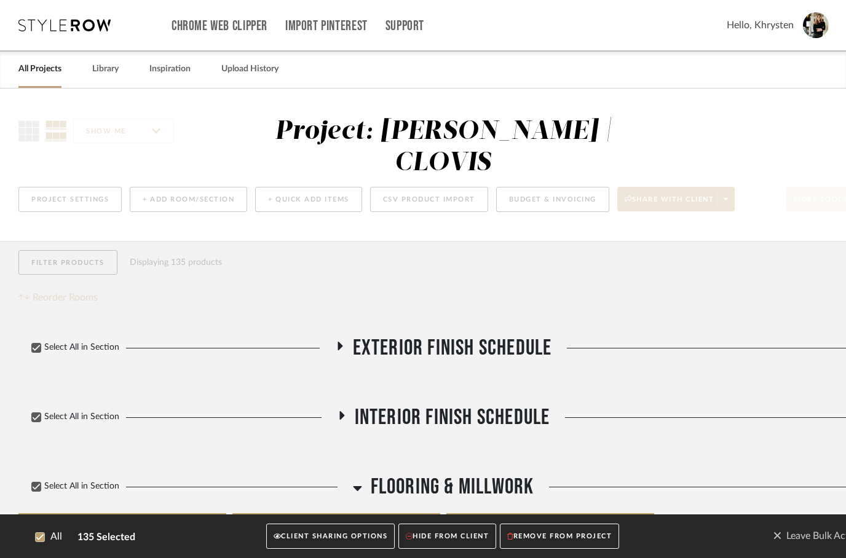
click at [325, 540] on button "CLIENT SHARING OPTIONS" at bounding box center [330, 537] width 129 height 25
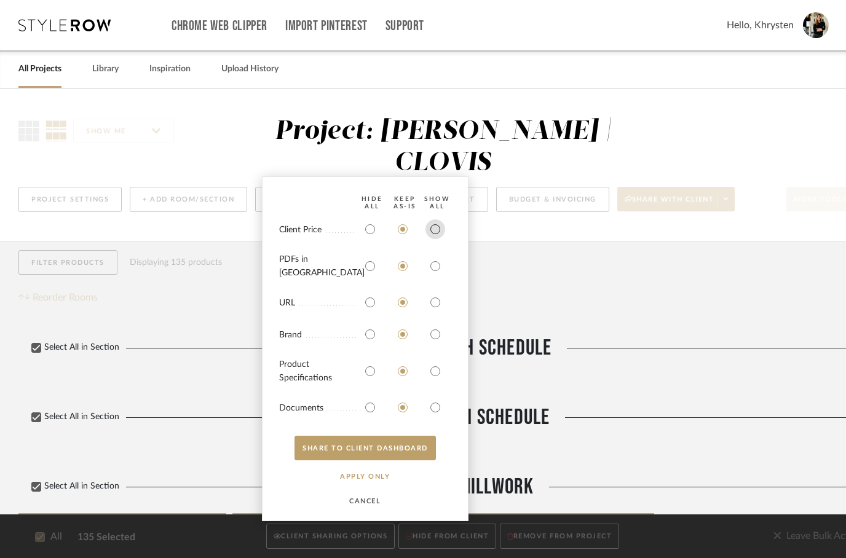
click at [435, 239] on input "radio" at bounding box center [436, 230] width 20 height 20
radio input "true"
click at [433, 273] on input "radio" at bounding box center [436, 266] width 20 height 20
radio input "true"
click at [439, 371] on input "radio" at bounding box center [436, 372] width 20 height 20
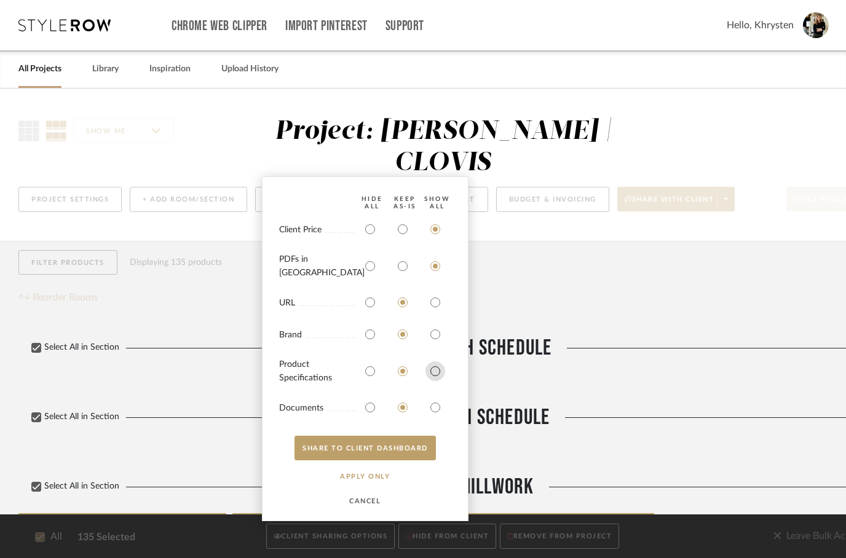
radio input "true"
click at [442, 405] on input "radio" at bounding box center [436, 408] width 20 height 20
radio input "true"
click at [395, 454] on button "SHARE TO CLIENT Dashboard" at bounding box center [365, 448] width 141 height 25
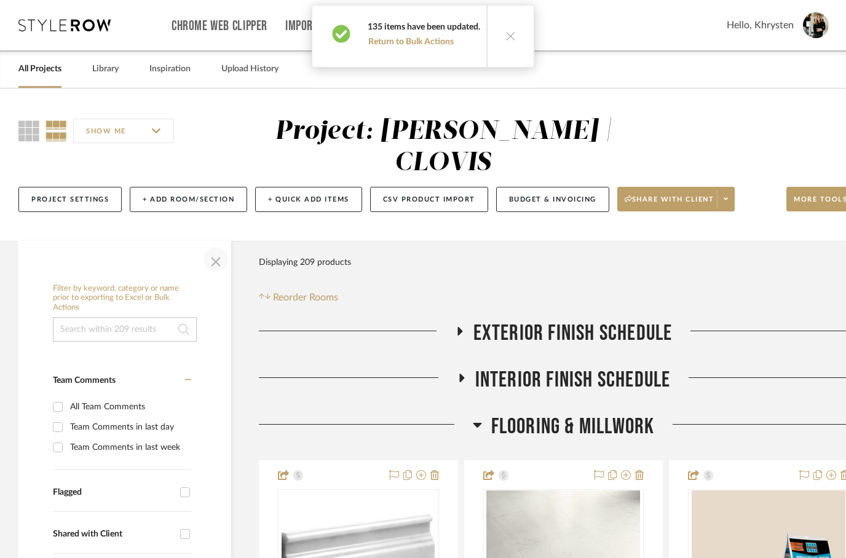
click at [218, 245] on span "button" at bounding box center [216, 260] width 30 height 30
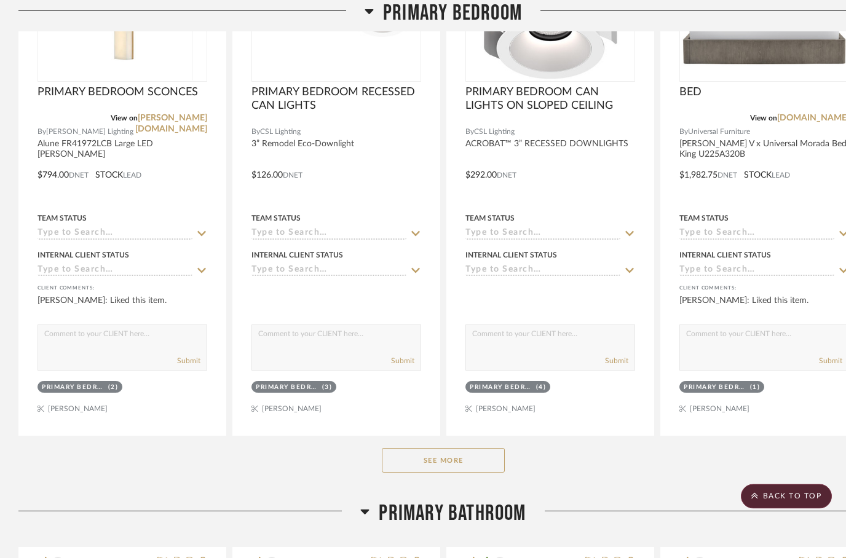
scroll to position [1413, 0]
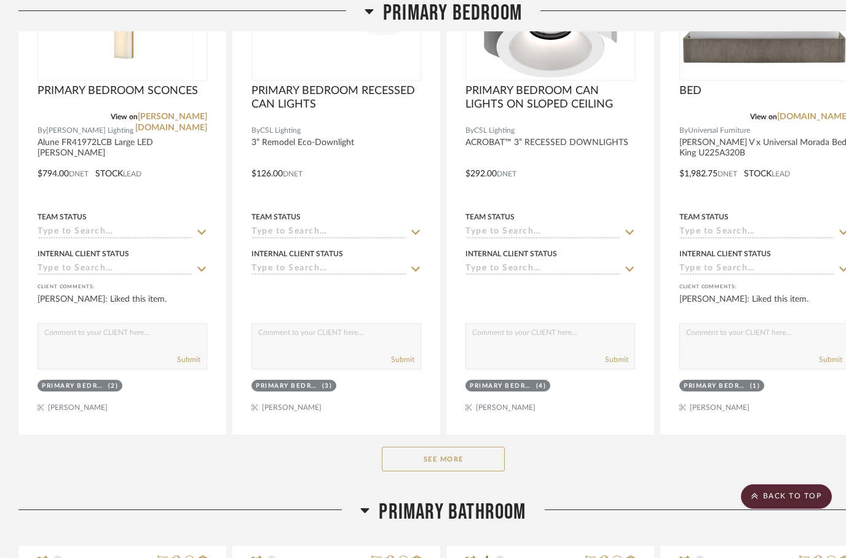
click at [459, 447] on button "See More" at bounding box center [443, 459] width 123 height 25
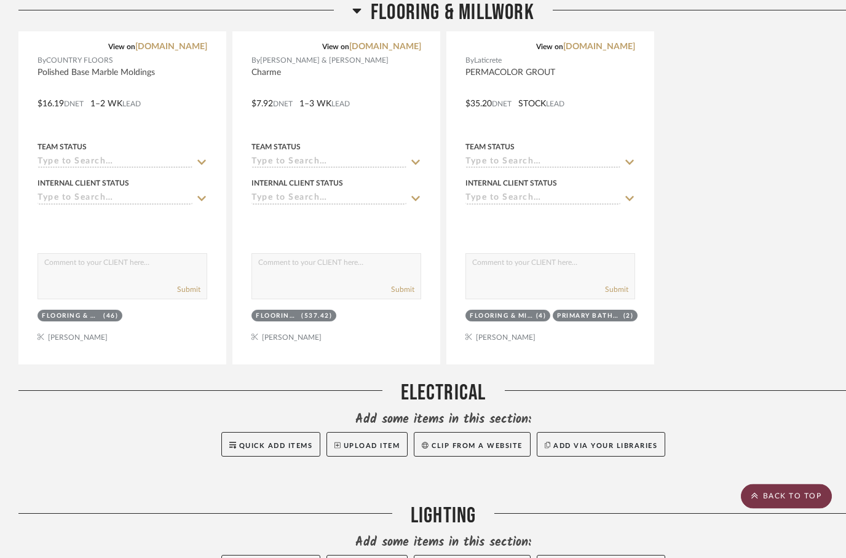
click at [787, 498] on scroll-to-top-button "BACK TO TOP" at bounding box center [786, 497] width 91 height 25
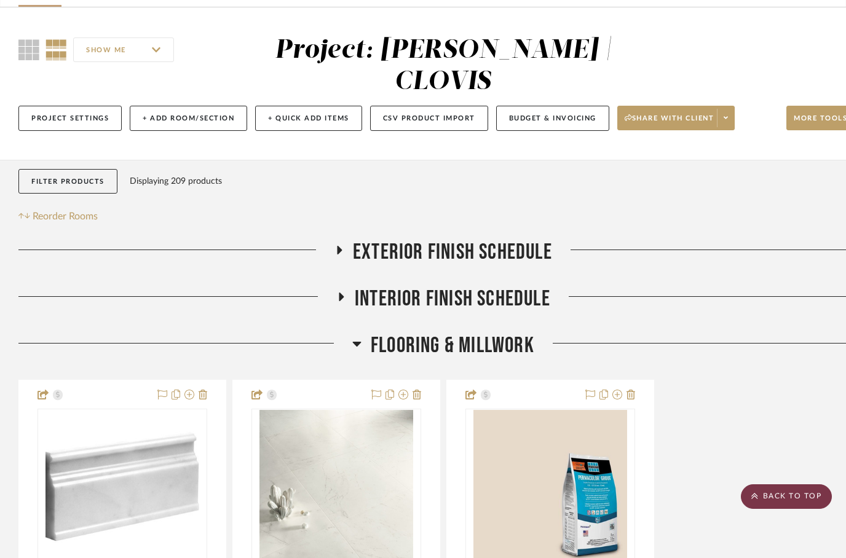
scroll to position [0, 0]
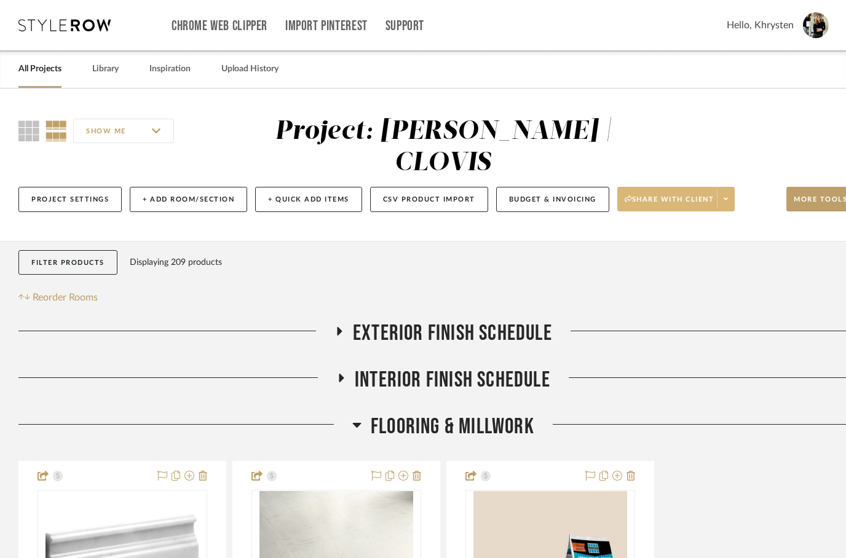
click at [728, 196] on icon at bounding box center [726, 199] width 4 height 7
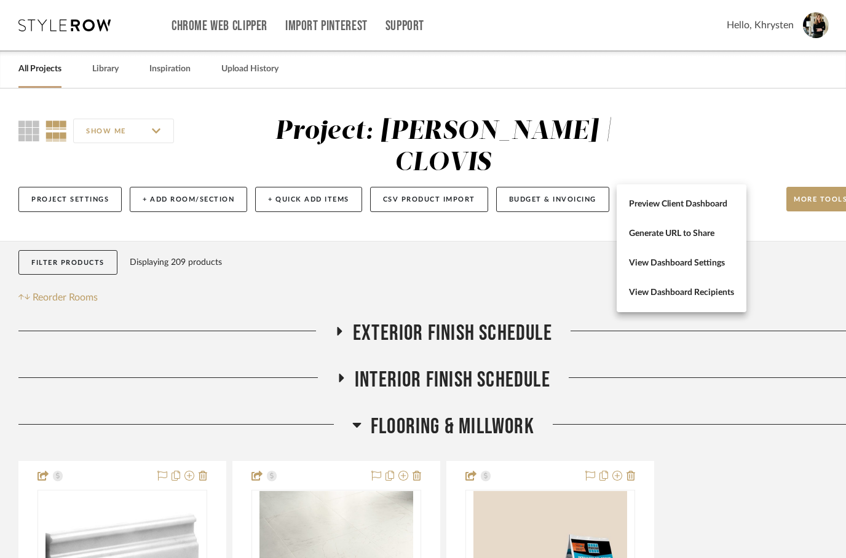
click at [809, 180] on div at bounding box center [423, 279] width 846 height 558
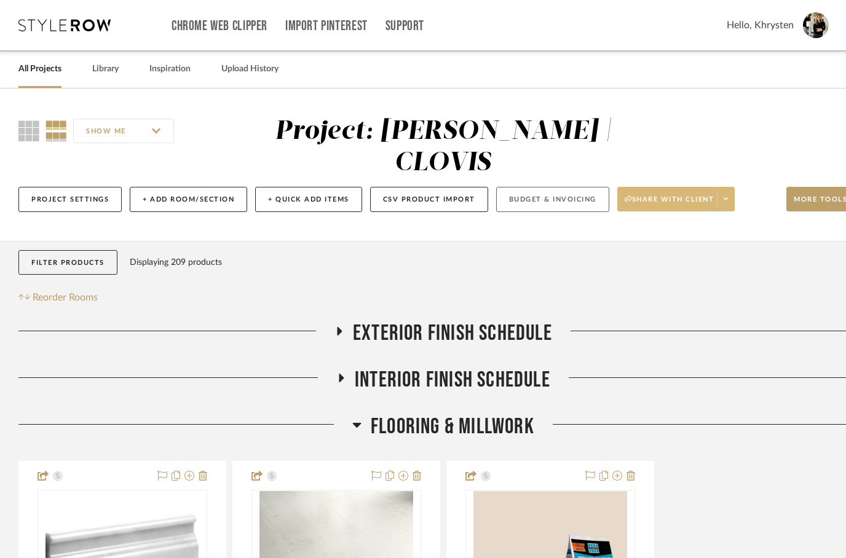
click at [547, 187] on button "Budget & Invoicing" at bounding box center [552, 199] width 113 height 25
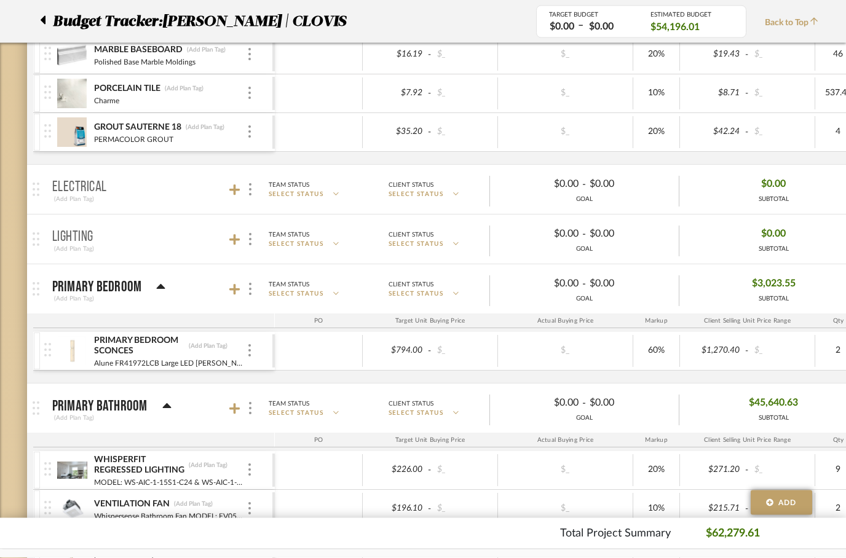
scroll to position [443, 0]
click at [229, 287] on icon at bounding box center [234, 289] width 11 height 12
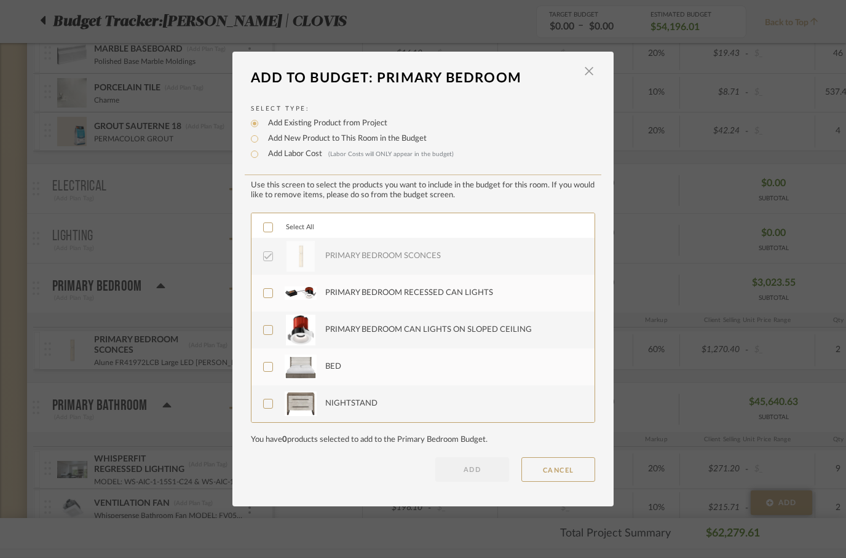
click at [264, 296] on icon at bounding box center [268, 293] width 9 height 9
checkbox input "true"
click at [266, 333] on icon at bounding box center [268, 330] width 8 height 6
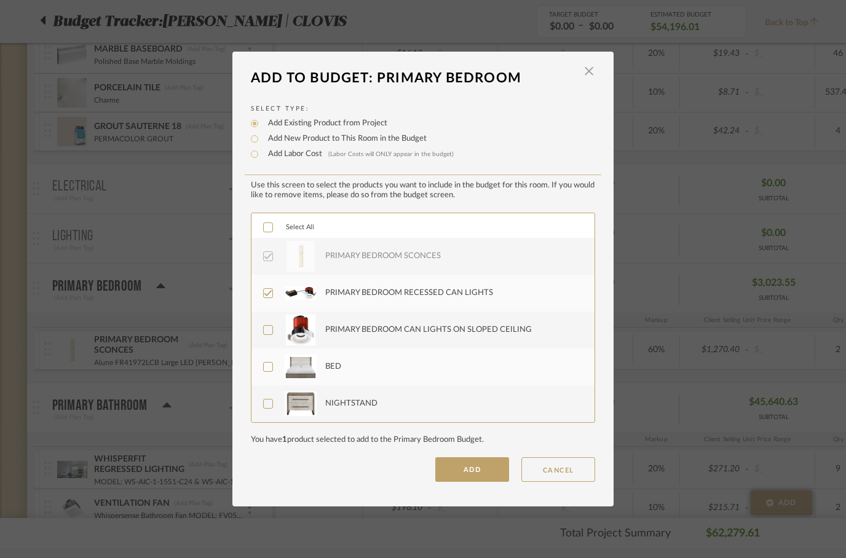
checkbox input "true"
click at [451, 470] on button "ADD" at bounding box center [472, 470] width 74 height 25
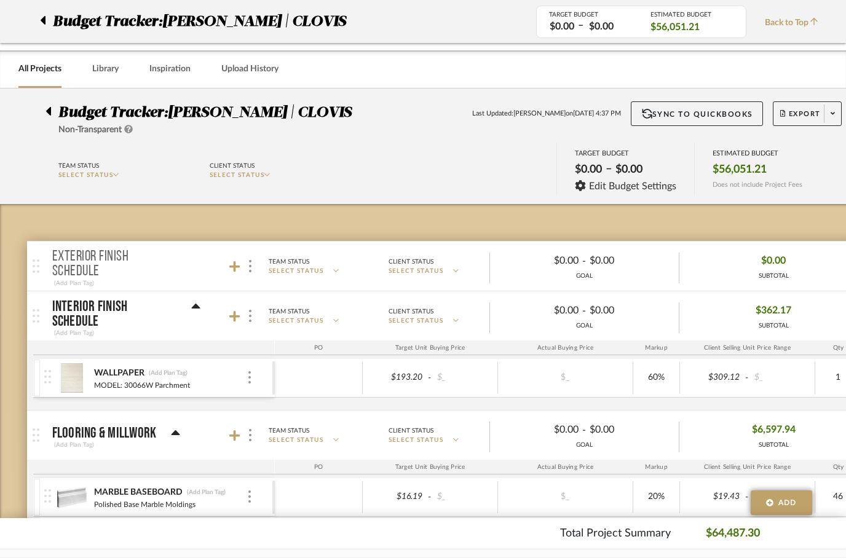
scroll to position [443, 0]
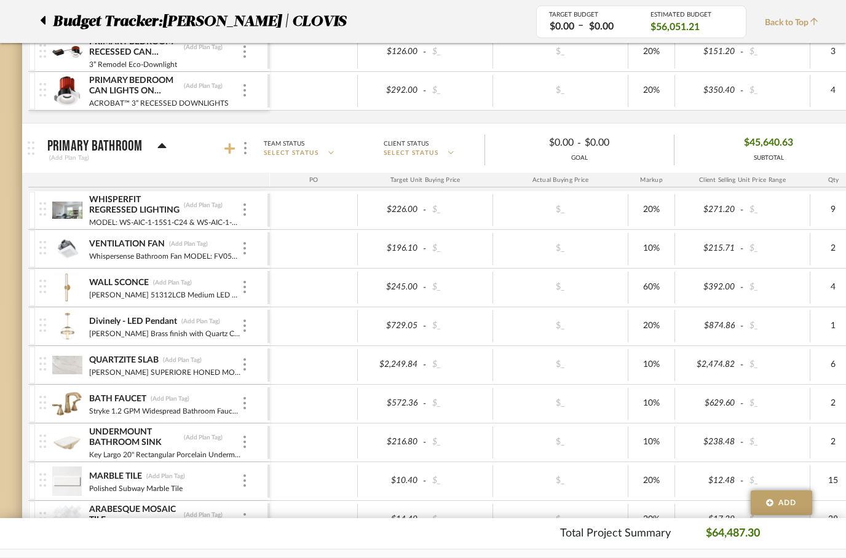
click at [228, 153] on icon at bounding box center [229, 149] width 11 height 12
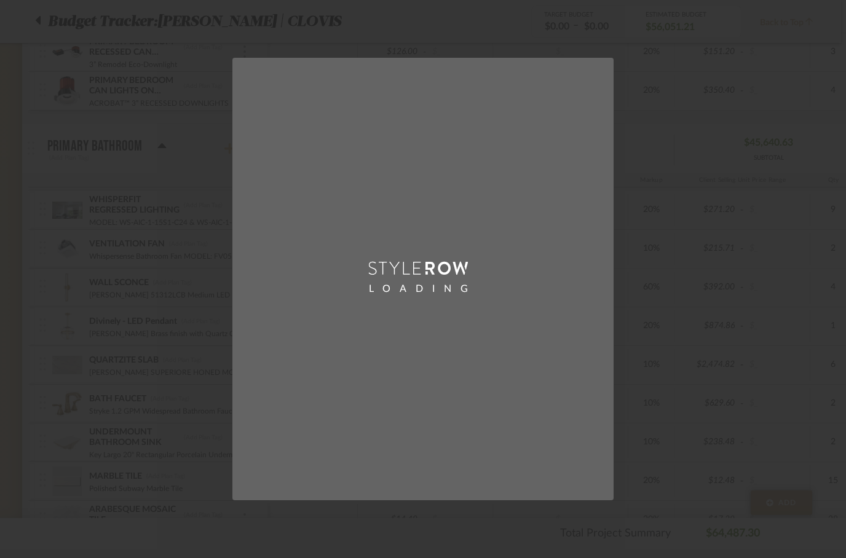
scroll to position [0, 0]
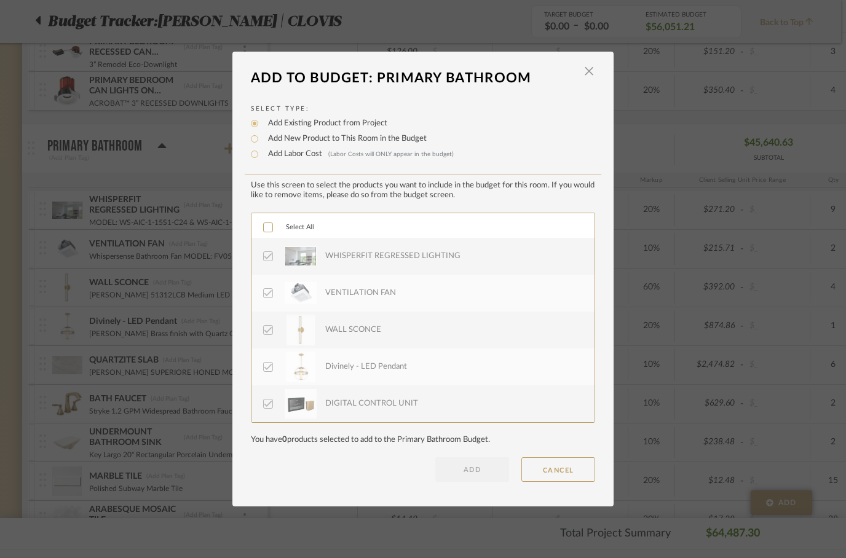
click at [260, 228] on div "Select All" at bounding box center [423, 225] width 343 height 25
click at [263, 230] on div at bounding box center [268, 228] width 10 height 10
checkbox input "true"
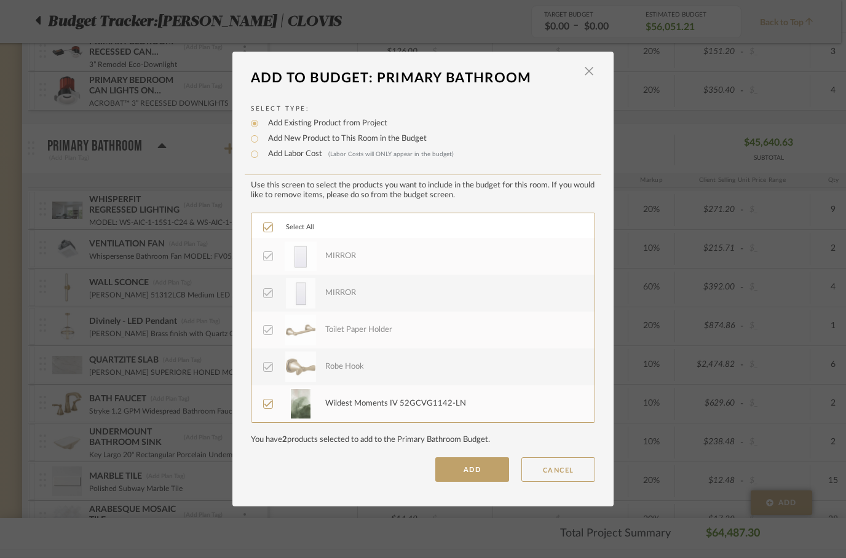
scroll to position [1218, 0]
click at [267, 402] on icon at bounding box center [268, 404] width 9 height 9
checkbox input "false"
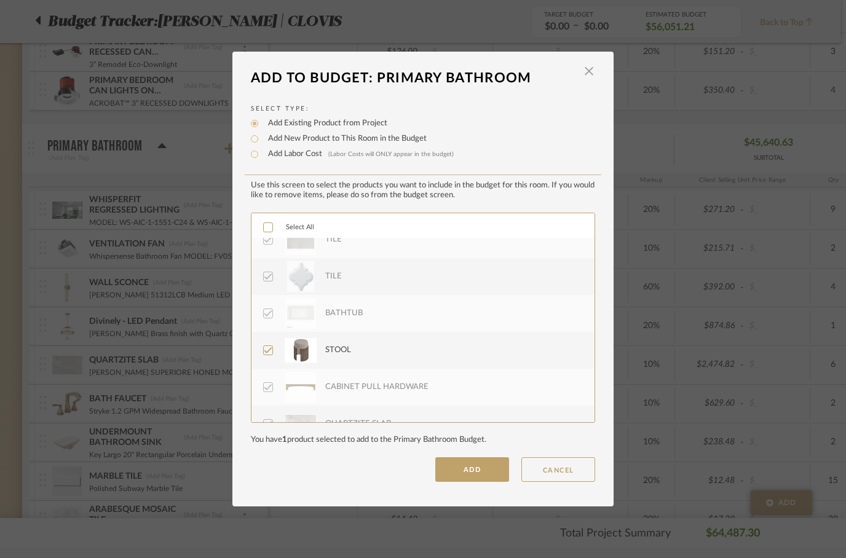
scroll to position [279, 0]
click at [263, 354] on label "STOOL" at bounding box center [421, 346] width 317 height 31
checkbox input "false"
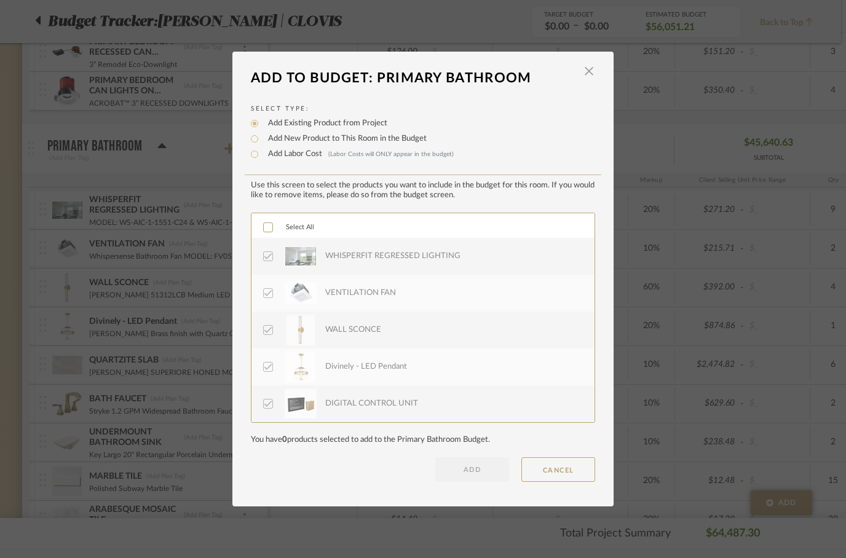
scroll to position [0, 0]
click at [294, 485] on dialog-content "Add To Budget: Primary Bathroom × Select Type: Add Existing Product from Projec…" at bounding box center [422, 279] width 381 height 455
click at [591, 70] on span "button" at bounding box center [589, 71] width 25 height 25
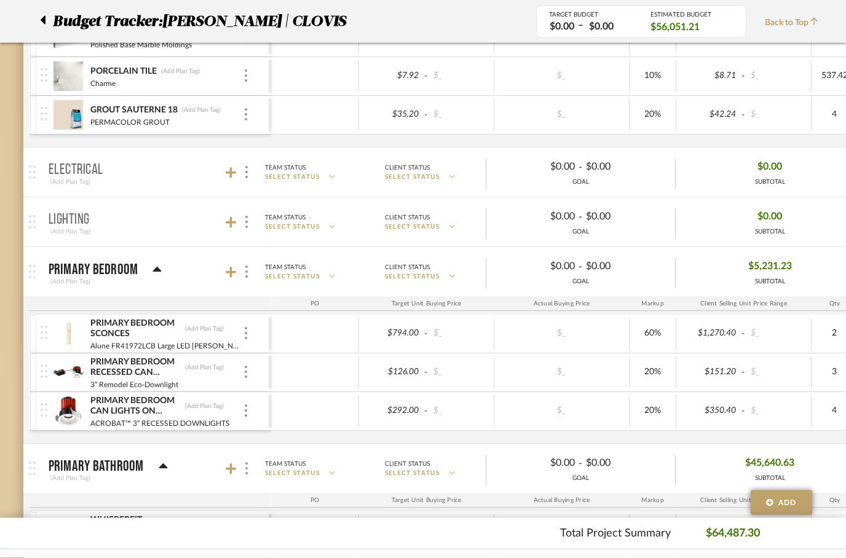
scroll to position [0, 4]
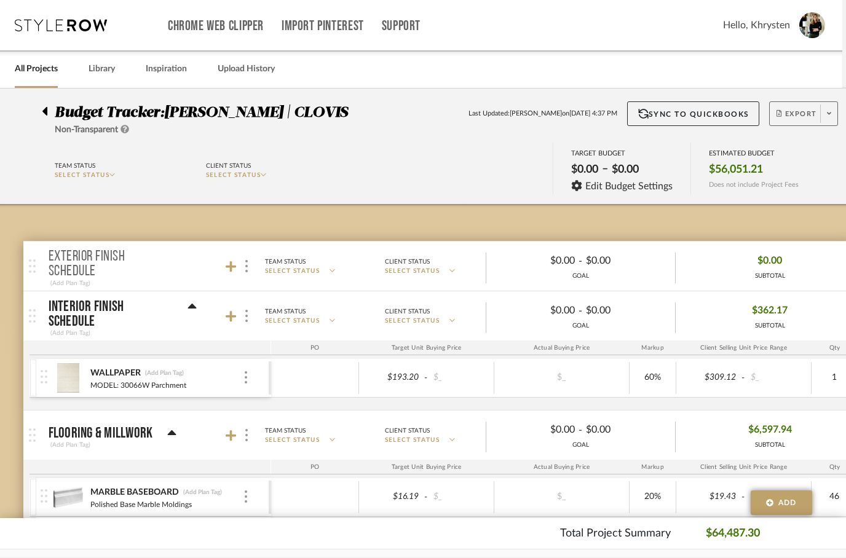
click at [787, 121] on span "Export" at bounding box center [797, 118] width 41 height 18
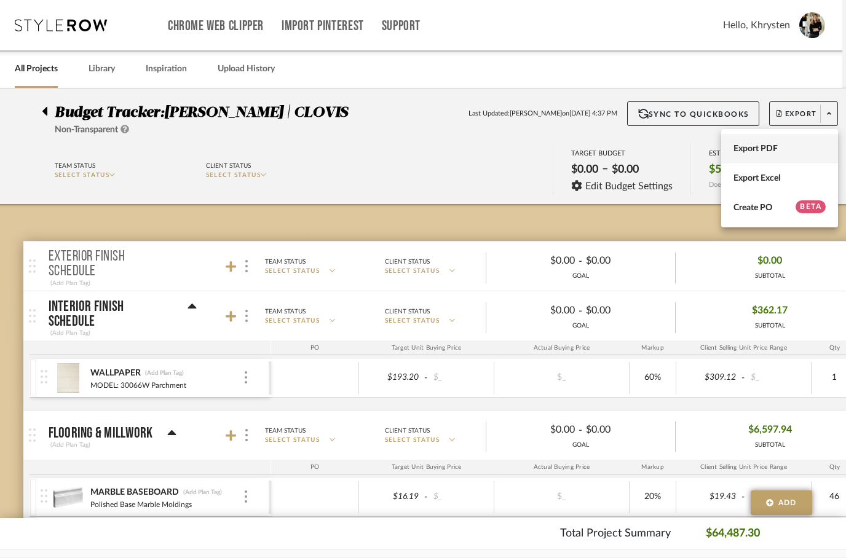
click at [744, 151] on span "Export PDF" at bounding box center [780, 149] width 92 height 10
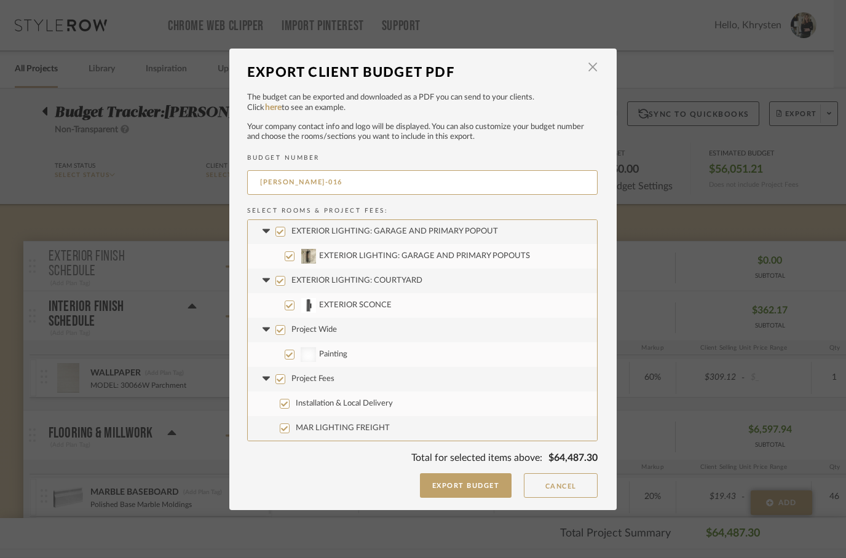
scroll to position [1403, 0]
click at [282, 328] on input "Project Wide" at bounding box center [281, 330] width 10 height 10
checkbox input "false"
click at [469, 489] on button "Export Budget" at bounding box center [466, 486] width 92 height 25
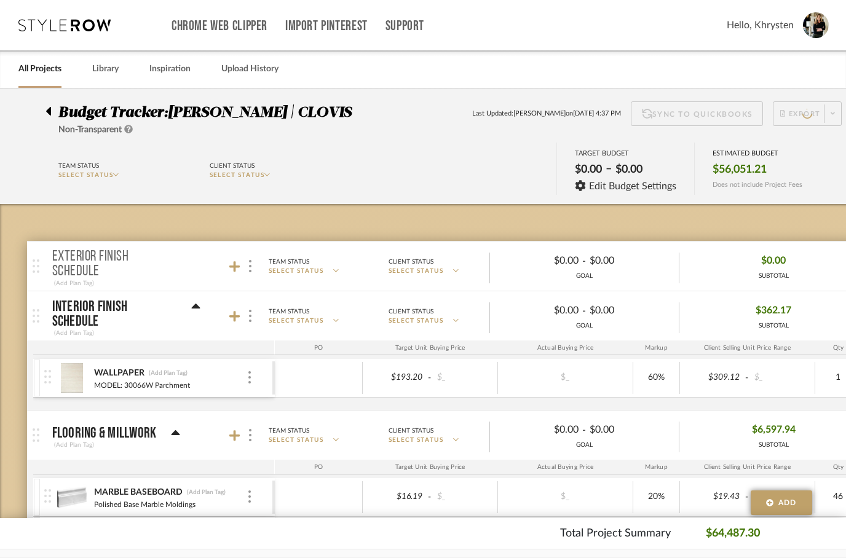
scroll to position [0, 4]
